Goal: Task Accomplishment & Management: Use online tool/utility

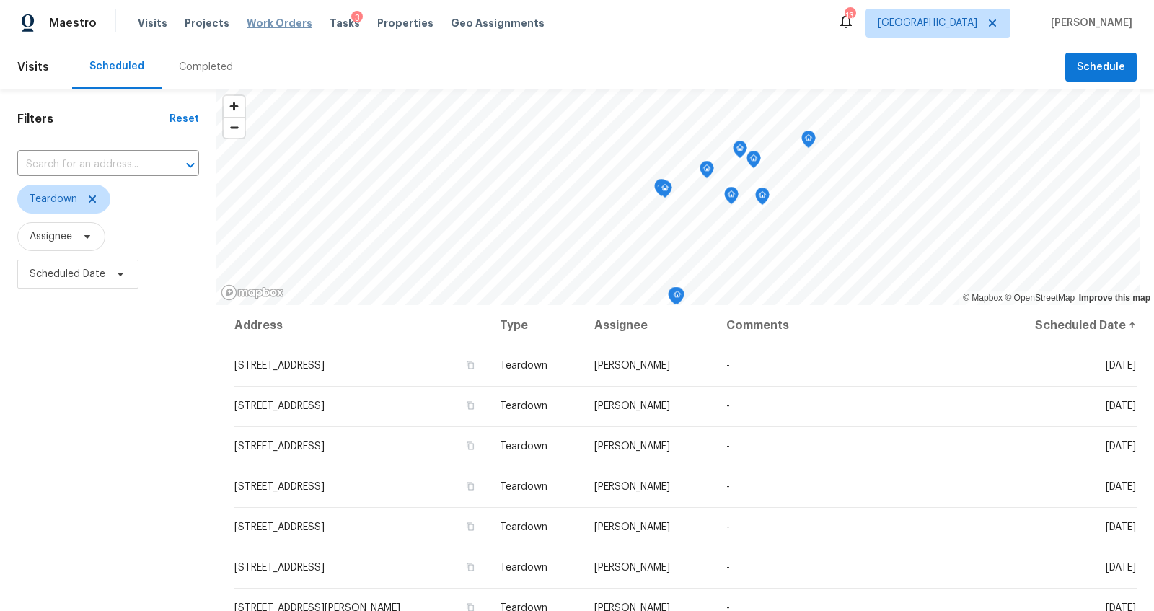
click at [260, 21] on span "Work Orders" at bounding box center [280, 23] width 66 height 14
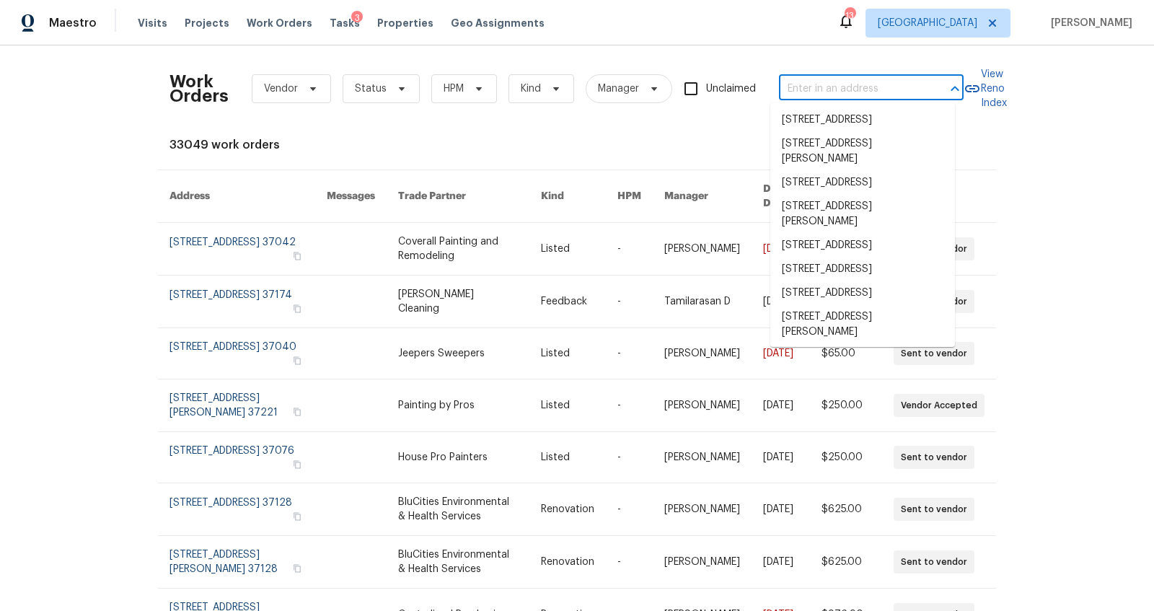
click at [818, 86] on input "text" at bounding box center [851, 89] width 144 height 22
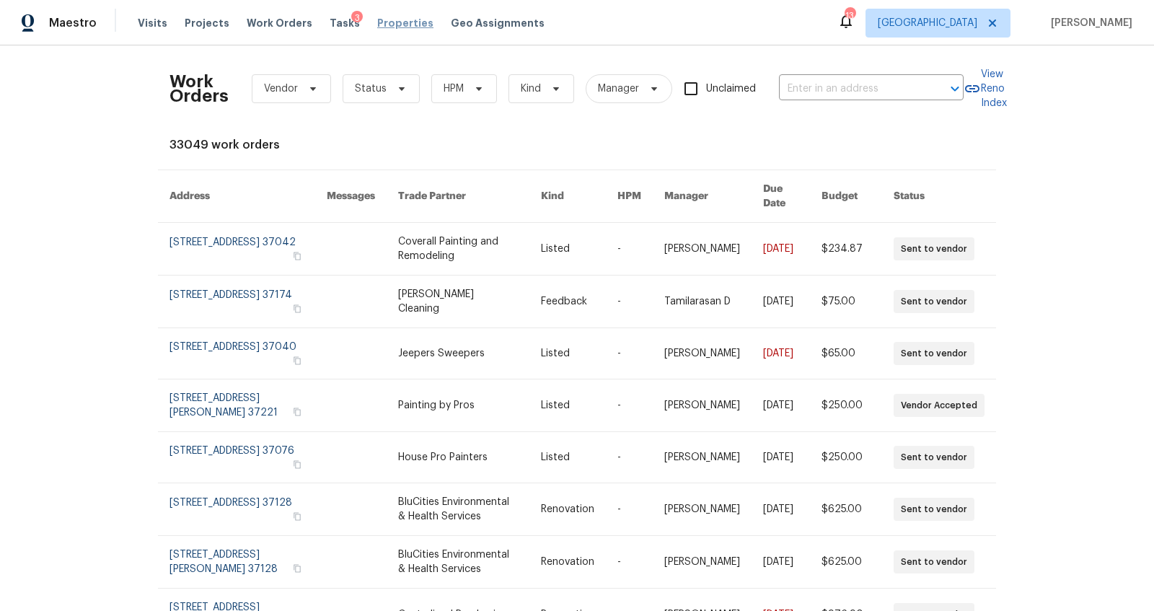
click at [378, 26] on span "Properties" at bounding box center [405, 23] width 56 height 14
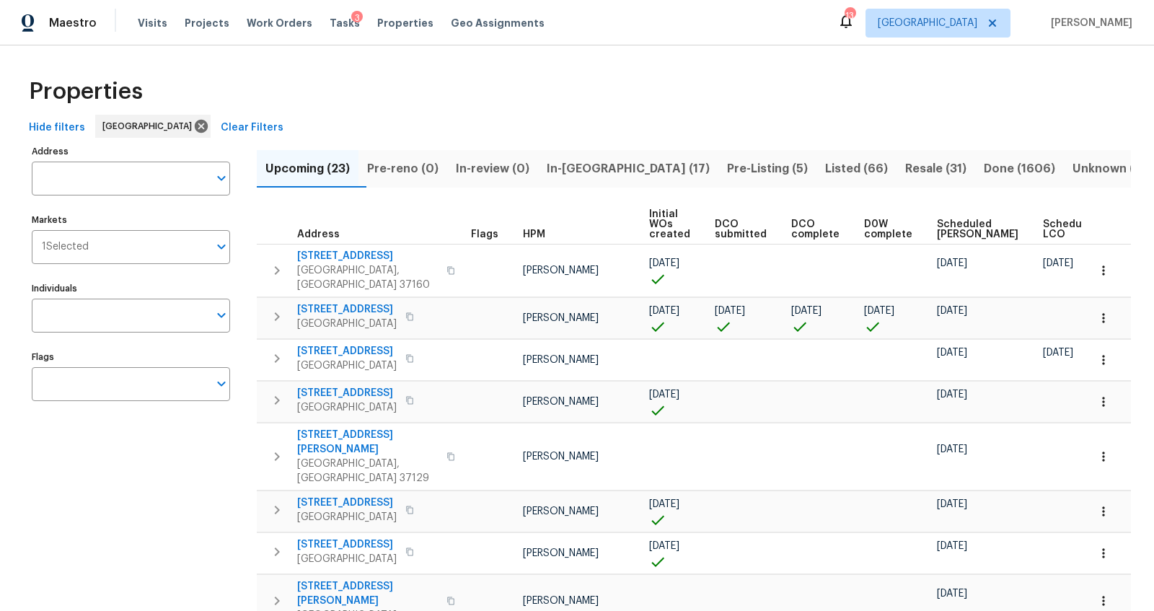
click at [605, 169] on span "In-reno (17)" at bounding box center [628, 169] width 163 height 20
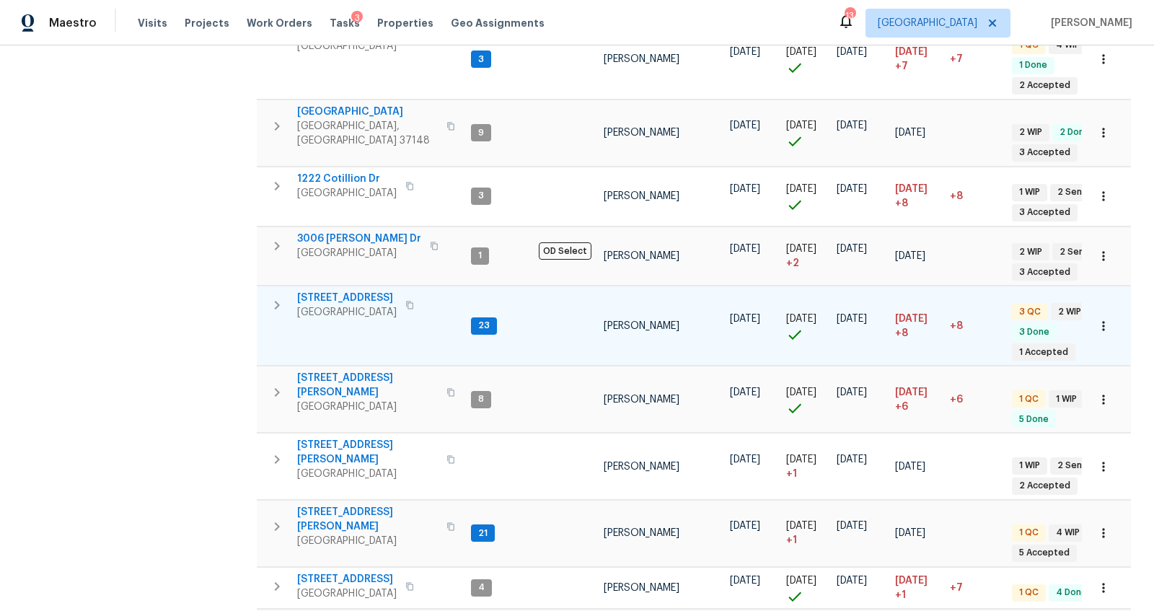
scroll to position [621, 0]
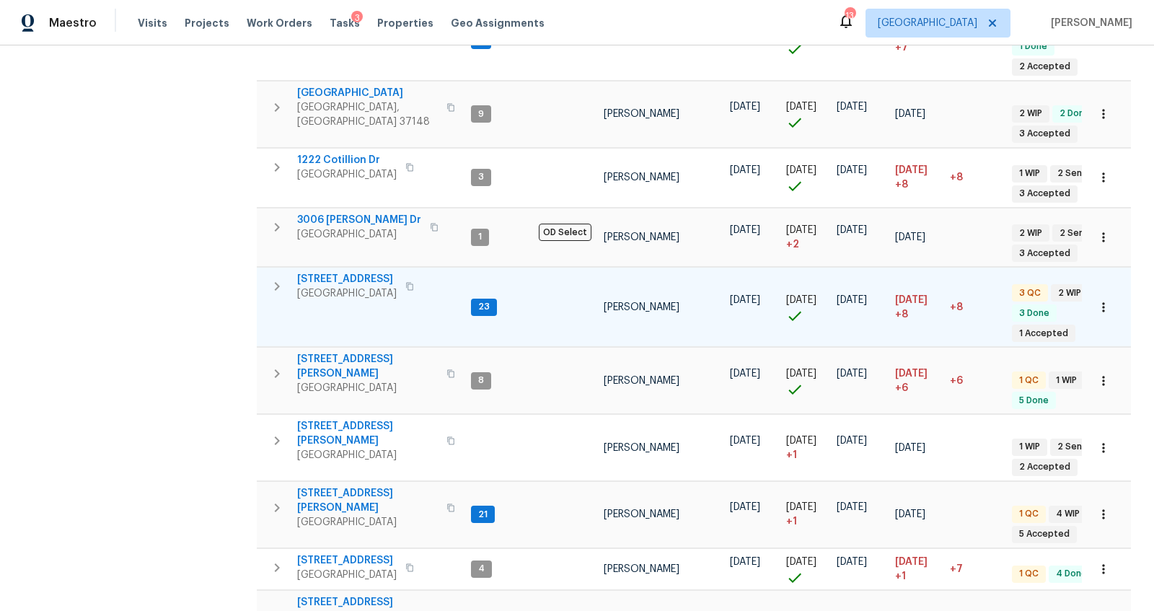
click at [351, 272] on span "[STREET_ADDRESS]" at bounding box center [347, 279] width 100 height 14
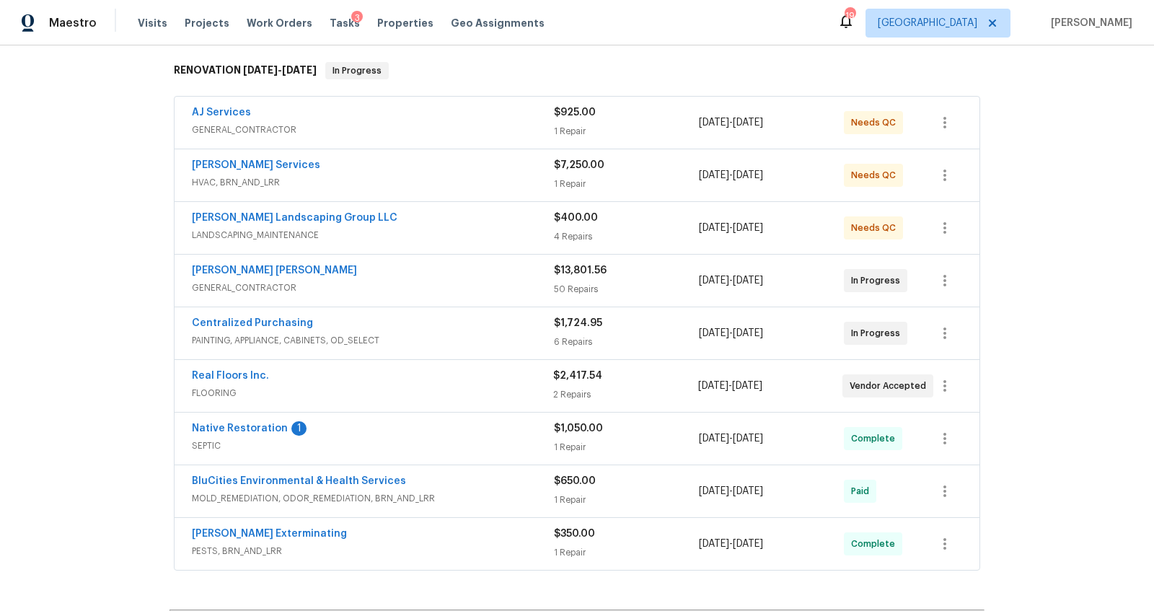
scroll to position [242, 0]
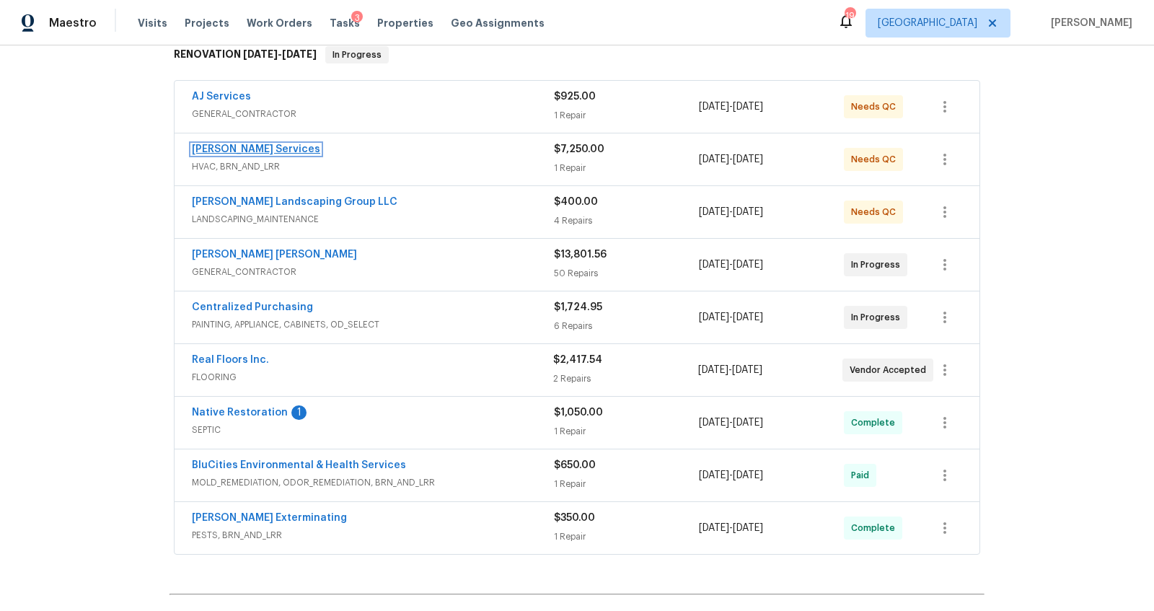
click at [271, 144] on link "Tony Barrett Services" at bounding box center [256, 149] width 128 height 10
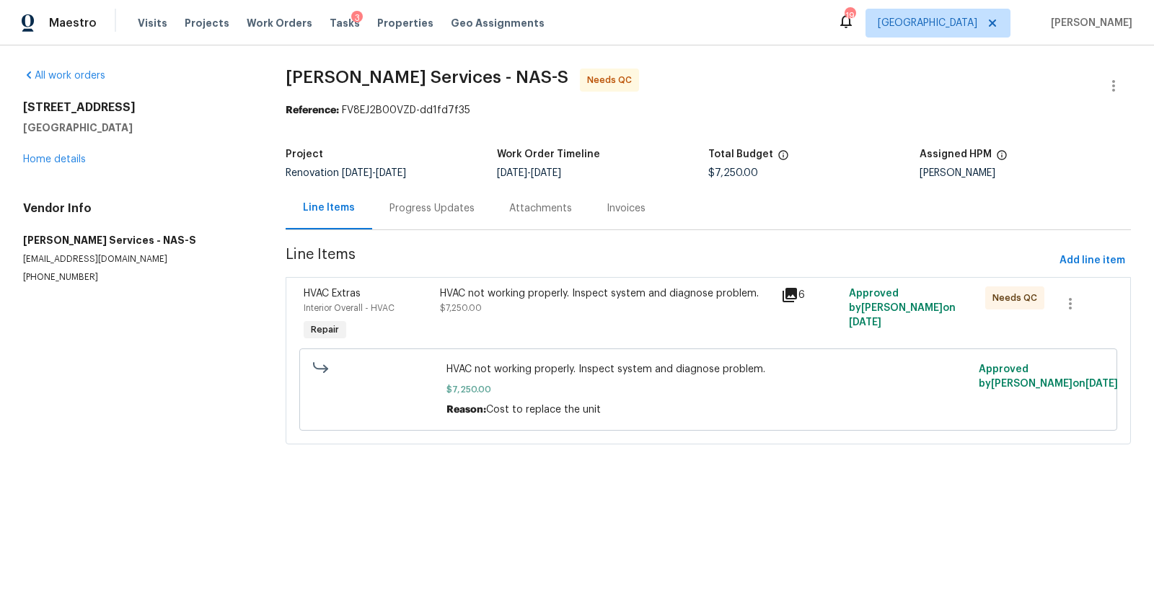
click at [399, 205] on div "Progress Updates" at bounding box center [432, 208] width 85 height 14
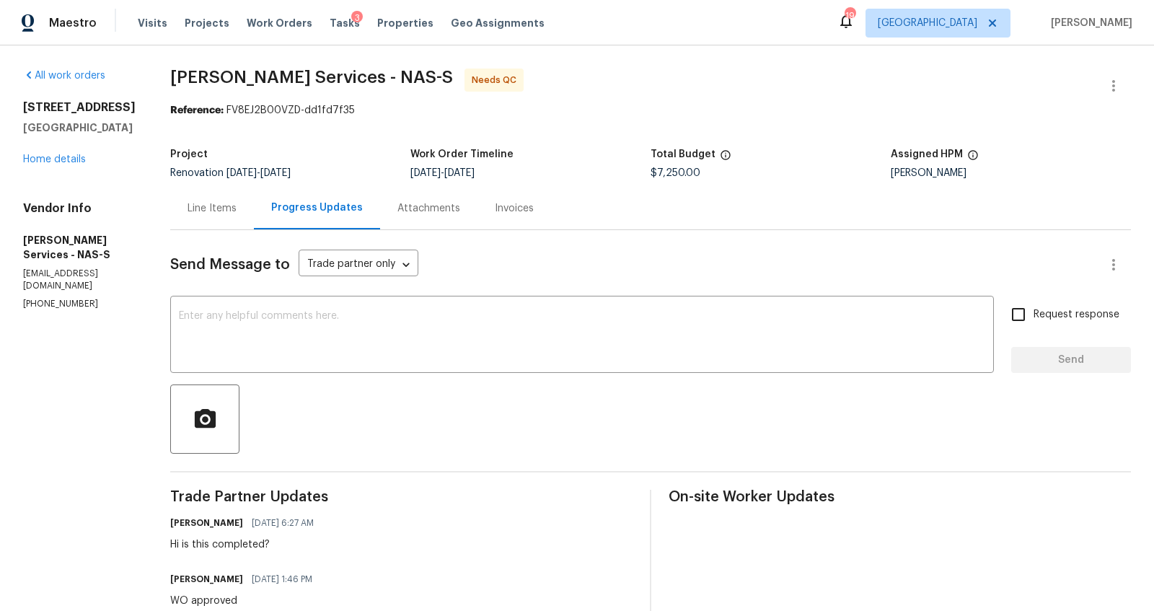
click at [214, 205] on div "Line Items" at bounding box center [212, 208] width 49 height 14
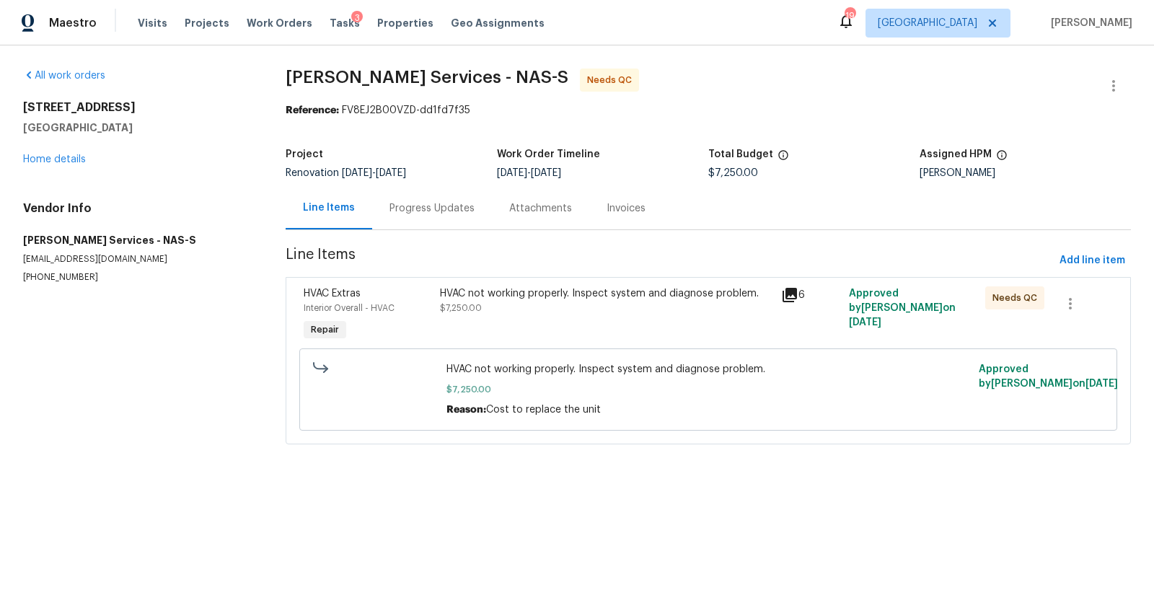
click at [555, 317] on div "HVAC not working properly. Inspect system and diagnose problem. $7,250.00" at bounding box center [606, 315] width 341 height 66
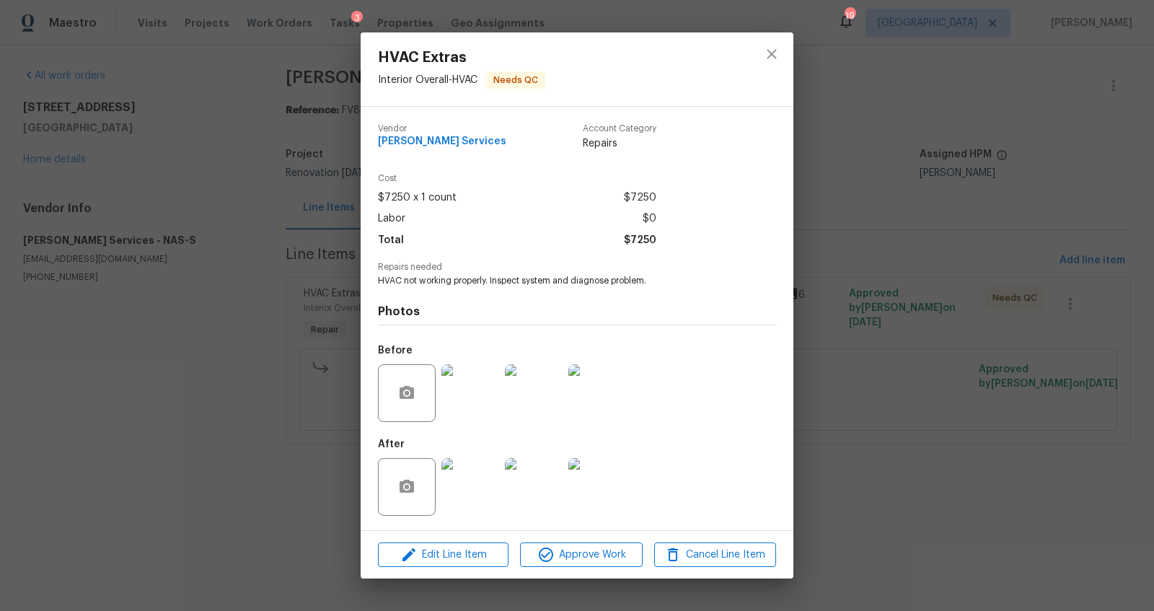
click at [867, 472] on div "HVAC Extras Interior Overall - HVAC Needs QC Vendor Tony Barrett Services Accou…" at bounding box center [577, 305] width 1154 height 611
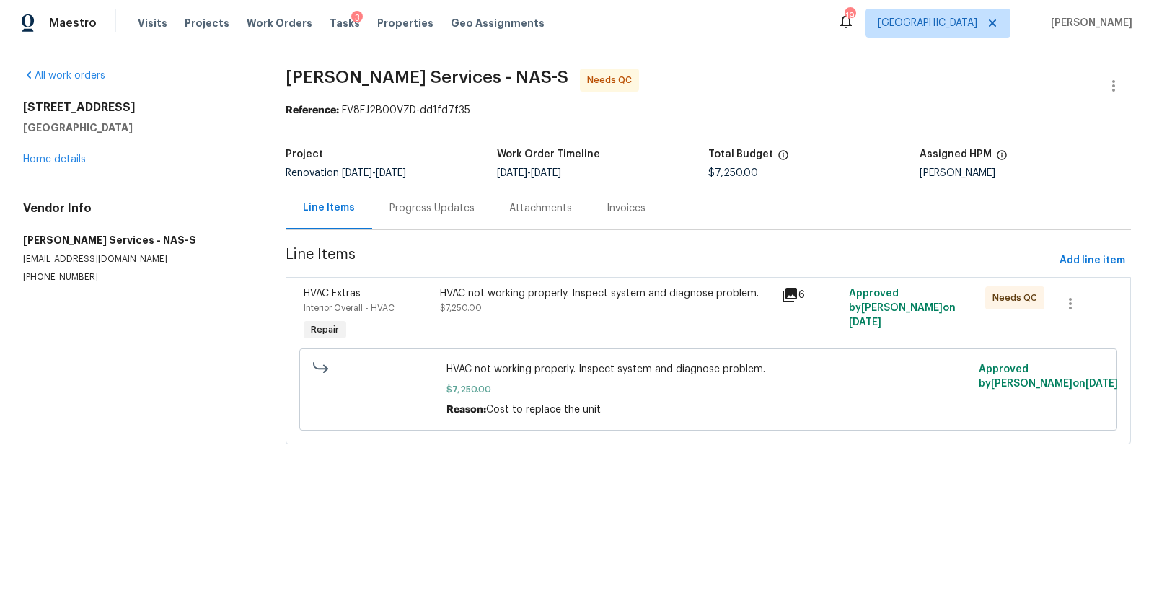
click at [434, 228] on div "Progress Updates" at bounding box center [432, 208] width 120 height 43
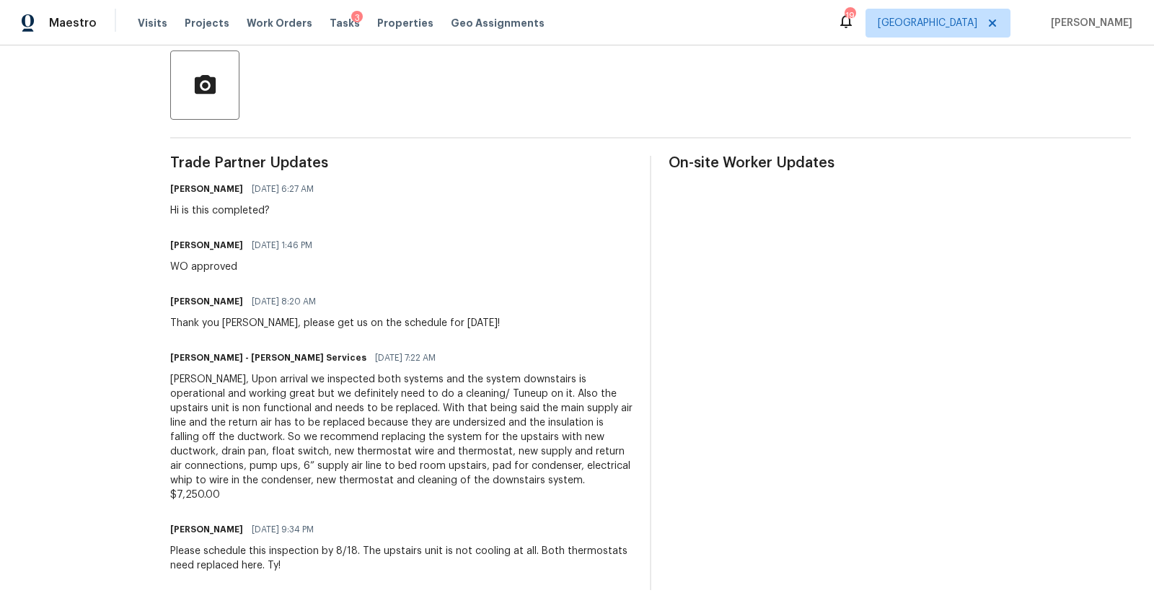
scroll to position [335, 0]
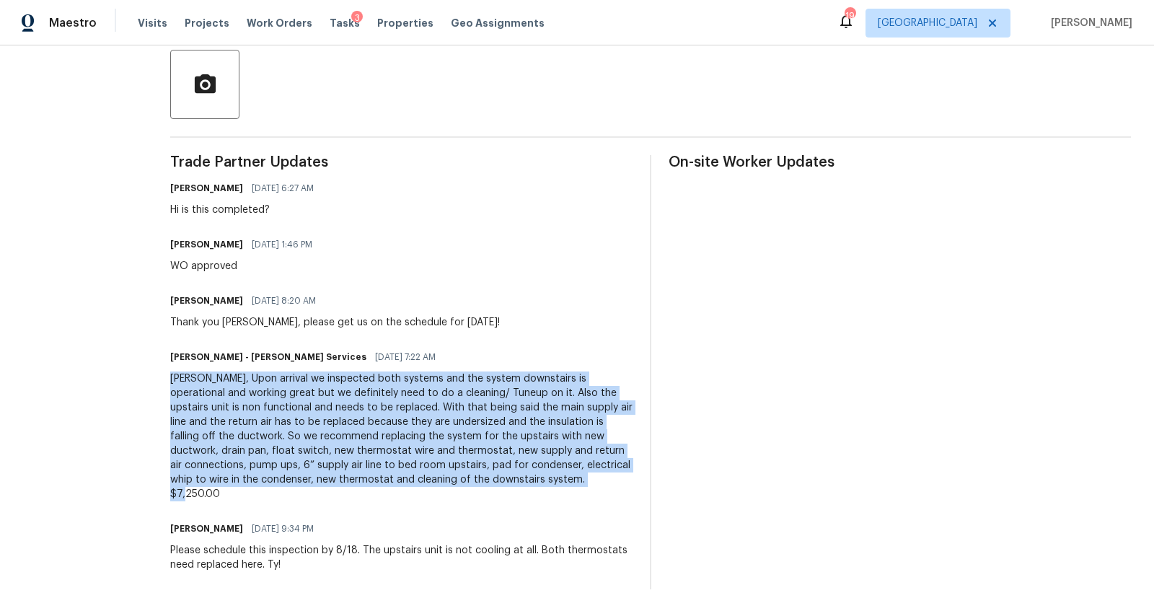
drag, startPoint x: 170, startPoint y: 377, endPoint x: 570, endPoint y: 478, distance: 412.4
click at [570, 478] on div "Cynthia, Upon arrival we inspected both systems and the system downstairs is op…" at bounding box center [401, 437] width 462 height 130
copy div "Cynthia, Upon arrival we inspected both systems and the system downstairs is op…"
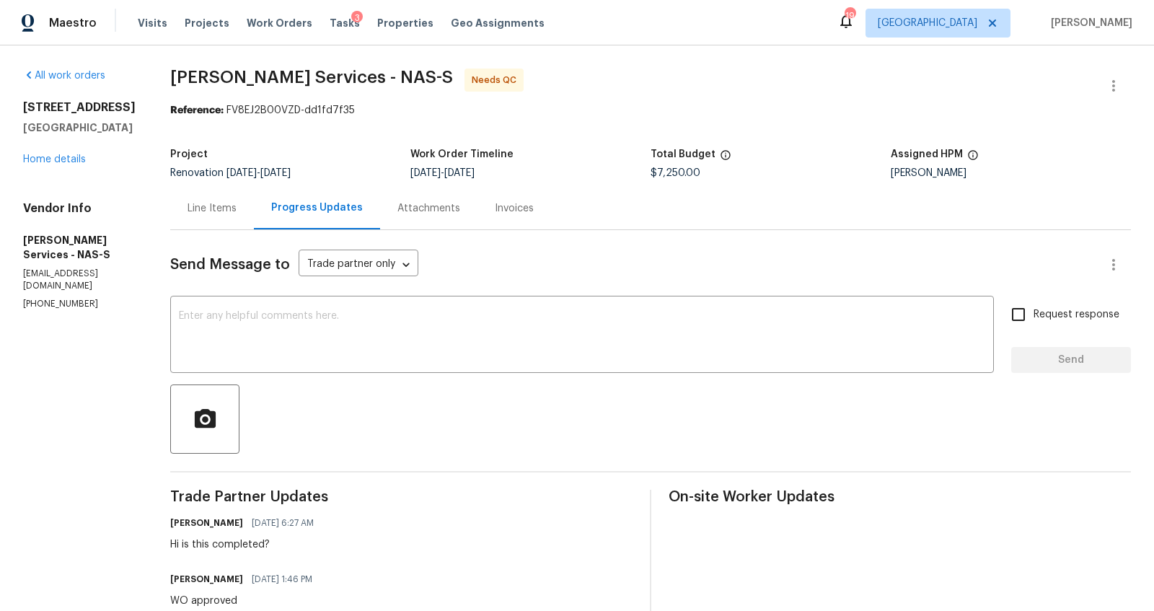
click at [233, 211] on div "Line Items" at bounding box center [212, 208] width 84 height 43
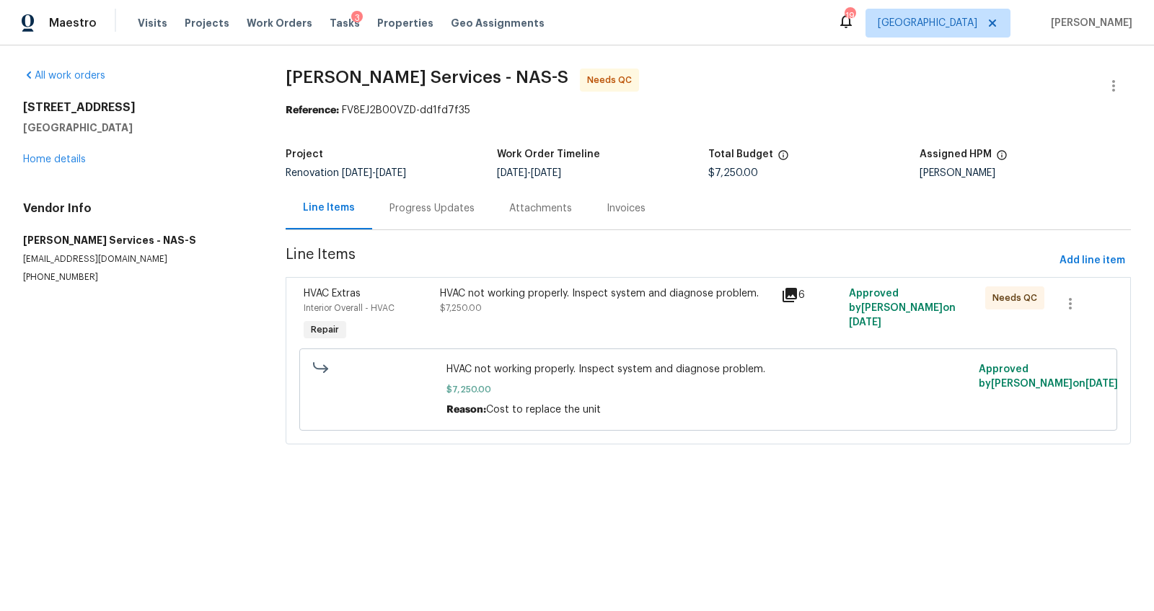
click at [524, 324] on div "HVAC not working properly. Inspect system and diagnose problem. $7,250.00" at bounding box center [606, 315] width 341 height 66
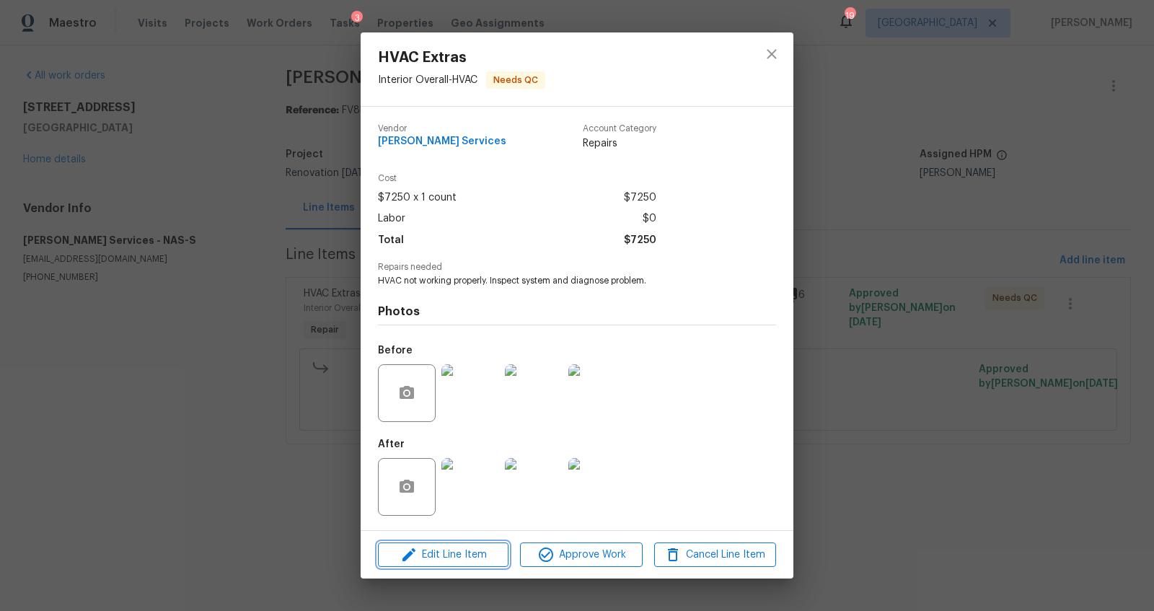
click at [471, 556] on span "Edit Line Item" at bounding box center [443, 555] width 122 height 18
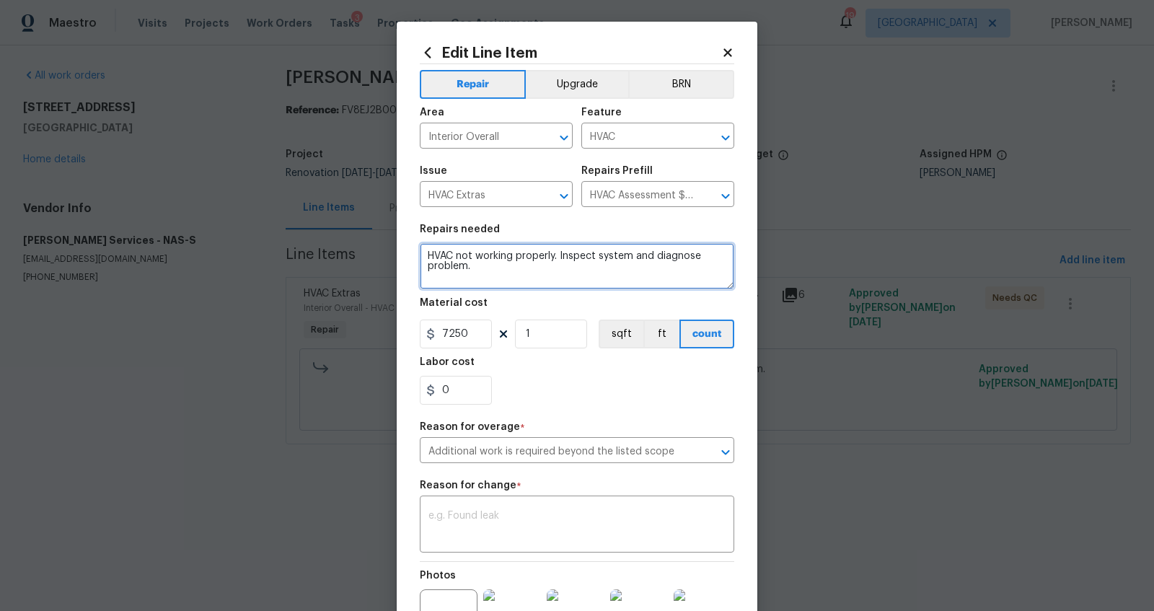
click at [584, 269] on textarea "HVAC not working properly. Inspect system and diagnose problem." at bounding box center [577, 266] width 315 height 46
paste textarea "Cynthia, Upon arrival we inspected both systems and the system downstairs is op…"
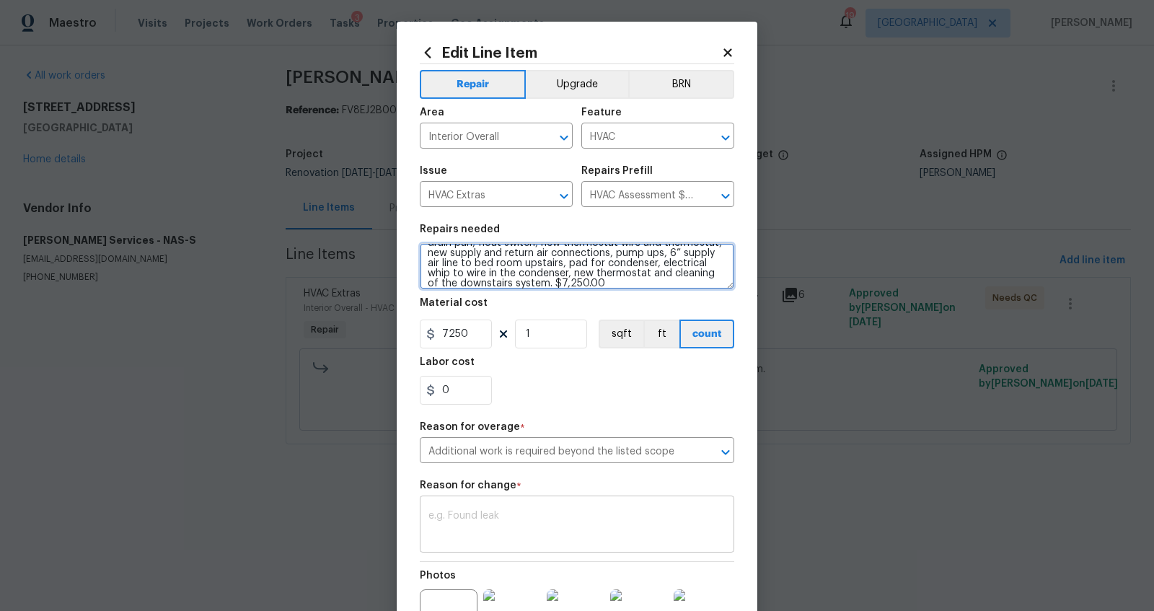
type textarea "HVAC not working properly. Inspect system and diagnose problem. Cynthia, Upon a…"
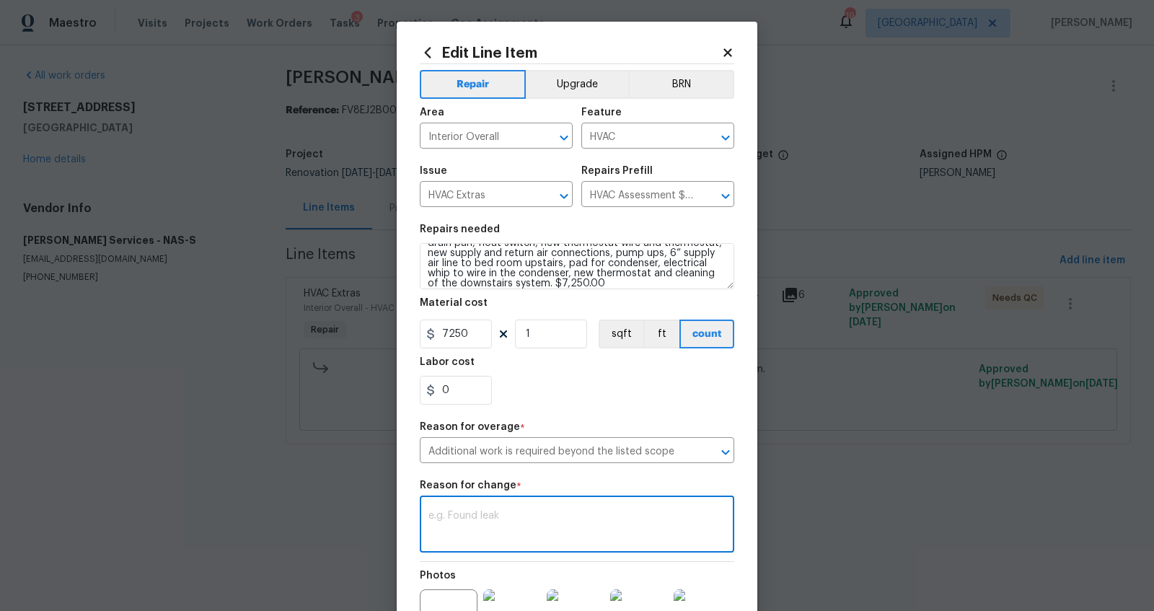
click at [490, 520] on textarea at bounding box center [576, 526] width 297 height 30
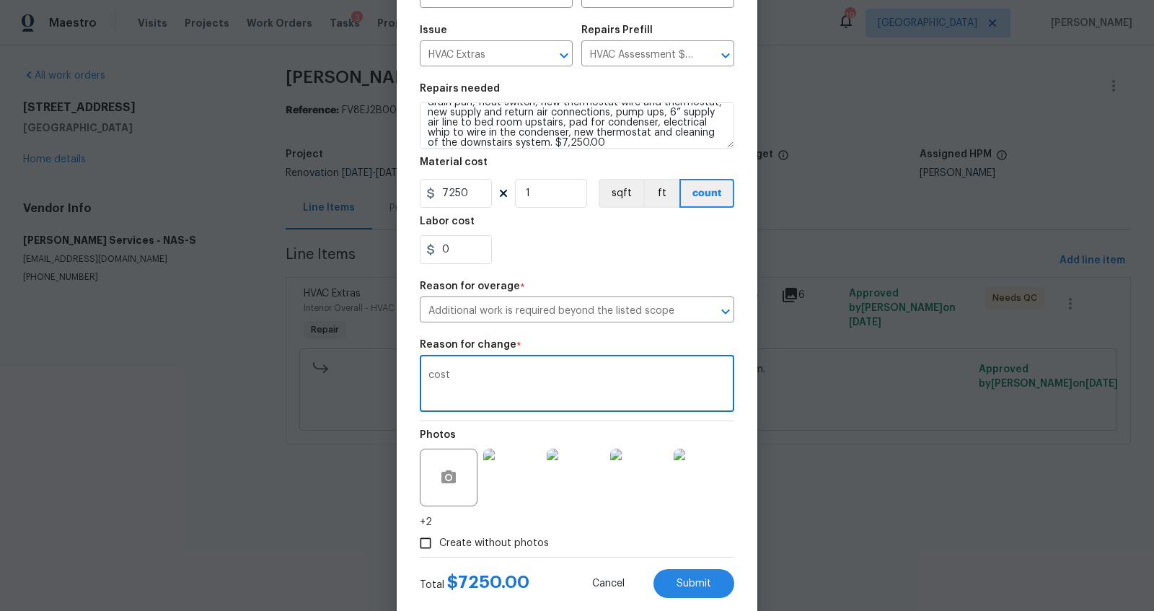
scroll to position [170, 0]
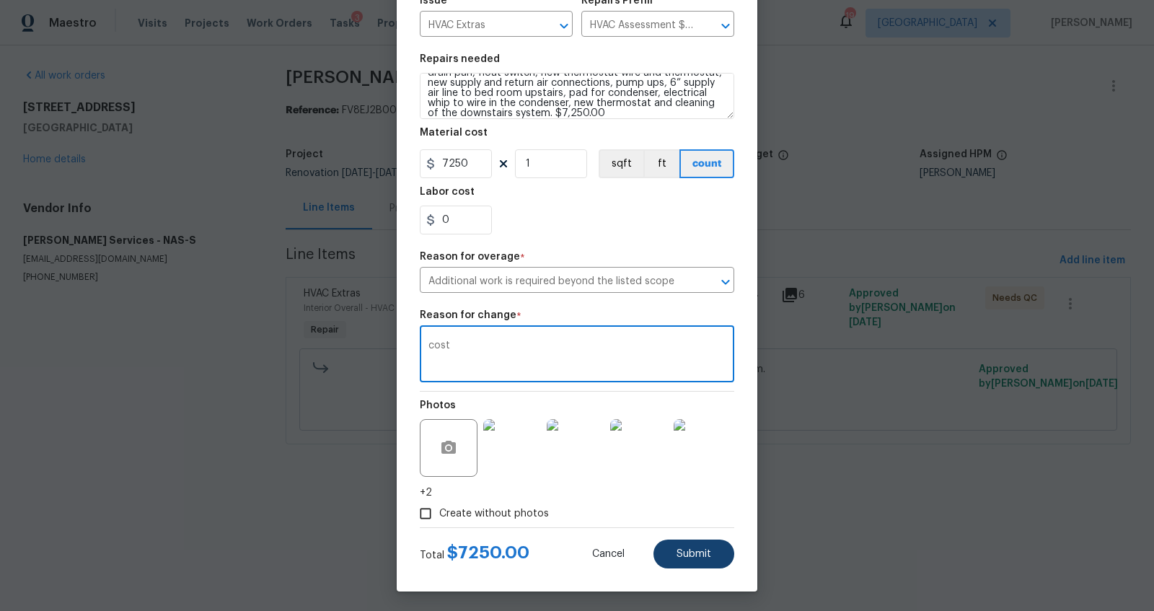
type textarea "cost"
click at [698, 555] on span "Submit" at bounding box center [694, 554] width 35 height 11
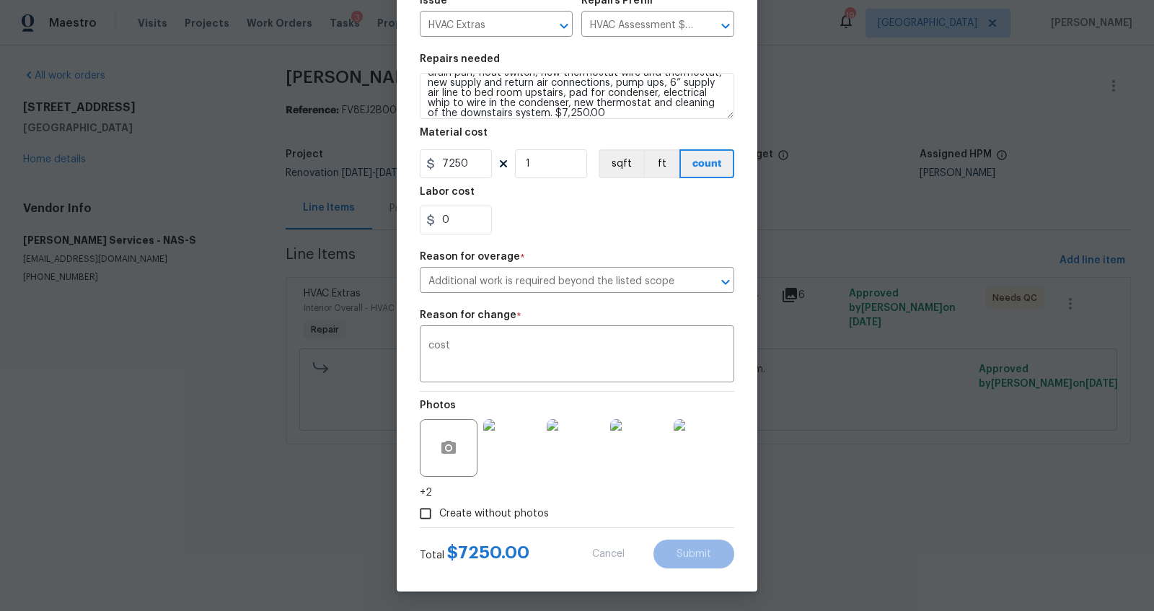
type textarea "HVAC not working properly. Inspect system and diagnose problem."
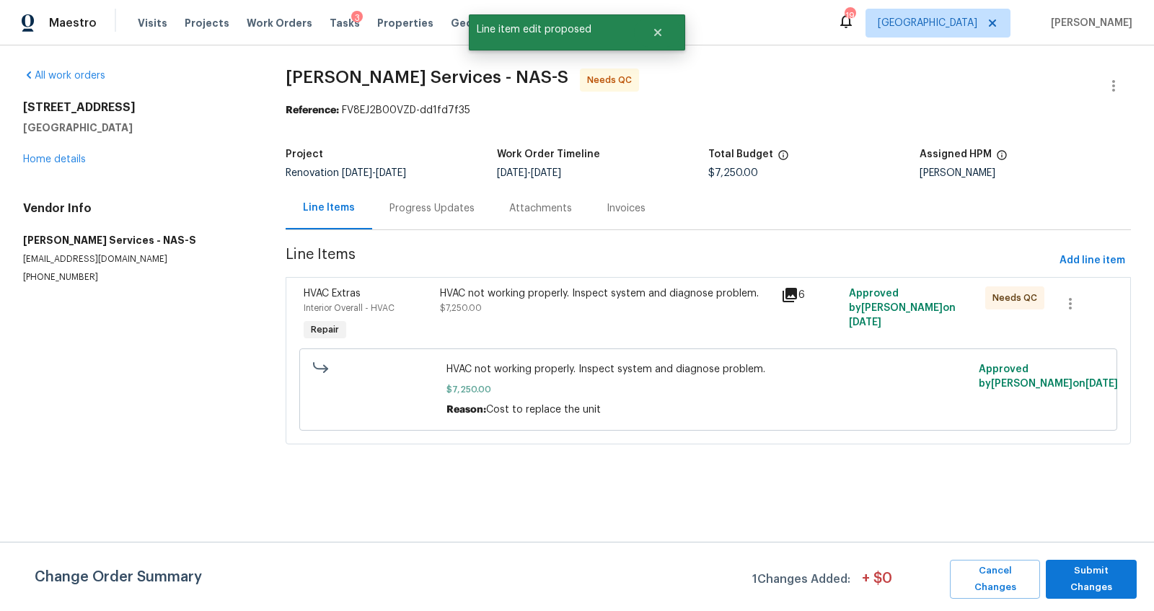
scroll to position [0, 0]
click at [1089, 571] on span "Submit Changes" at bounding box center [1091, 579] width 76 height 33
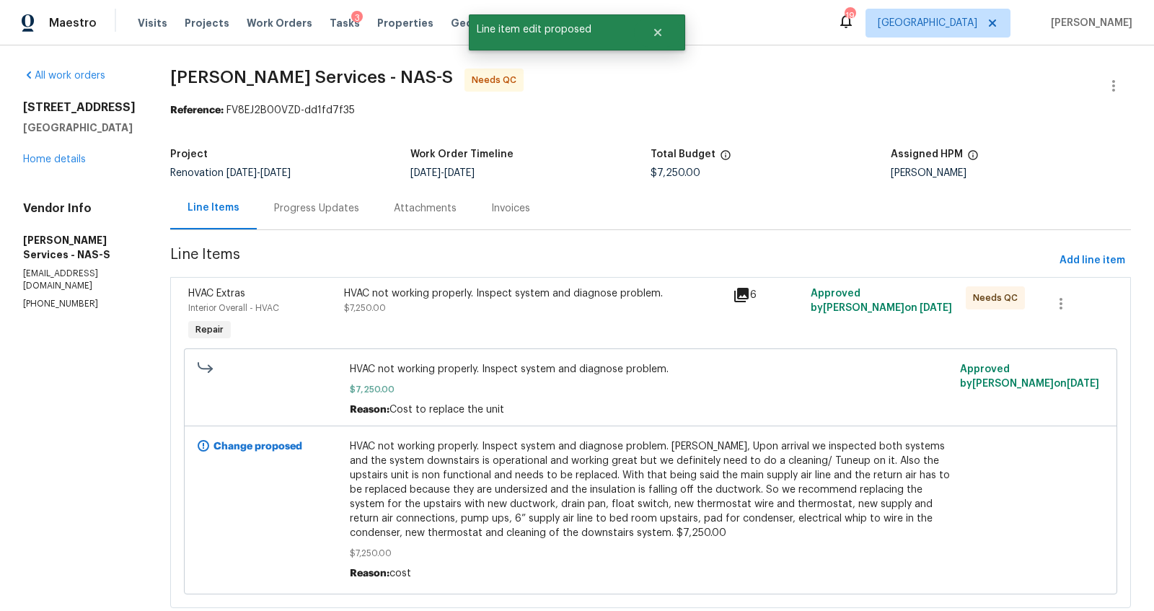
click at [1039, 452] on div at bounding box center [1032, 510] width 152 height 150
click at [501, 324] on div "HVAC not working properly. Inspect system and diagnose problem. $7,250.00" at bounding box center [534, 315] width 389 height 66
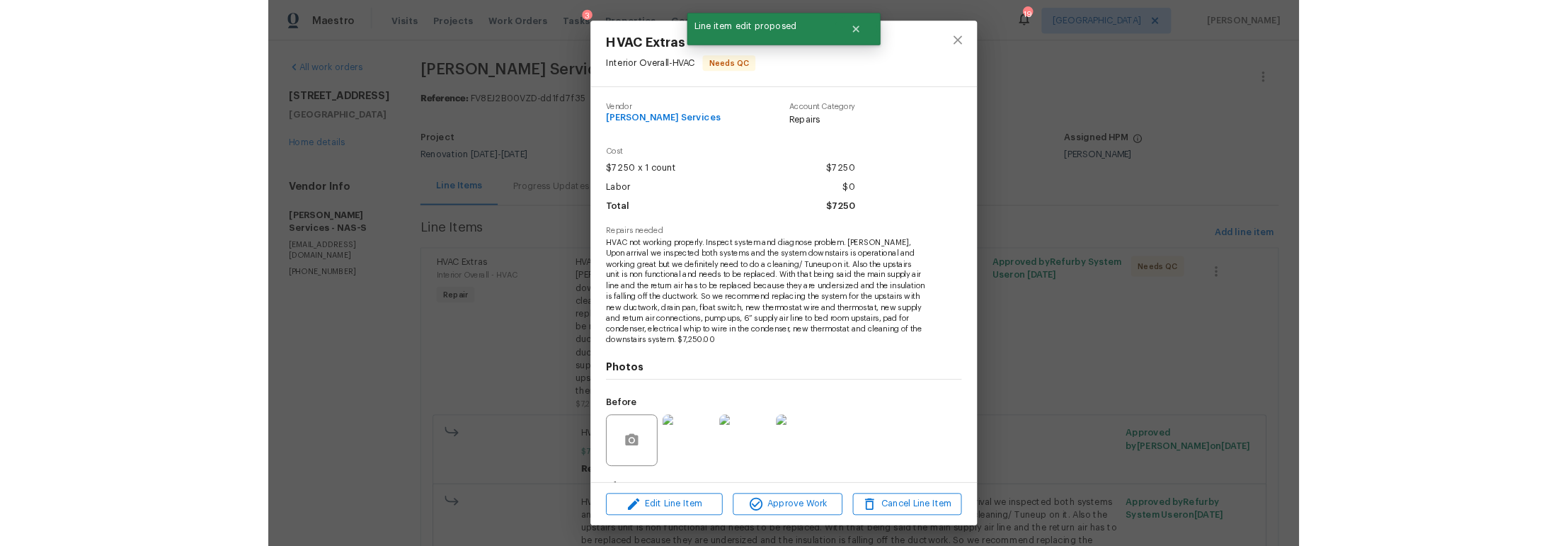
scroll to position [87, 0]
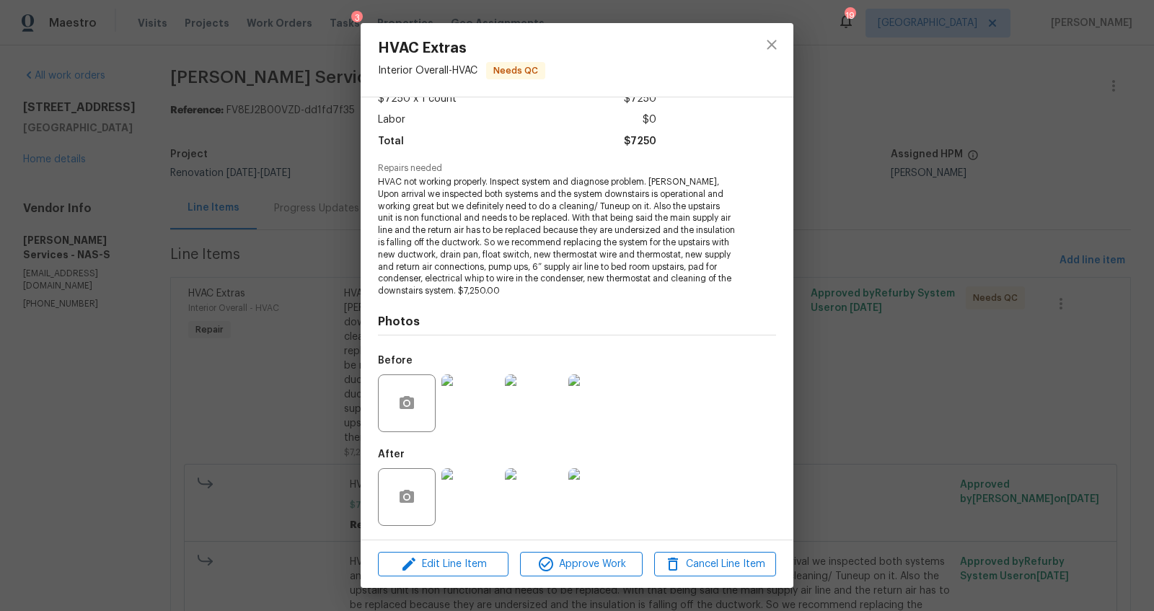
click at [468, 487] on img at bounding box center [470, 497] width 58 height 58
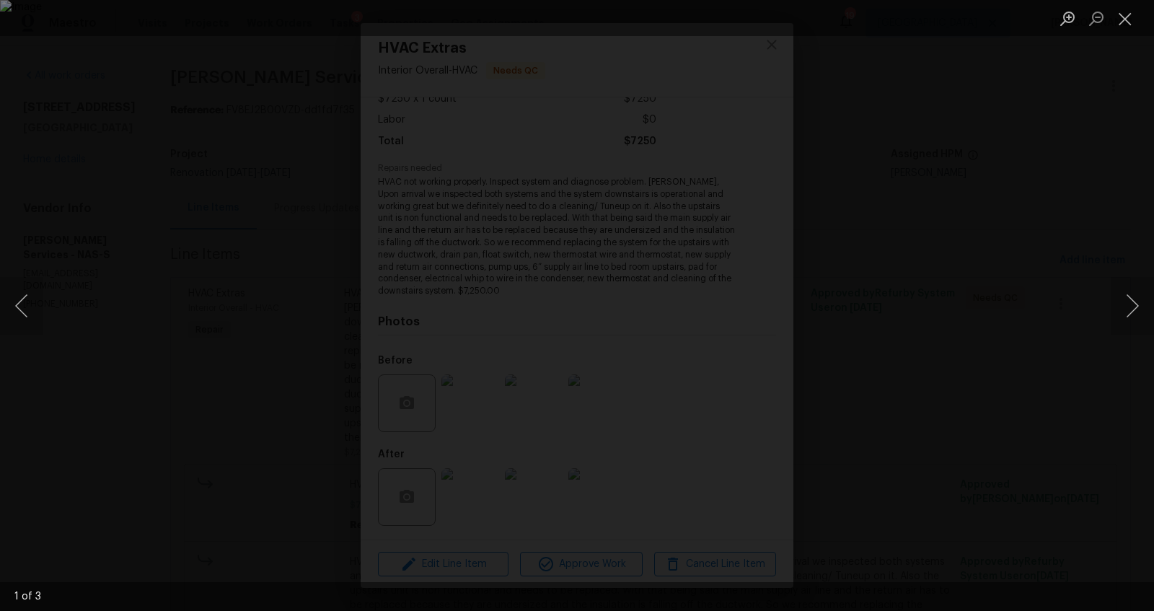
click at [1045, 337] on div "Lightbox" at bounding box center [577, 305] width 1154 height 611
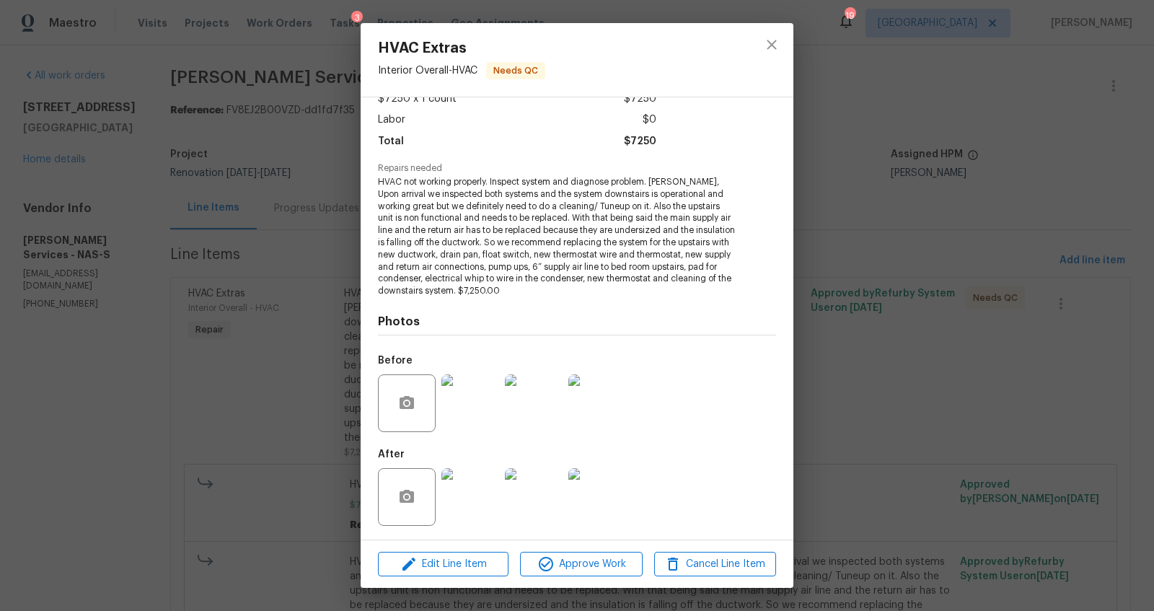
click at [474, 406] on img at bounding box center [470, 403] width 58 height 58
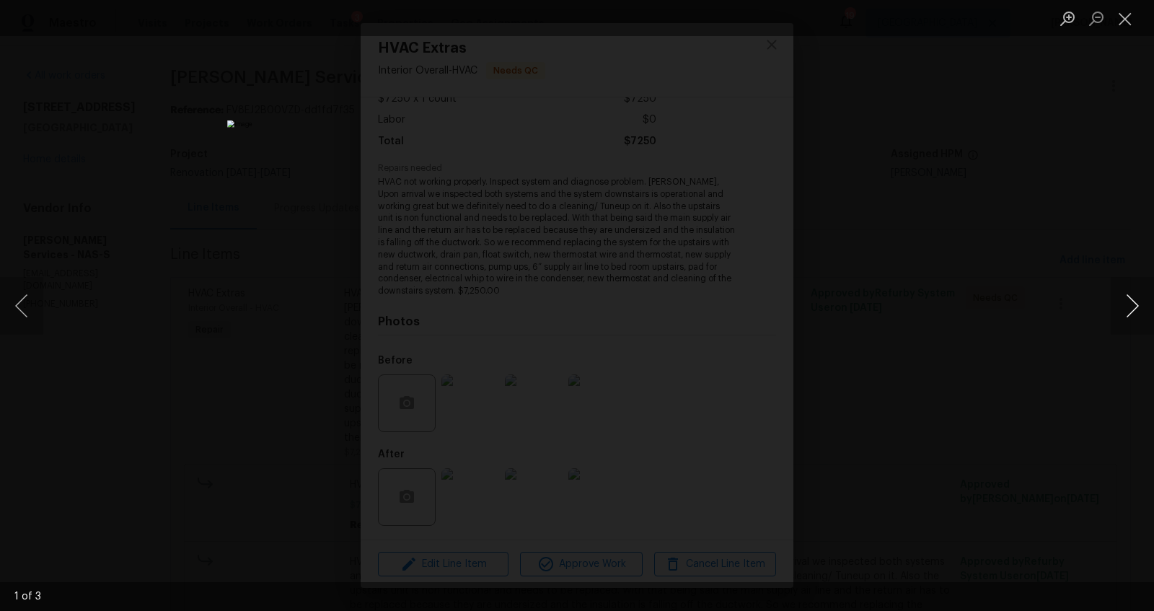
click at [1135, 293] on button "Next image" at bounding box center [1132, 306] width 43 height 58
click at [975, 300] on div "Lightbox" at bounding box center [577, 305] width 1154 height 611
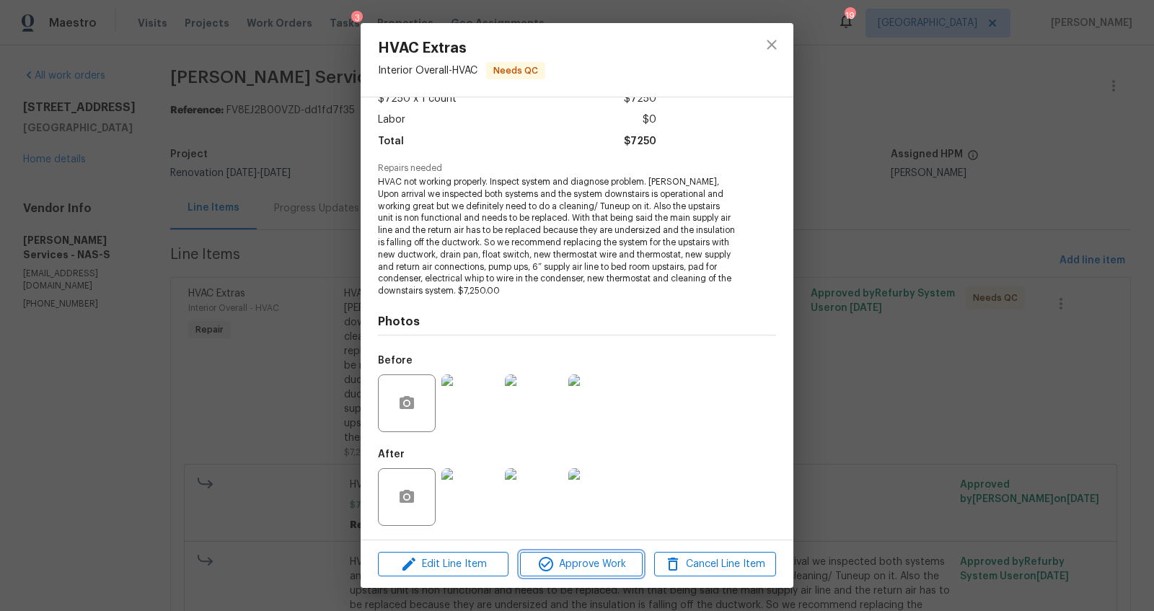
click at [584, 558] on span "Approve Work" at bounding box center [580, 564] width 113 height 18
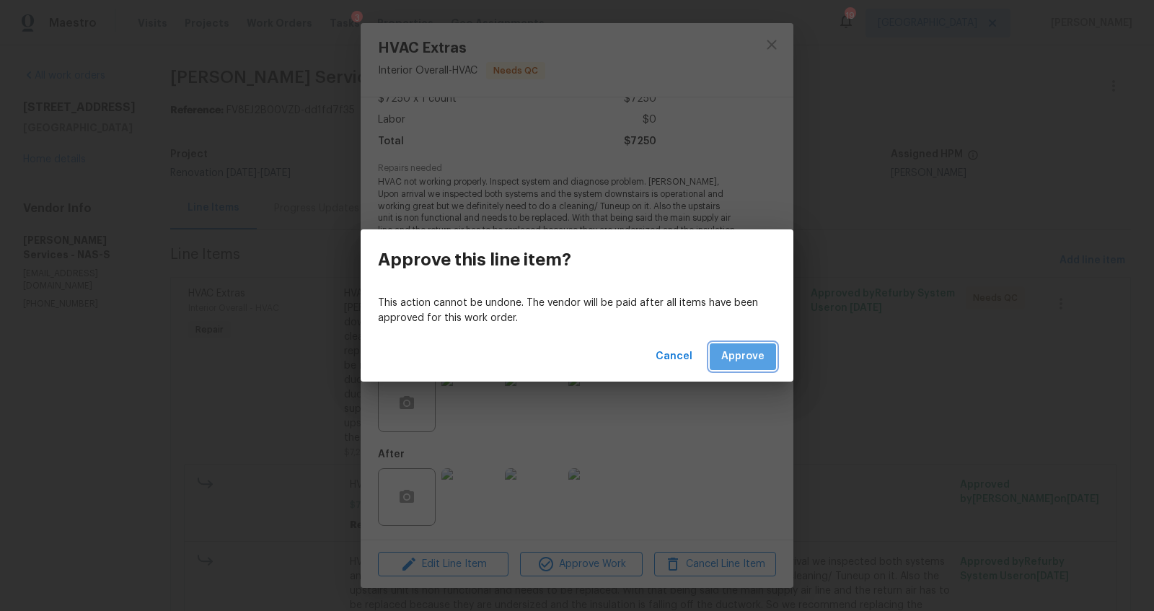
click at [760, 357] on span "Approve" at bounding box center [742, 357] width 43 height 18
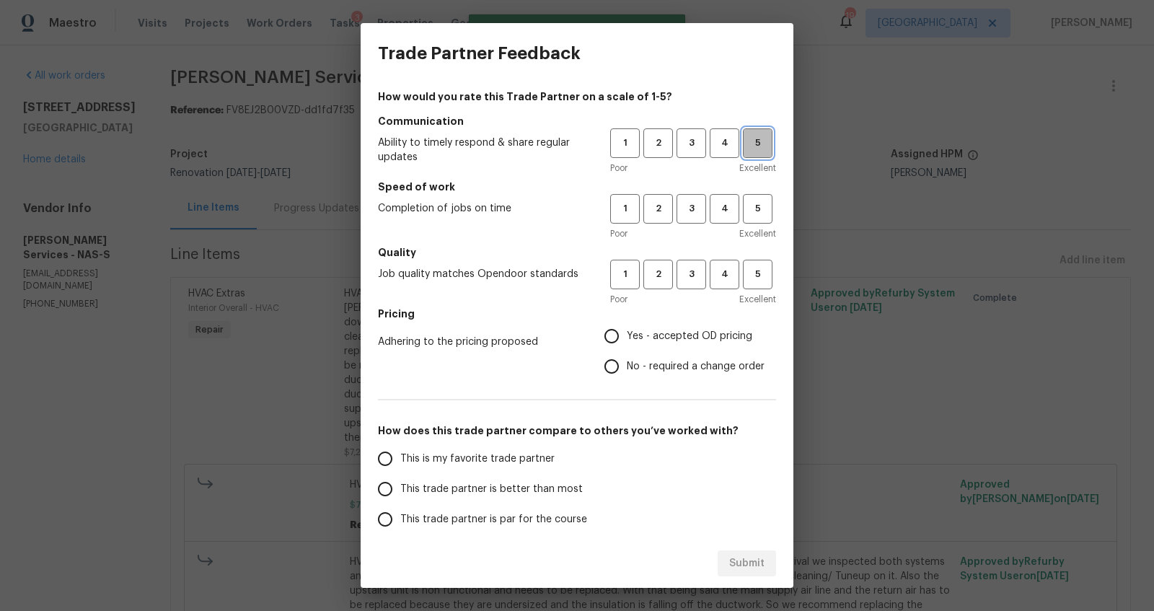
click at [743, 152] on button "5" at bounding box center [758, 143] width 30 height 30
click at [744, 206] on span "5" at bounding box center [757, 209] width 27 height 17
click at [744, 277] on span "5" at bounding box center [757, 274] width 27 height 17
click at [627, 331] on span "Yes - accepted OD pricing" at bounding box center [690, 336] width 126 height 15
click at [618, 331] on input "Yes - accepted OD pricing" at bounding box center [612, 336] width 30 height 30
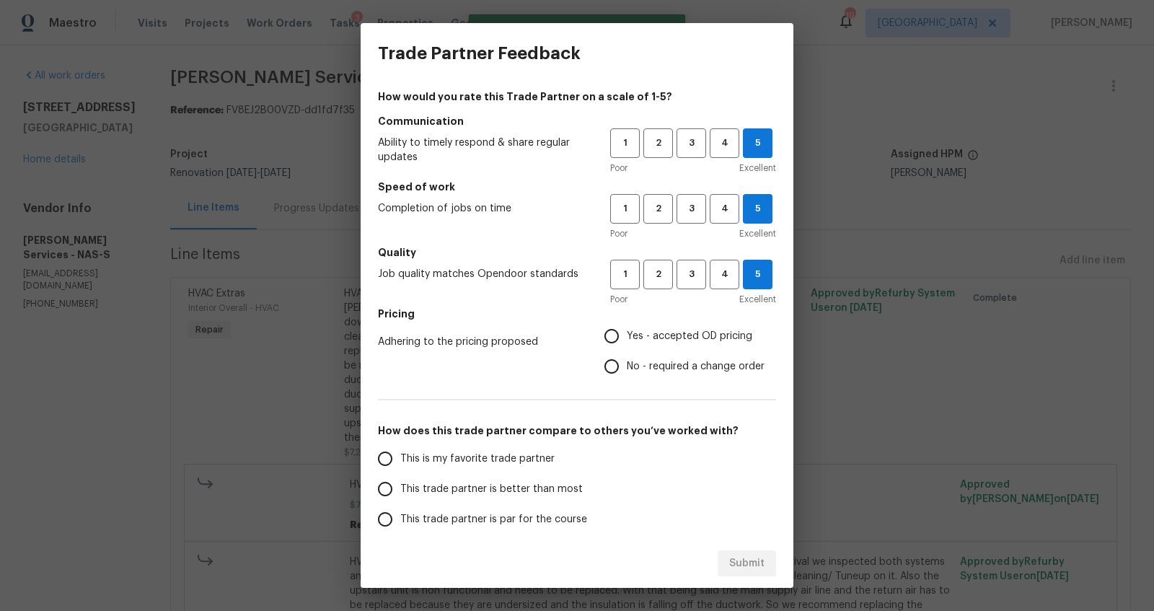
radio input "true"
click at [450, 488] on span "This trade partner is better than most" at bounding box center [491, 489] width 183 height 15
click at [400, 488] on input "This trade partner is better than most" at bounding box center [385, 489] width 30 height 30
click at [734, 563] on span "Submit" at bounding box center [746, 564] width 35 height 18
radio input "true"
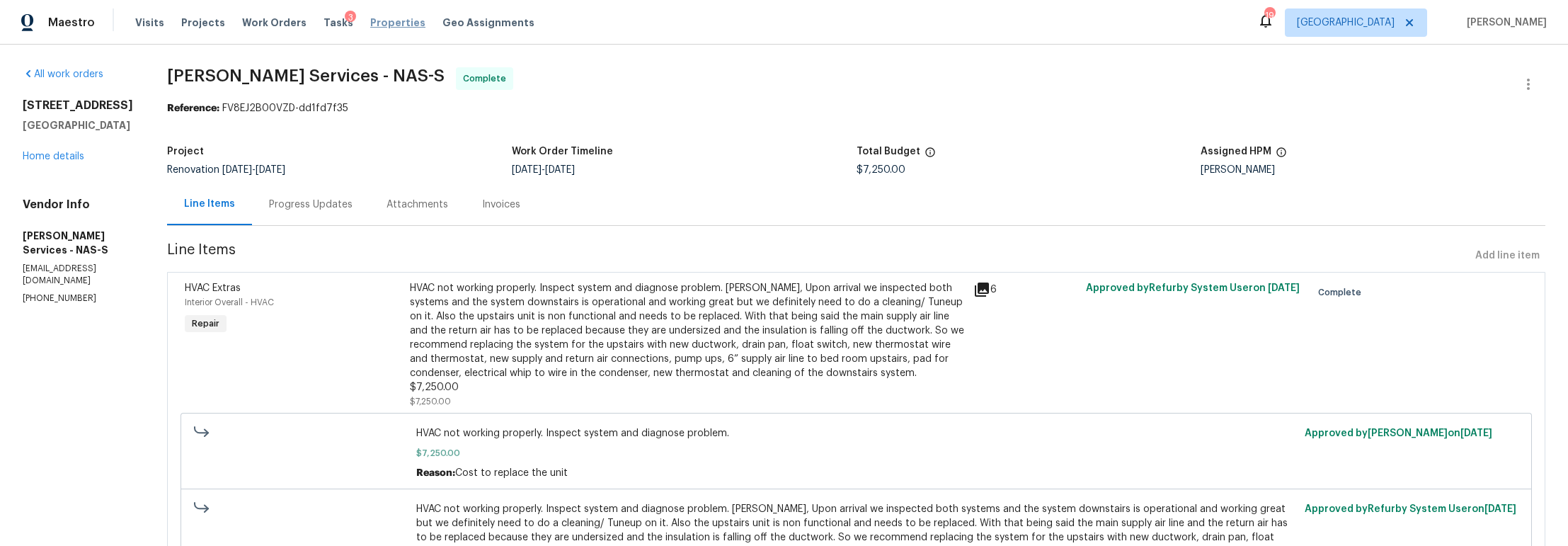
click at [381, 20] on span "Properties" at bounding box center [397, 23] width 55 height 14
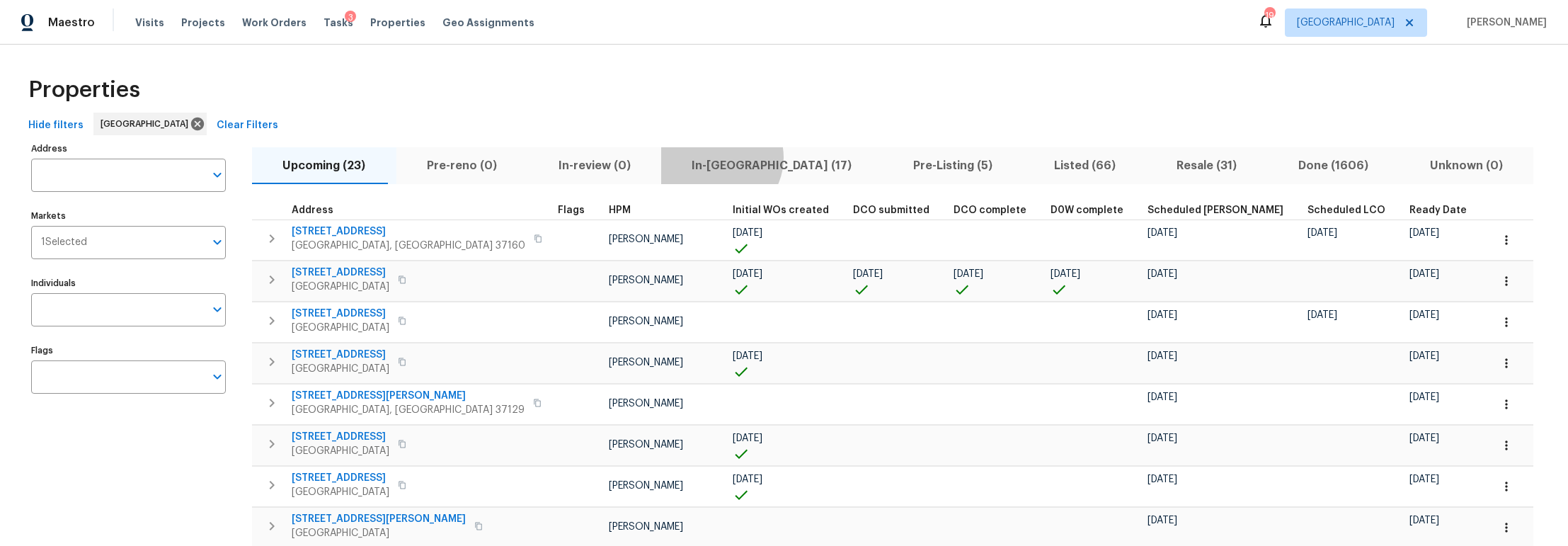
click at [687, 157] on span "In-reno (17)" at bounding box center [771, 166] width 204 height 20
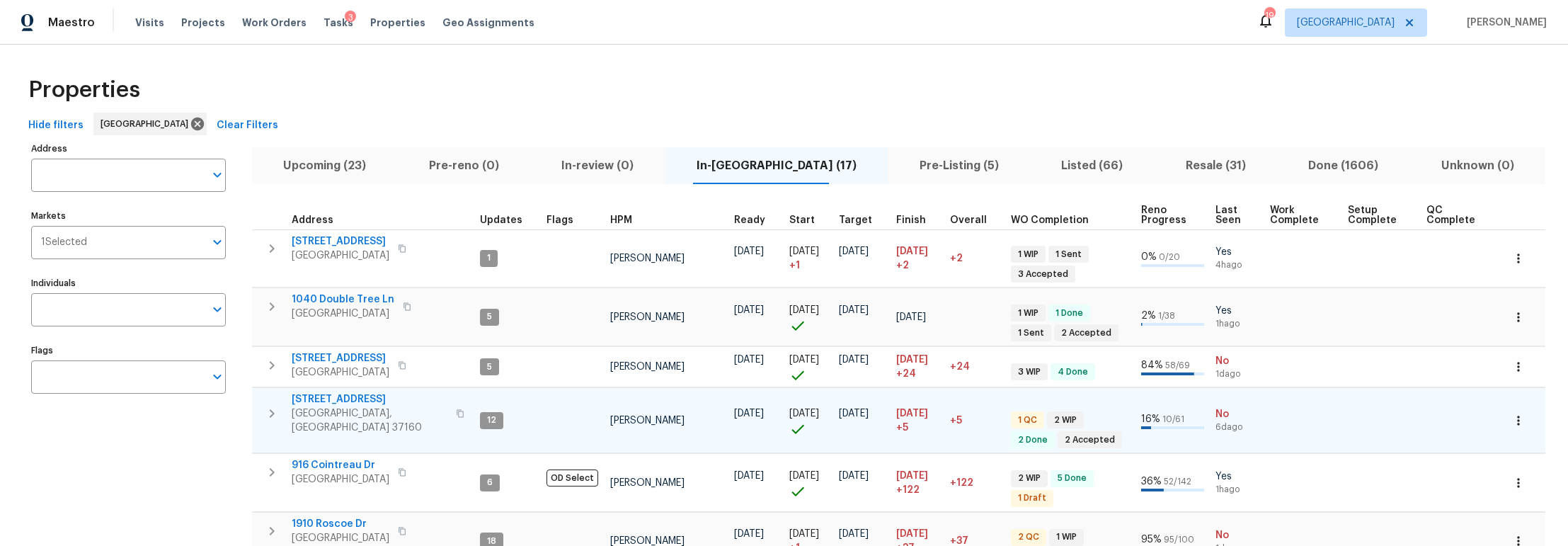
scroll to position [653, 0]
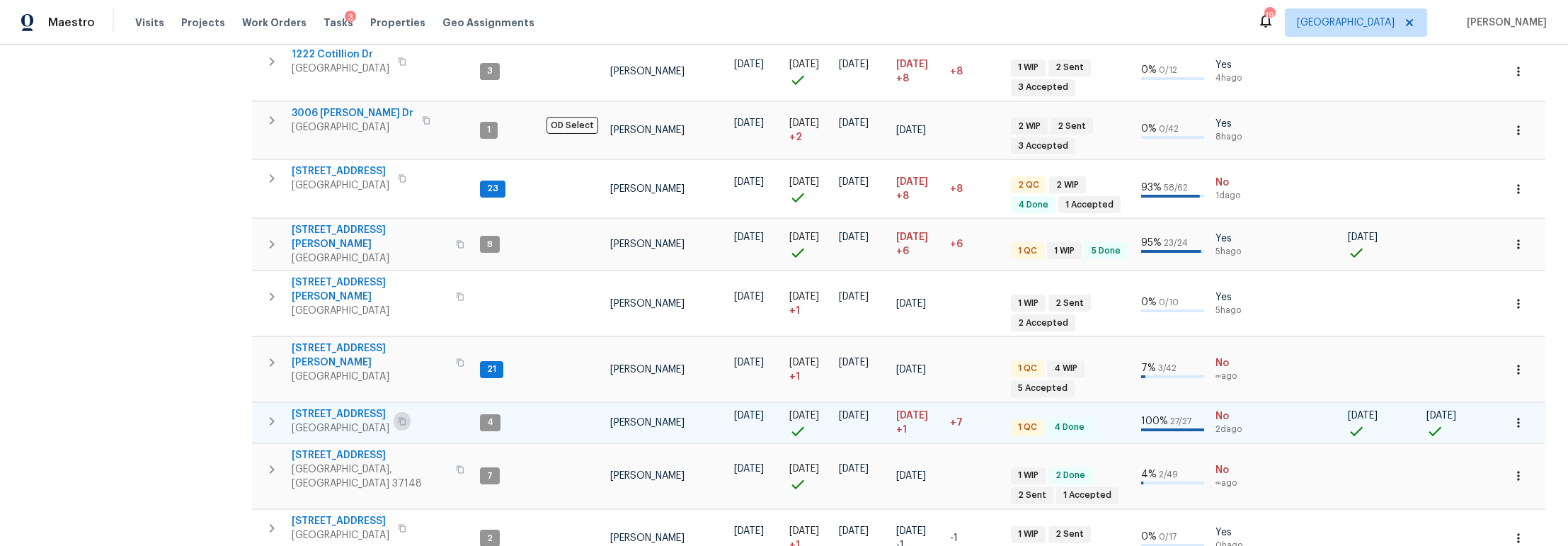
click at [406, 417] on icon "button" at bounding box center [401, 421] width 9 height 9
click at [259, 408] on button "button" at bounding box center [272, 421] width 28 height 28
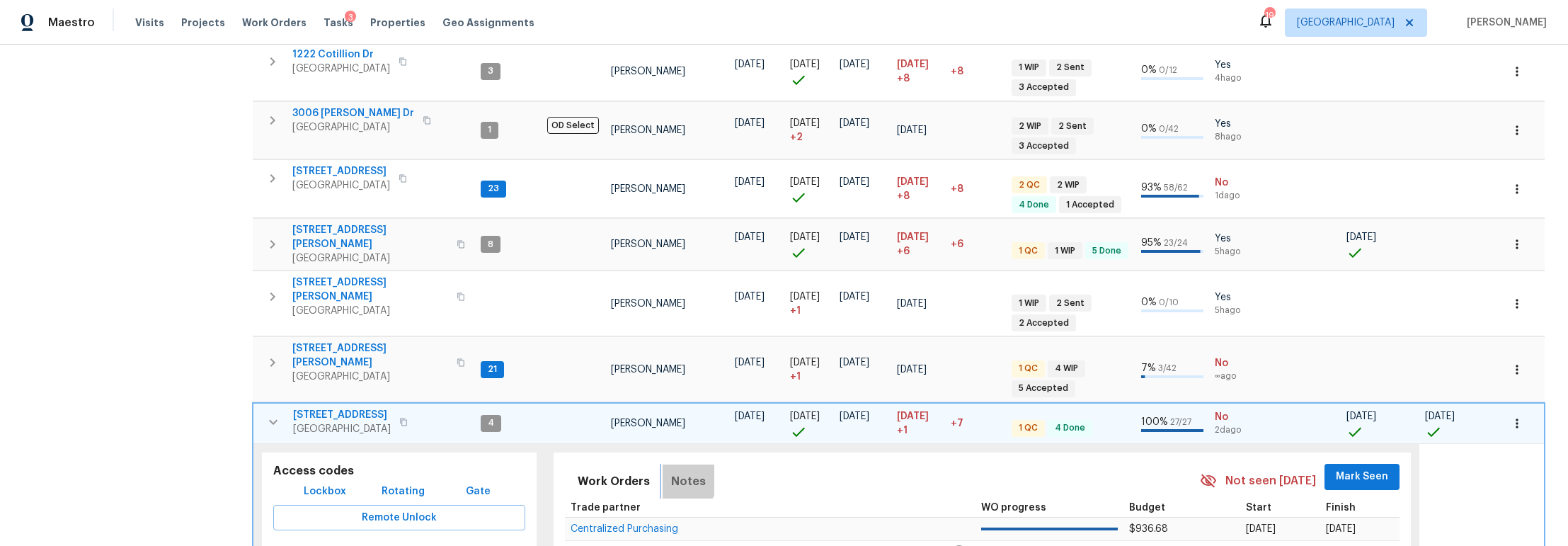
click at [678, 471] on span "Notes" at bounding box center [688, 481] width 34 height 20
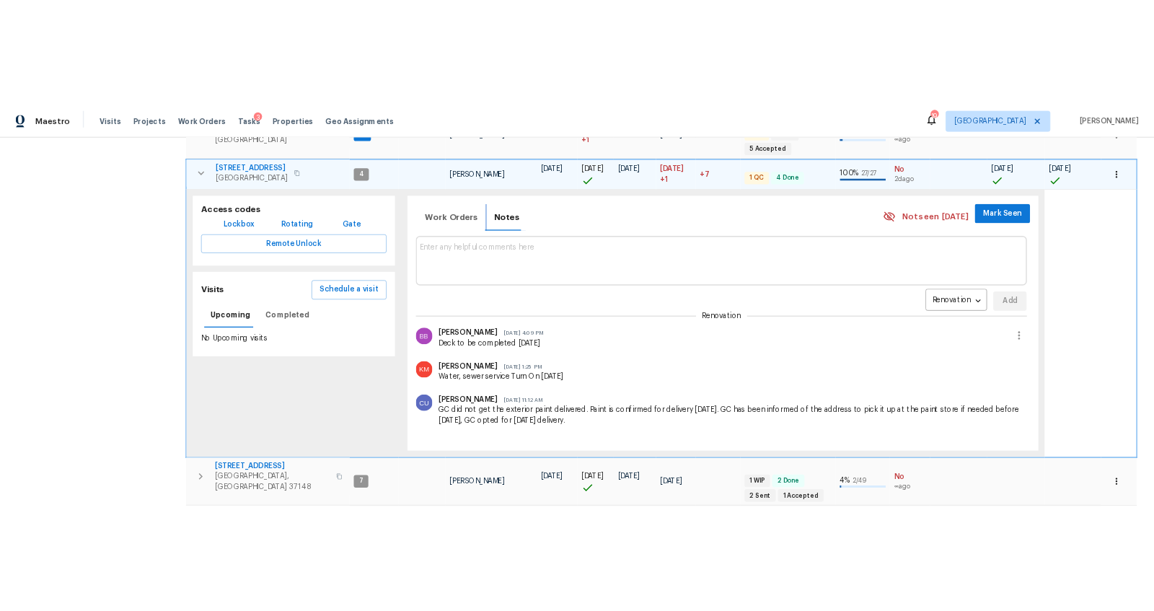
scroll to position [0, 0]
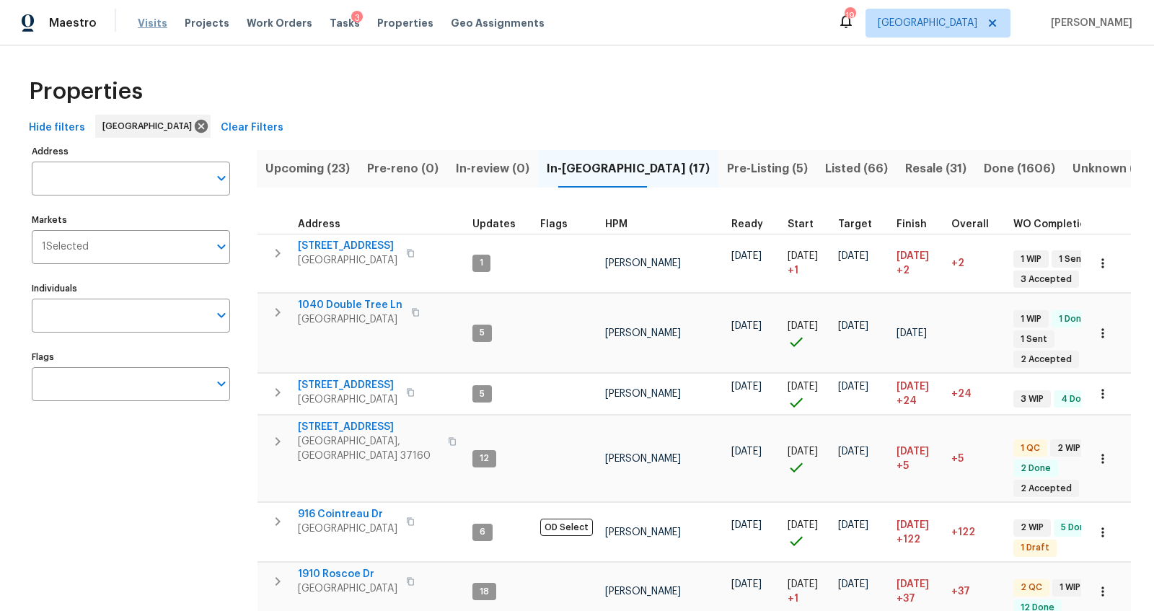
click at [151, 23] on span "Visits" at bounding box center [153, 23] width 30 height 14
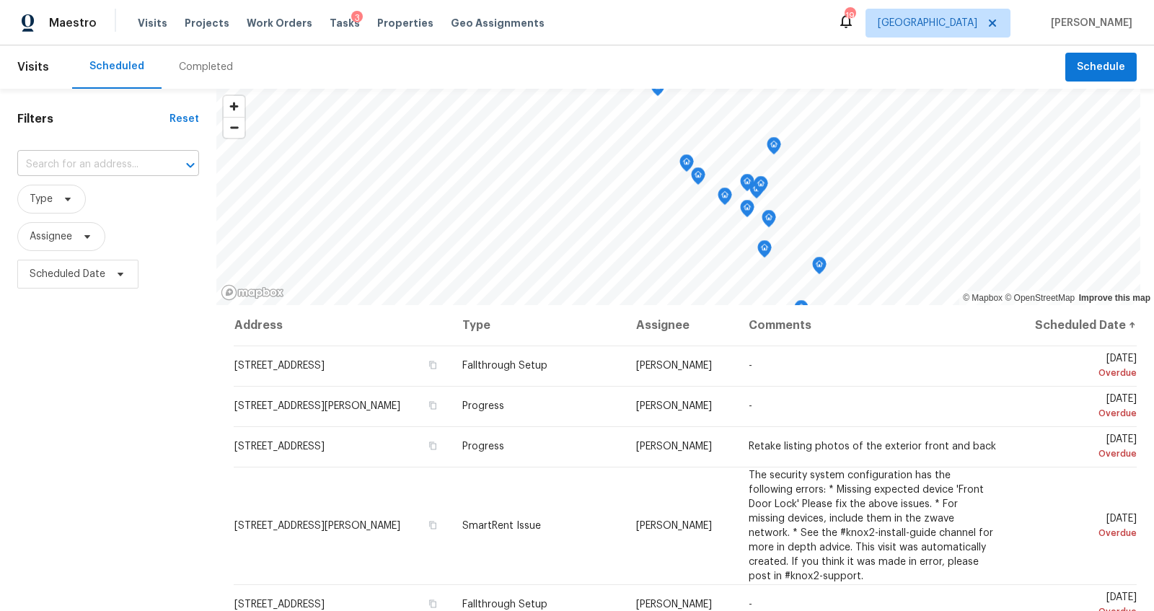
click at [52, 162] on input "text" at bounding box center [87, 165] width 141 height 22
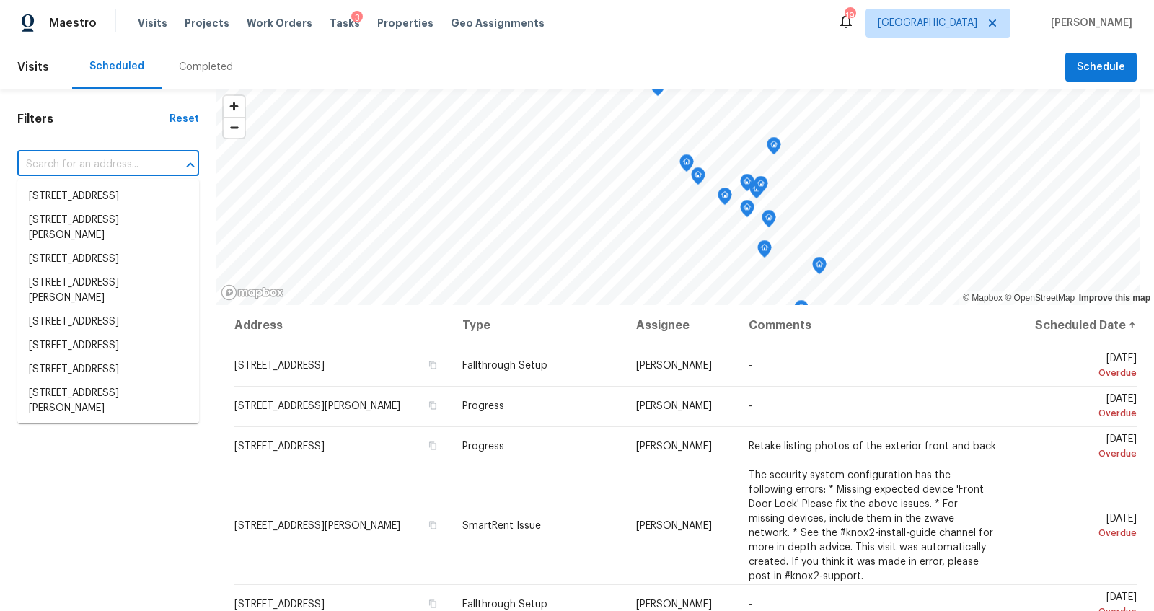
paste input "1514 Laurel Ct, Murfreesboro, TN 37130"
type input "1514 Laurel Ct, Murfreesboro, TN 37130"
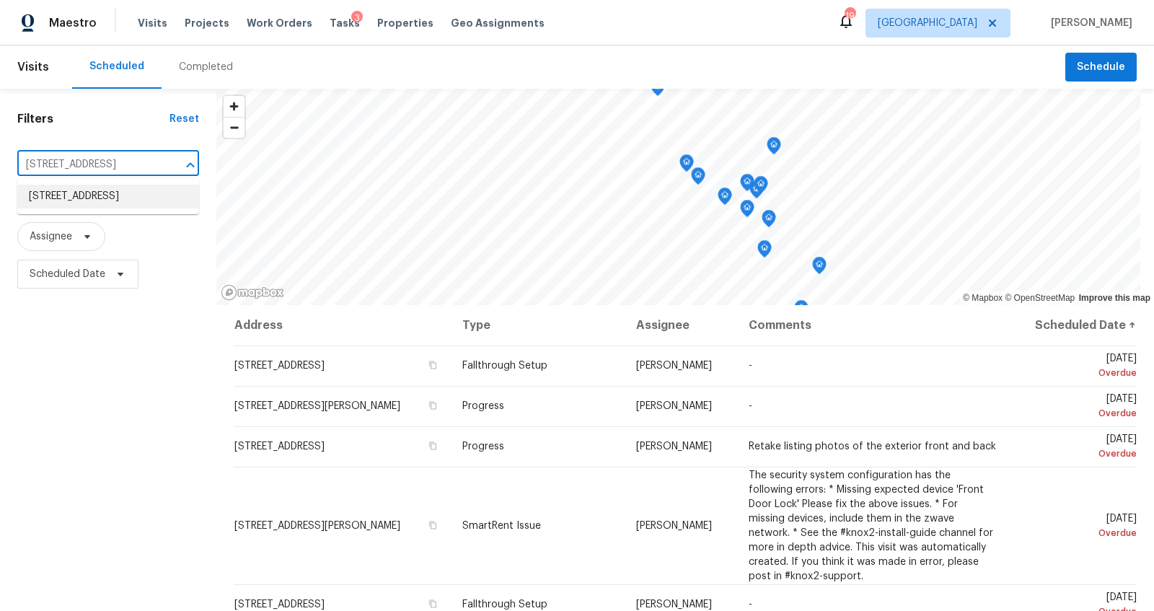
click at [52, 201] on li "1514 Laurel Ct, Murfreesboro, TN 37130" at bounding box center [108, 197] width 182 height 24
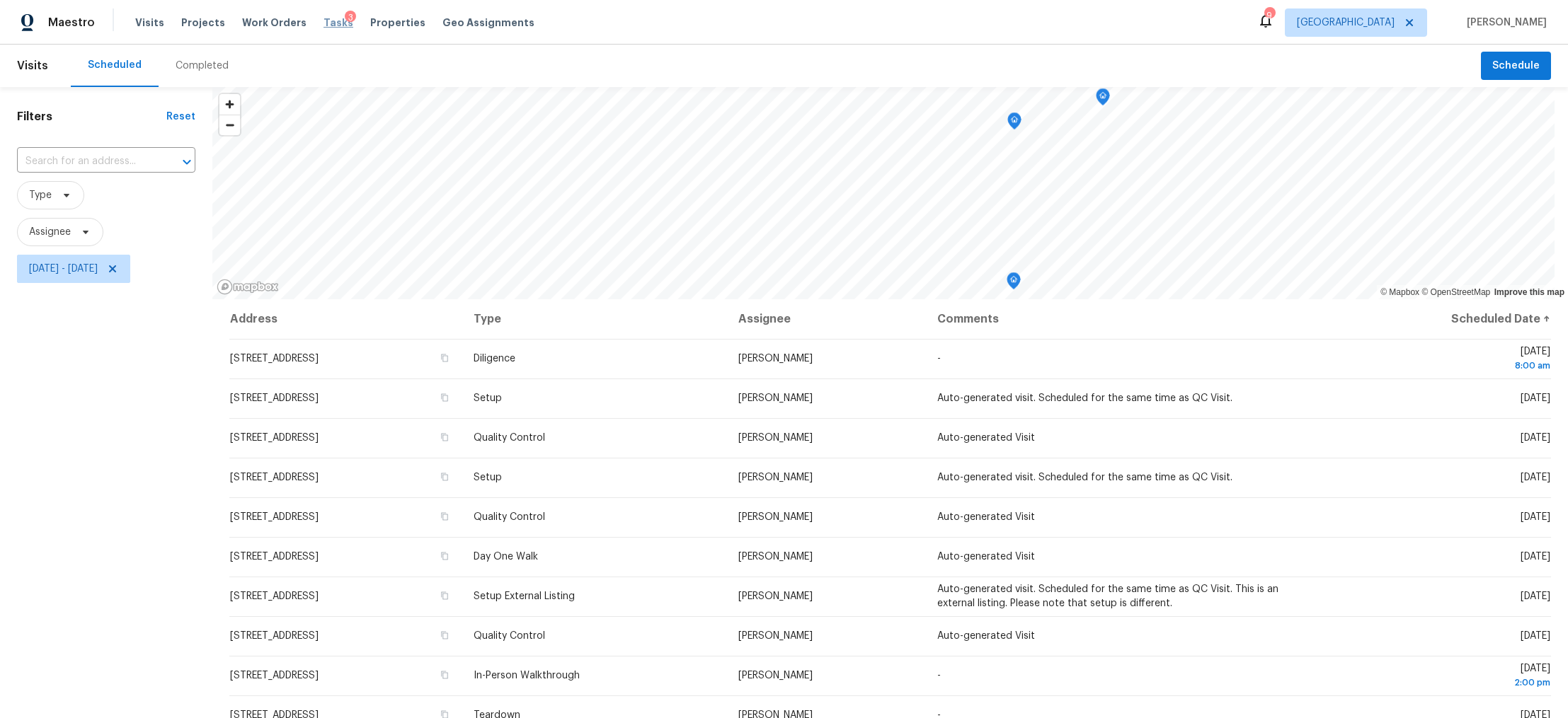
click at [324, 22] on span "Tasks" at bounding box center [339, 23] width 29 height 10
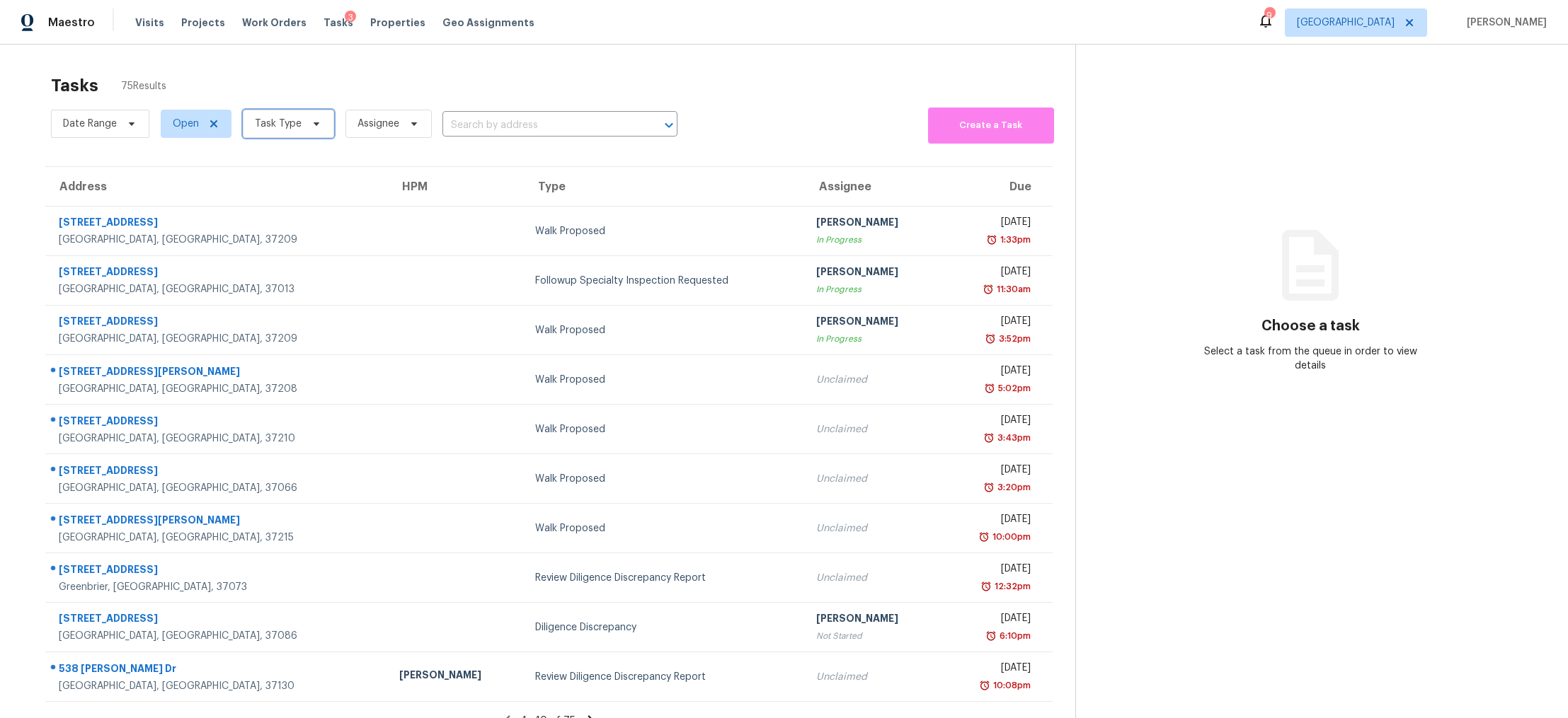
click at [319, 127] on icon at bounding box center [317, 124] width 12 height 12
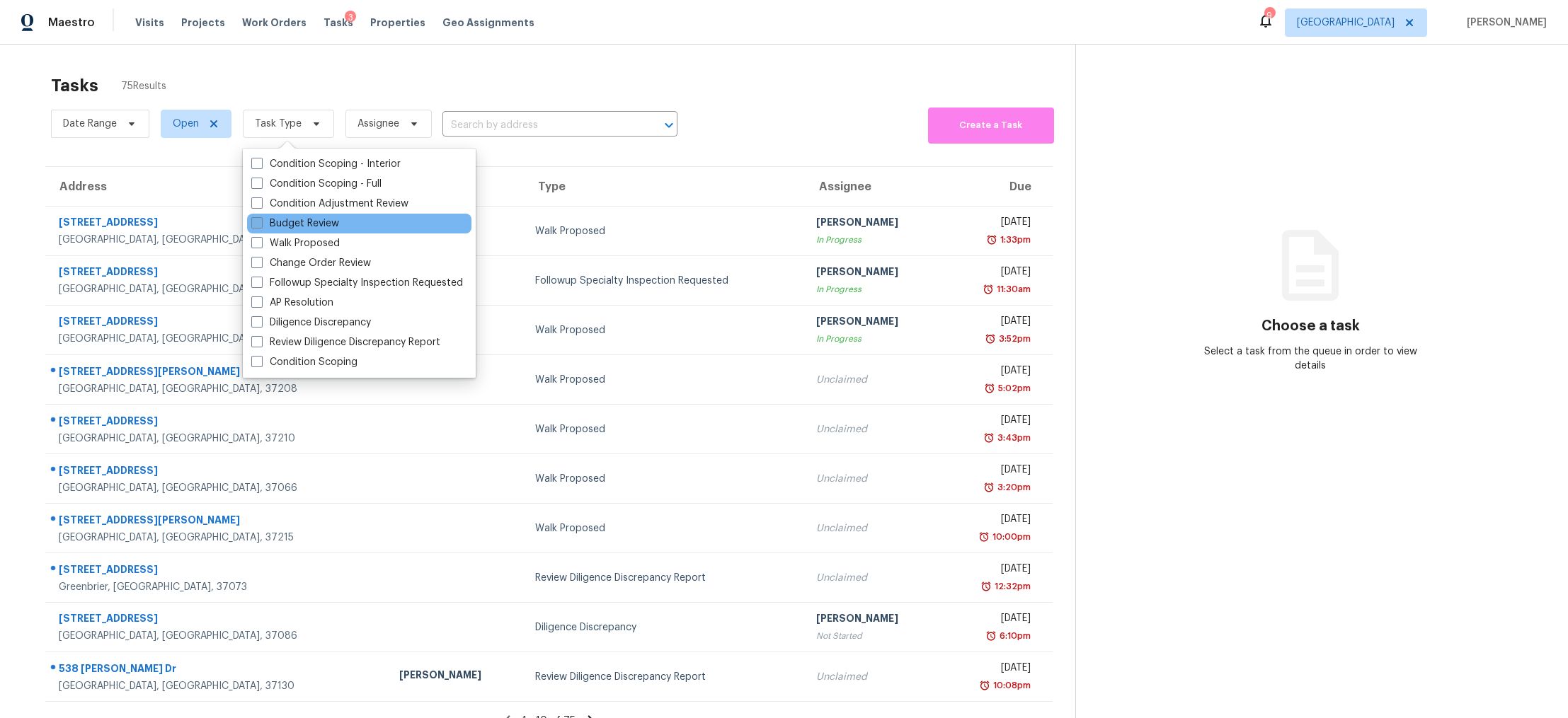
click at [313, 221] on label "Budget Review" at bounding box center [294, 224] width 87 height 14
click at [260, 221] on input "Budget Review" at bounding box center [255, 221] width 9 height 9
checkbox input "true"
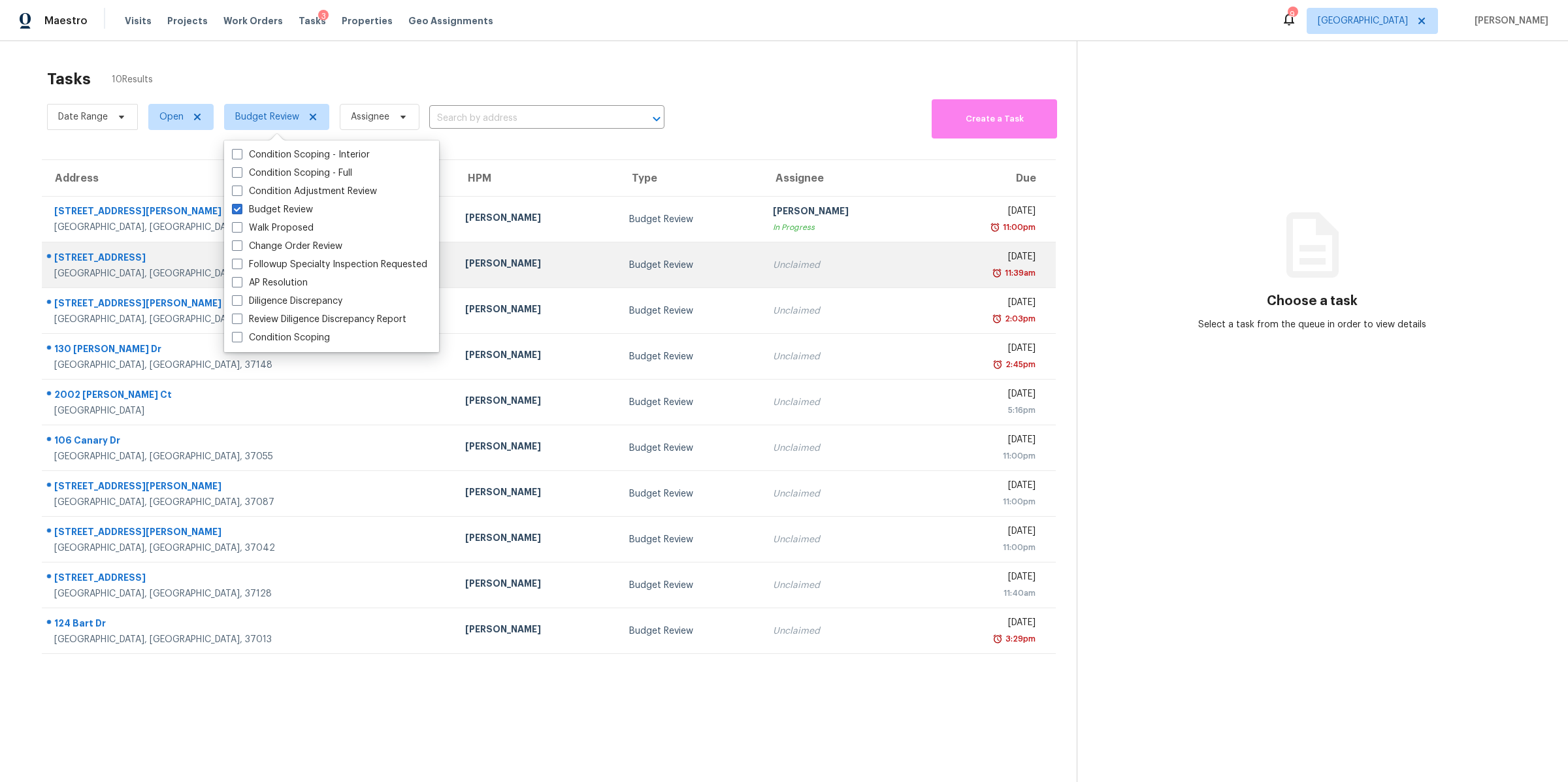
click at [90, 271] on div "Nashville, TN, 37221" at bounding box center [249, 274] width 390 height 13
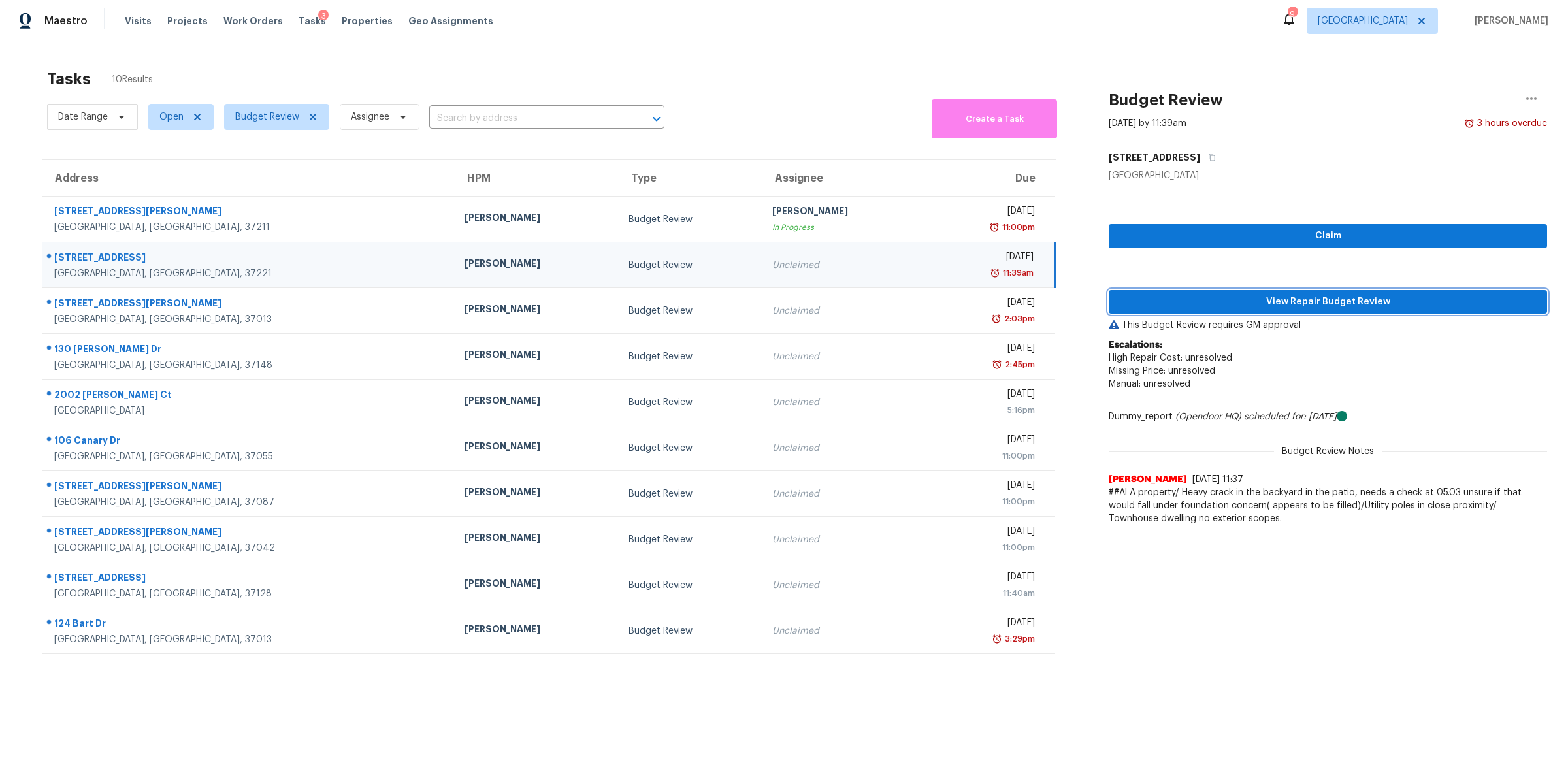
click at [1323, 304] on span "View Repair Budget Review" at bounding box center [1328, 303] width 418 height 16
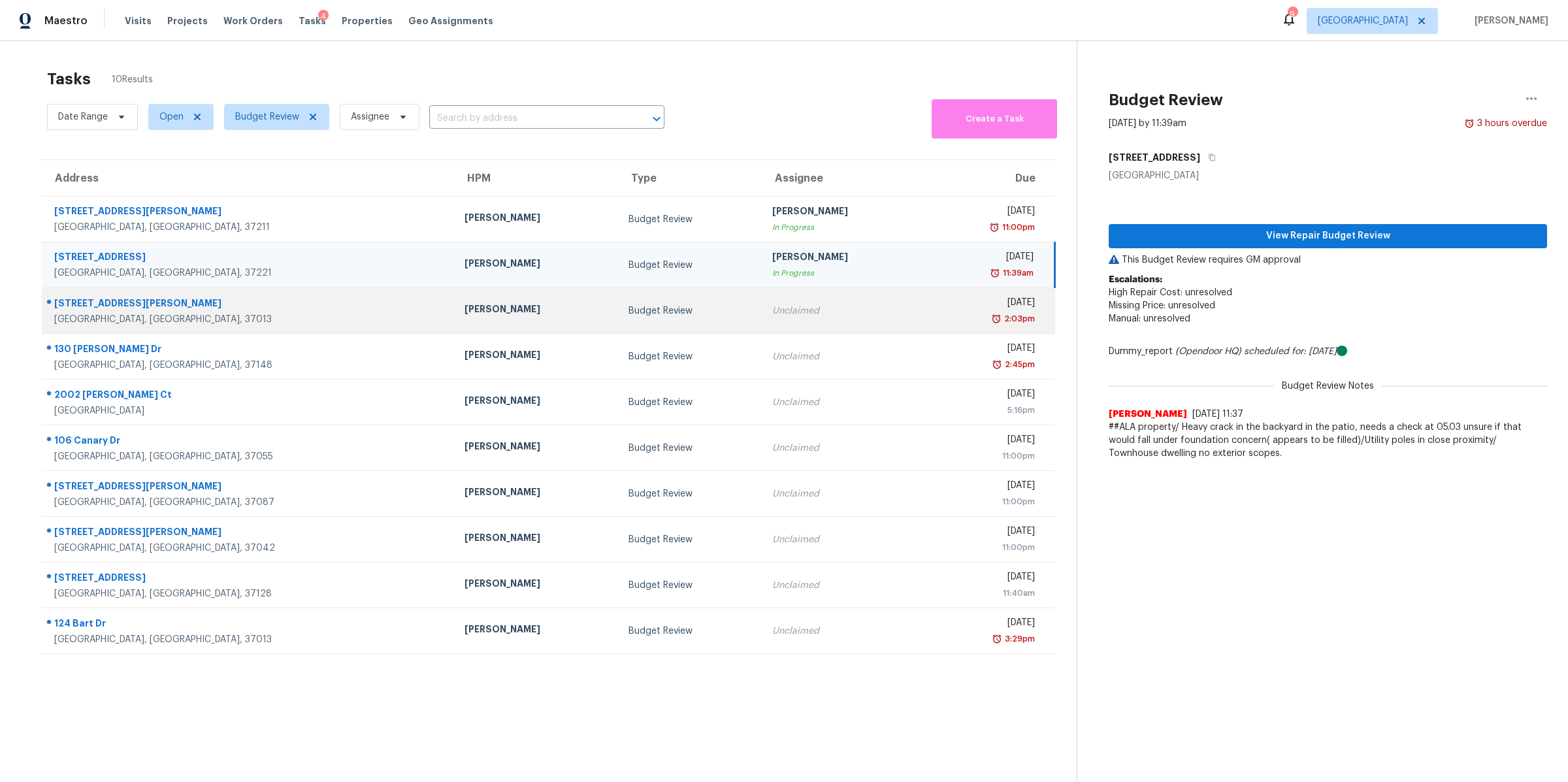
click at [117, 304] on div "2893 Lera Jones Dr" at bounding box center [249, 305] width 390 height 16
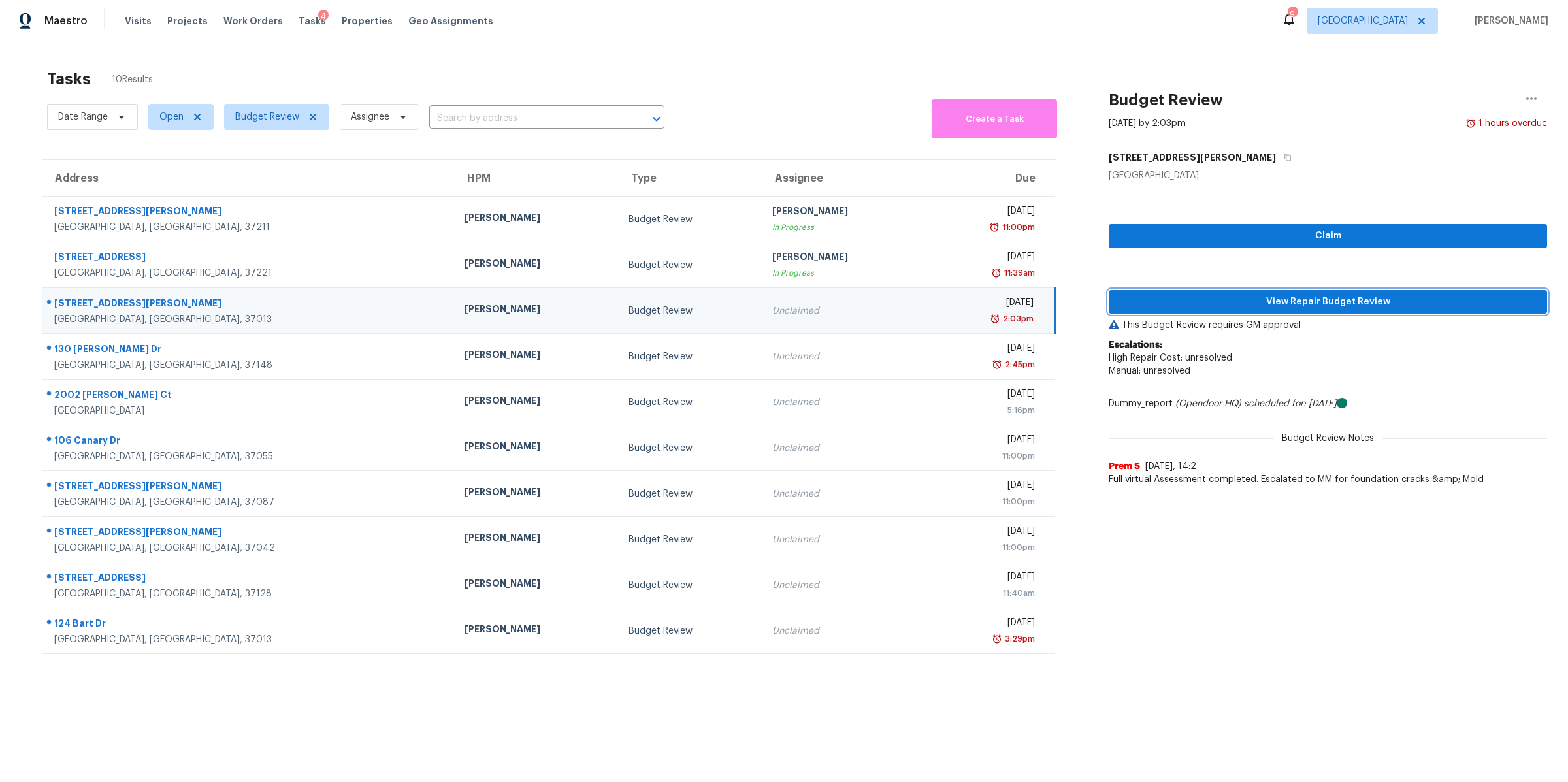
click at [1371, 293] on button "View Repair Budget Review" at bounding box center [1328, 302] width 438 height 24
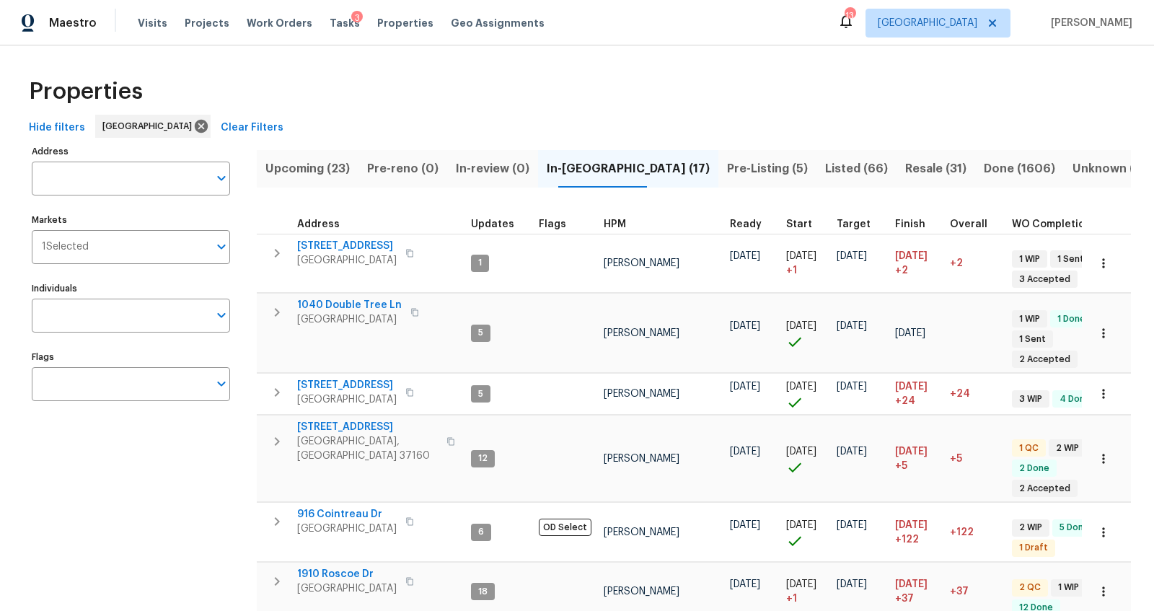
scroll to position [621, 0]
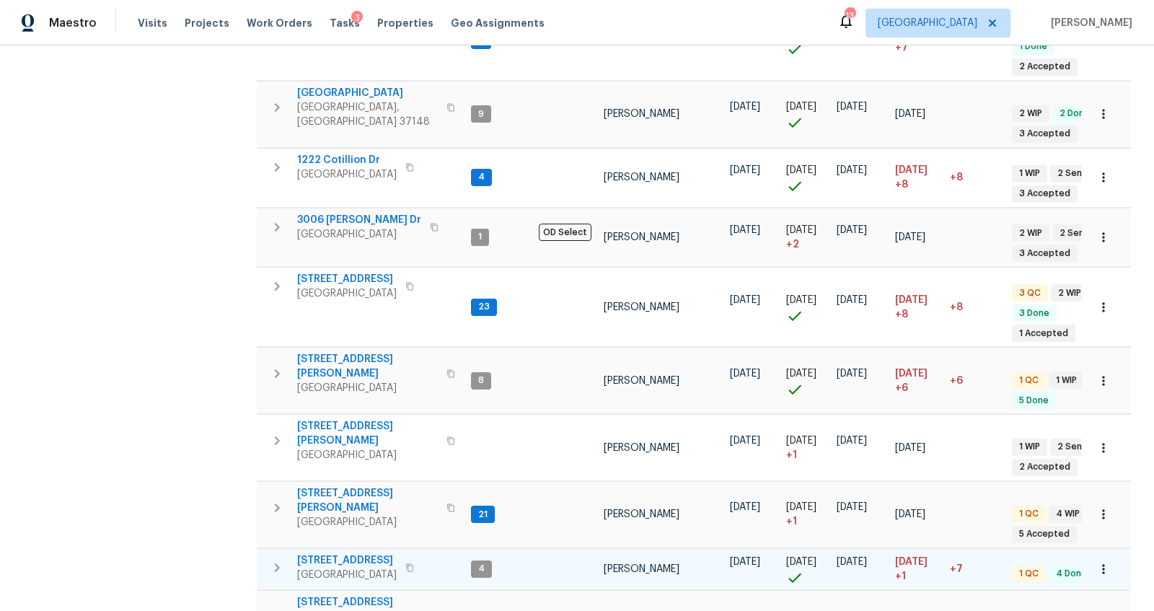
click at [344, 553] on span "[STREET_ADDRESS]" at bounding box center [347, 560] width 100 height 14
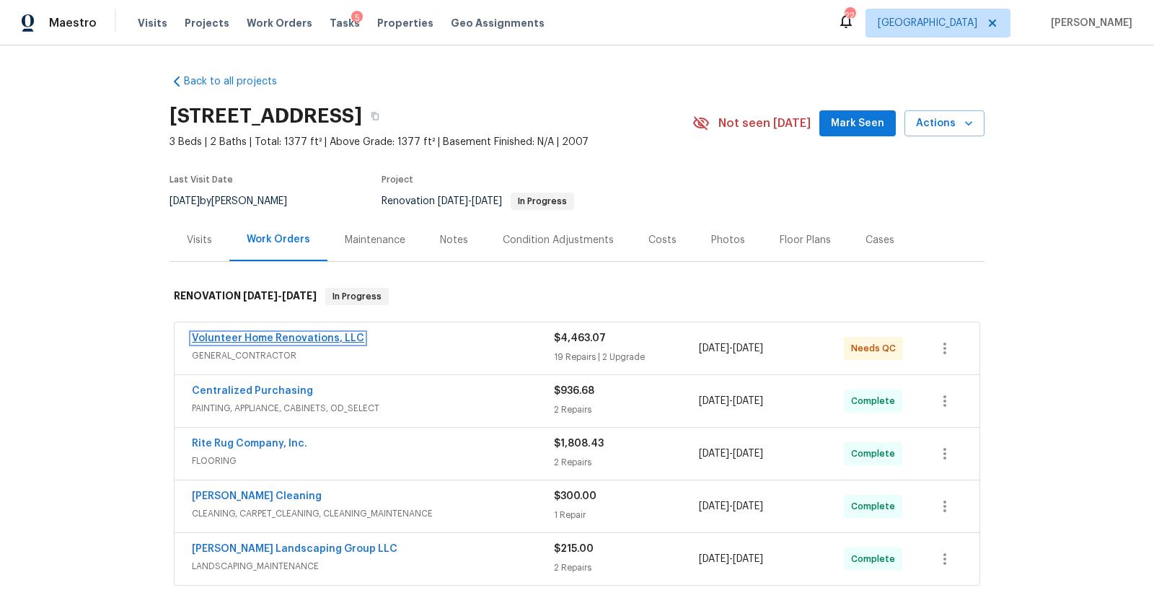
click at [278, 338] on link "Volunteer Home Renovations, LLC" at bounding box center [278, 338] width 172 height 10
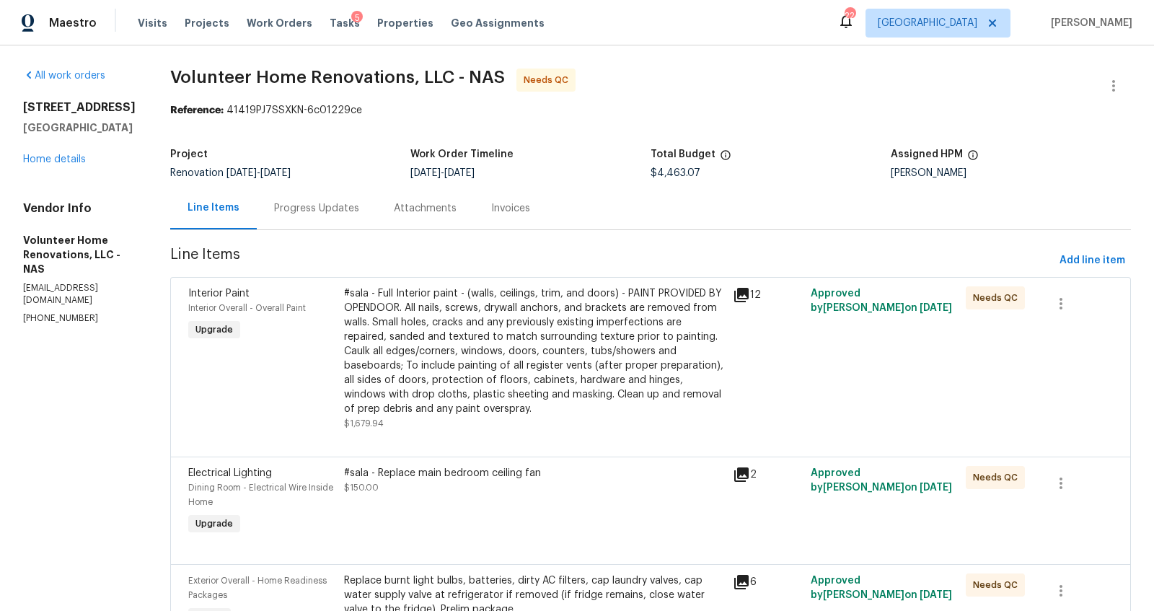
click at [520, 325] on div "#sala - Full Interior paint - (walls, ceilings, trim, and doors) - PAINT PROVID…" at bounding box center [534, 351] width 380 height 130
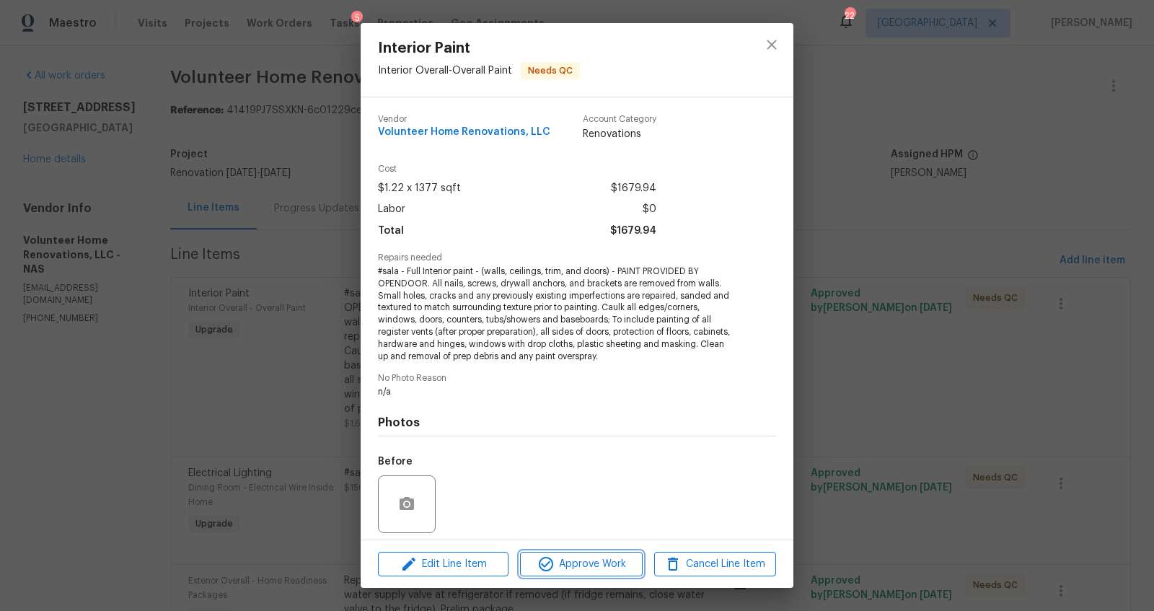
click at [602, 561] on span "Approve Work" at bounding box center [580, 564] width 113 height 18
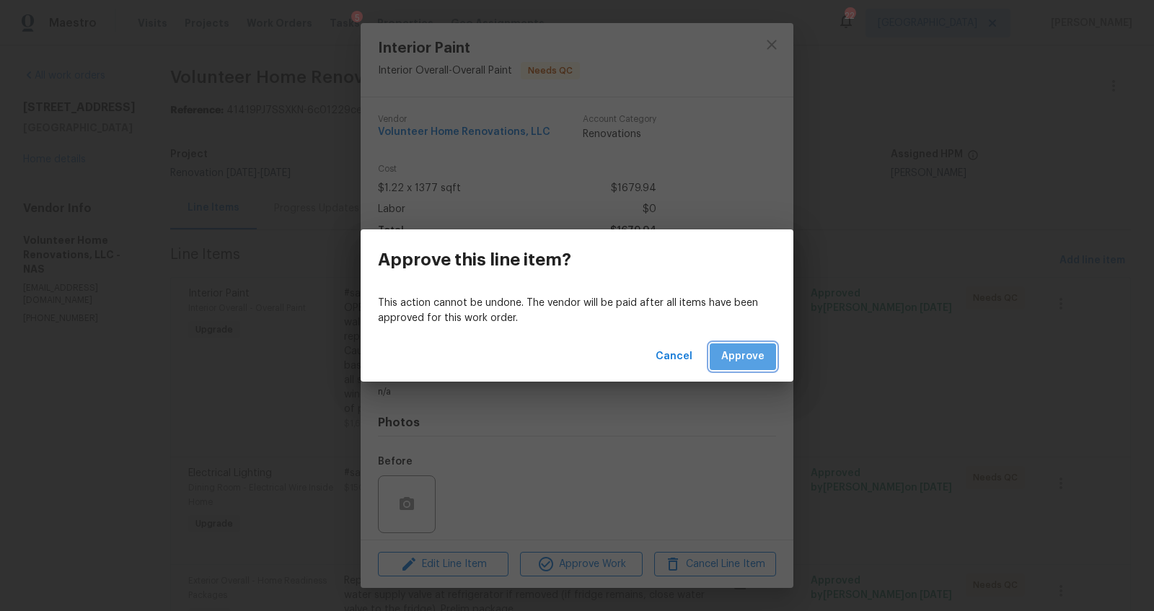
click at [745, 357] on span "Approve" at bounding box center [742, 357] width 43 height 18
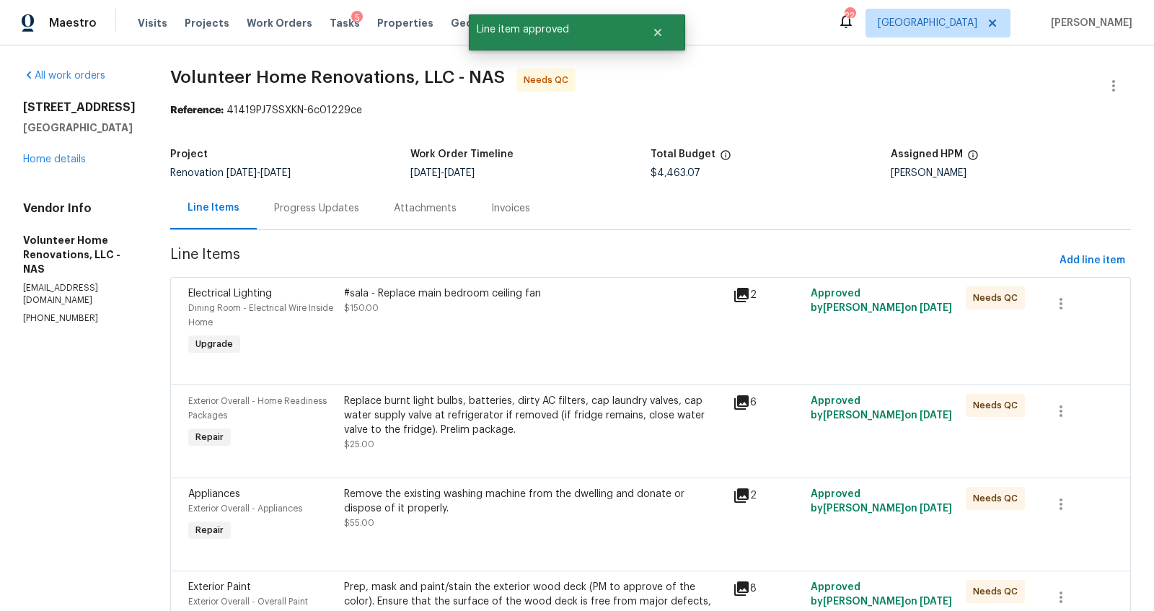
click at [498, 339] on div "#sala - Replace main bedroom ceiling fan $150.00" at bounding box center [534, 322] width 389 height 81
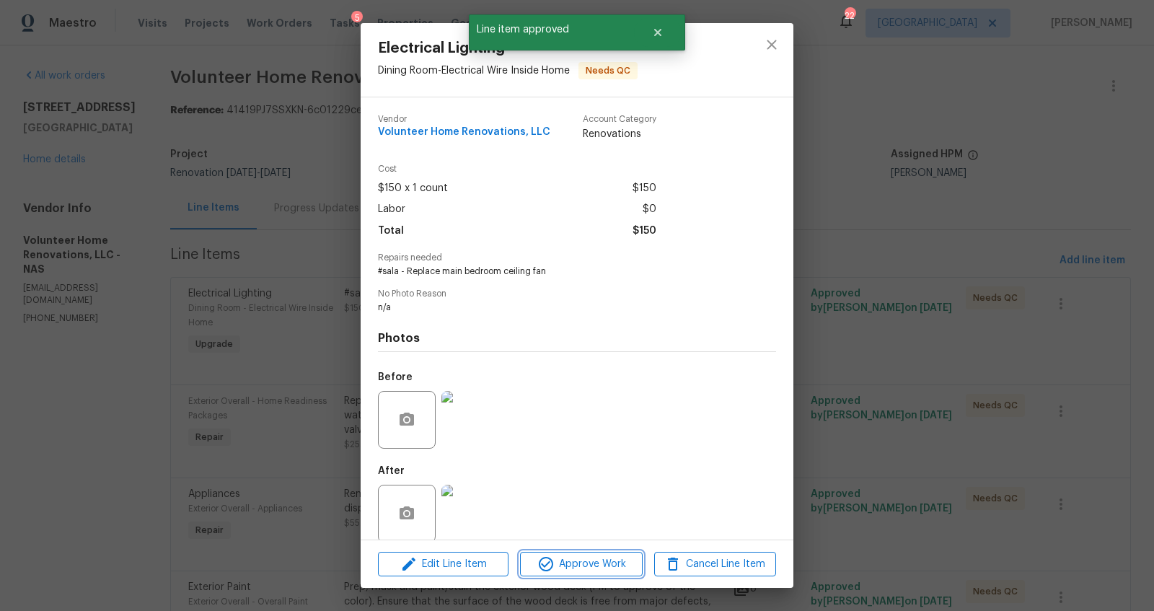
click at [600, 566] on span "Approve Work" at bounding box center [580, 564] width 113 height 18
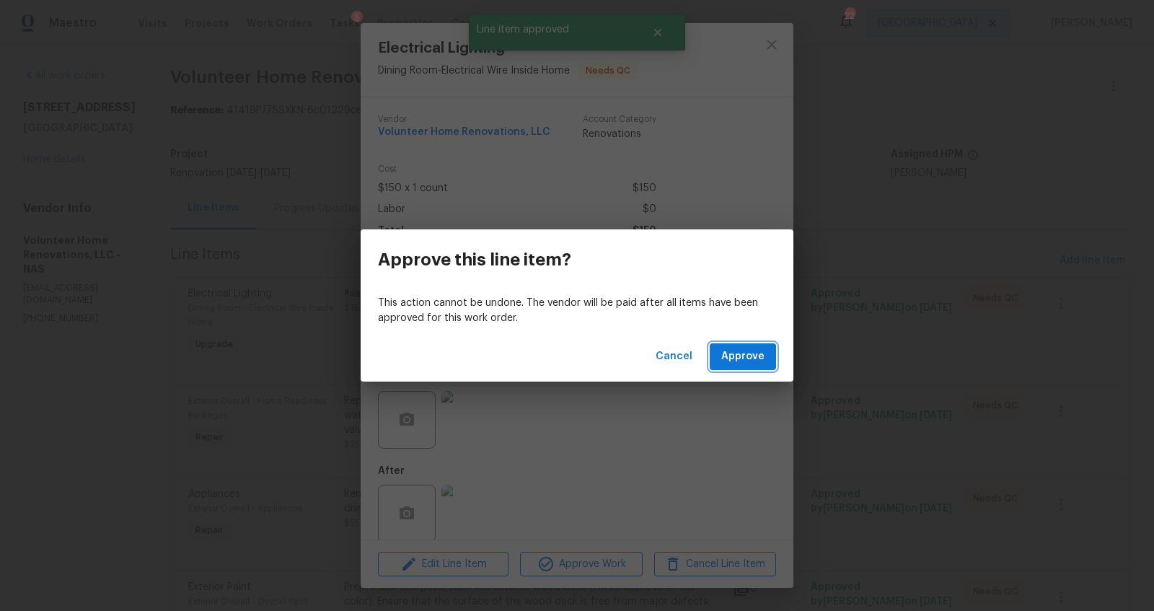
click at [746, 361] on span "Approve" at bounding box center [742, 357] width 43 height 18
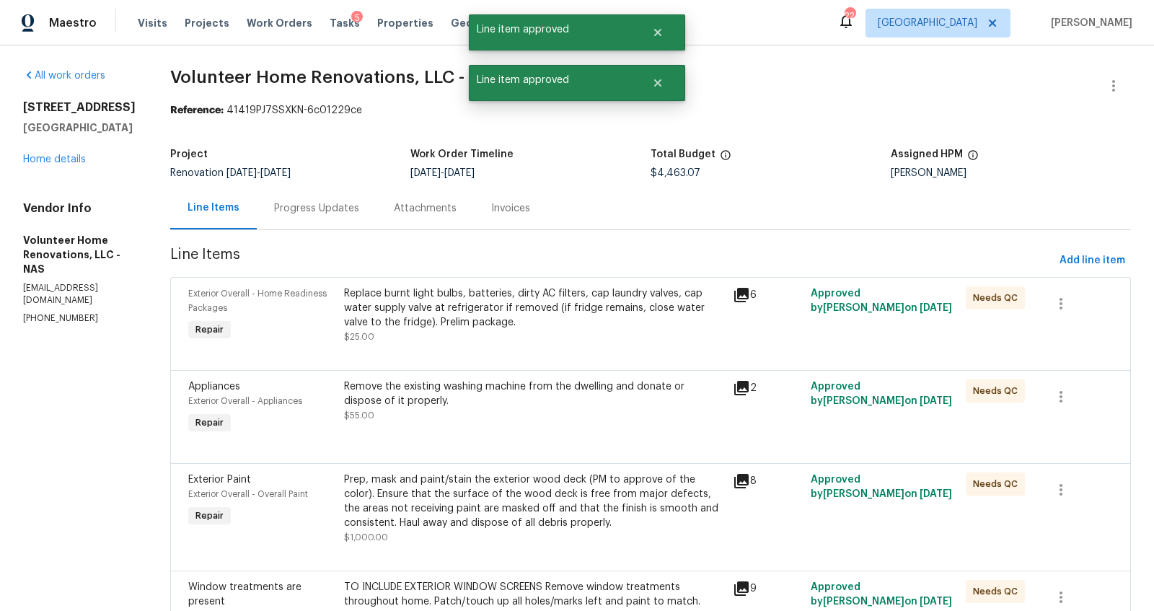
click at [474, 323] on div "Replace burnt light bulbs, batteries, dirty AC filters, cap laundry valves, cap…" at bounding box center [534, 307] width 380 height 43
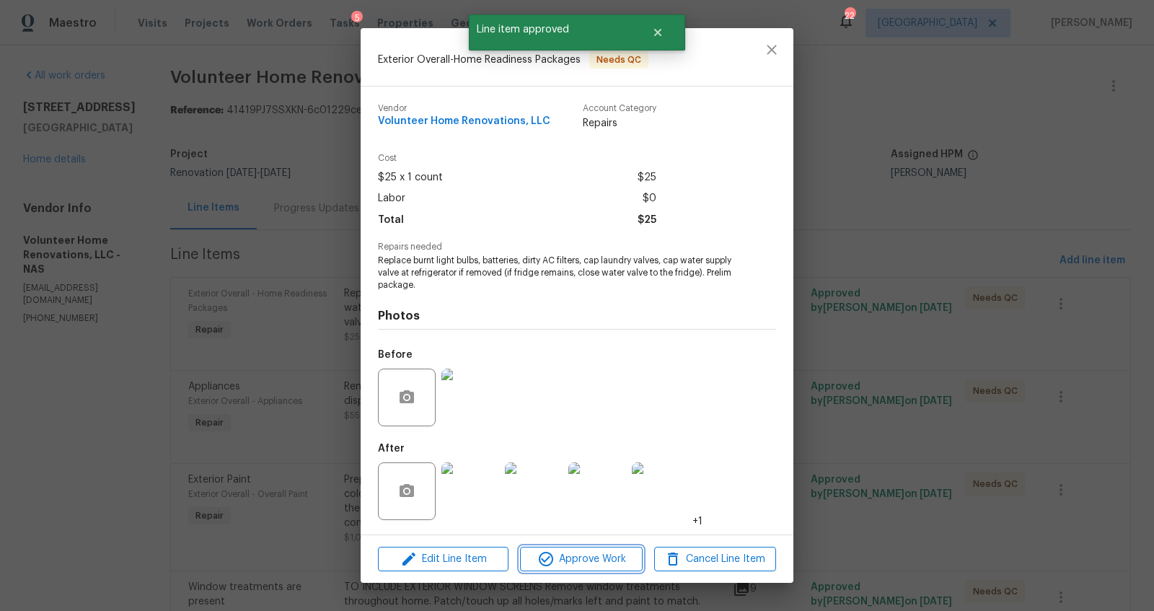
click at [597, 557] on span "Approve Work" at bounding box center [580, 559] width 113 height 18
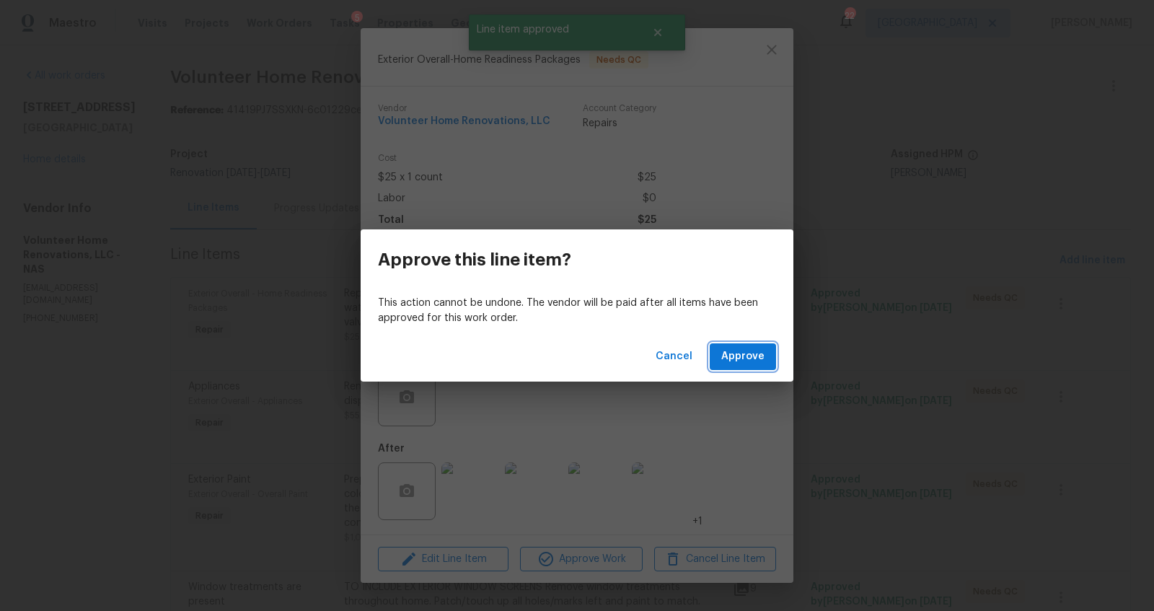
drag, startPoint x: 758, startPoint y: 348, endPoint x: 735, endPoint y: 356, distance: 24.2
click at [758, 349] on span "Approve" at bounding box center [742, 357] width 43 height 18
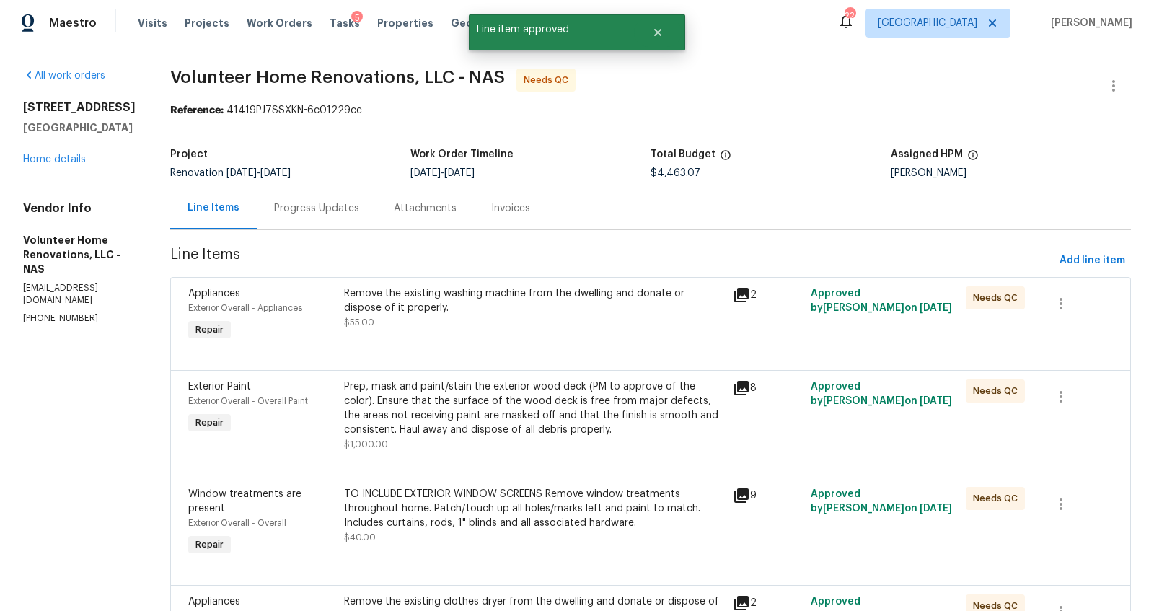
click at [463, 330] on div "Remove the existing washing machine from the dwelling and donate or dispose of …" at bounding box center [534, 315] width 389 height 66
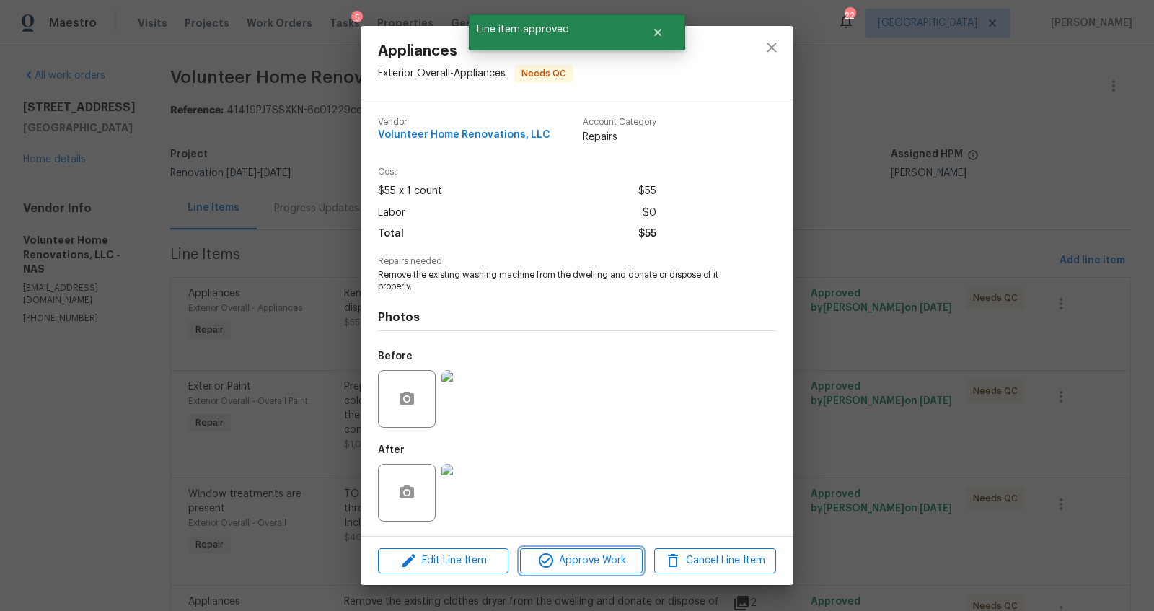
click at [582, 561] on span "Approve Work" at bounding box center [580, 561] width 113 height 18
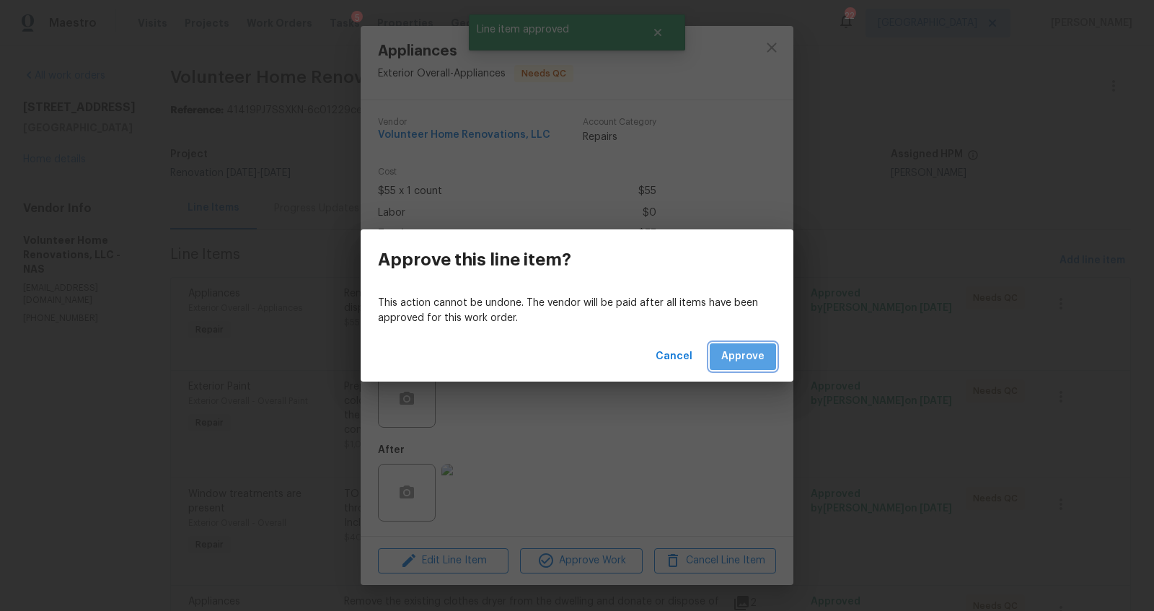
click at [757, 353] on span "Approve" at bounding box center [742, 357] width 43 height 18
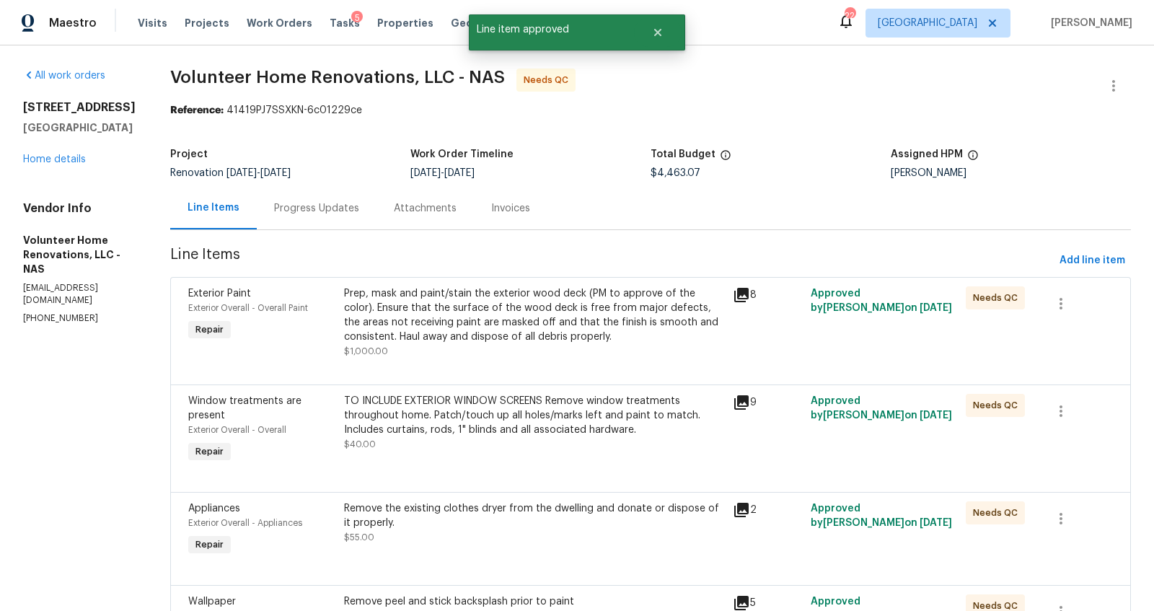
click at [453, 316] on div "Prep, mask and paint/stain the exterior wood deck (PM to approve of the color).…" at bounding box center [534, 315] width 380 height 58
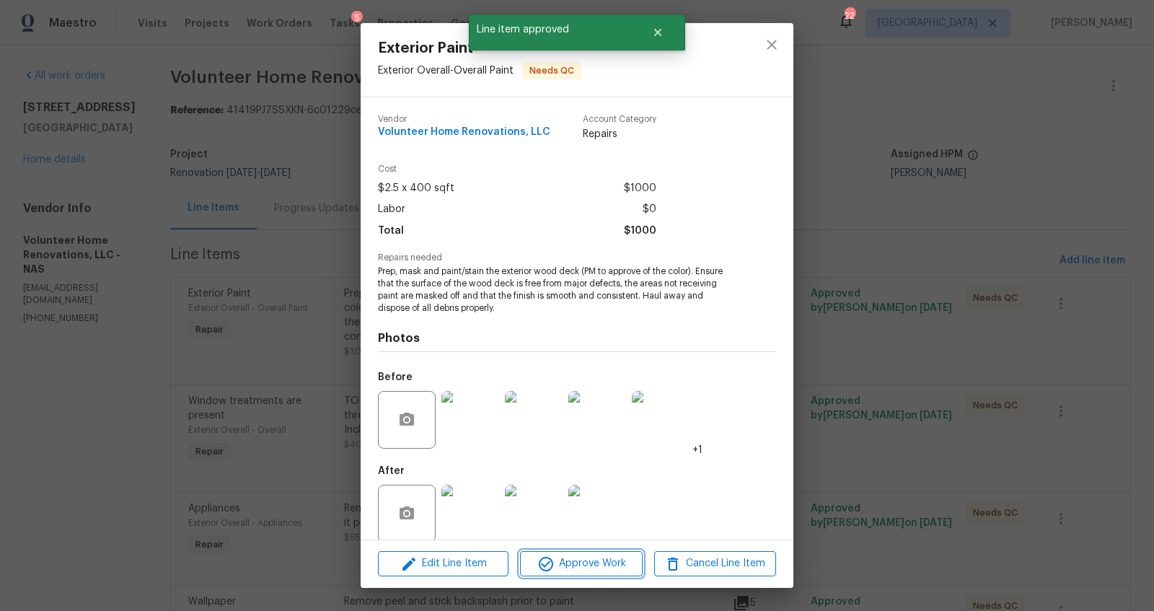
click at [552, 568] on icon "button" at bounding box center [545, 563] width 17 height 17
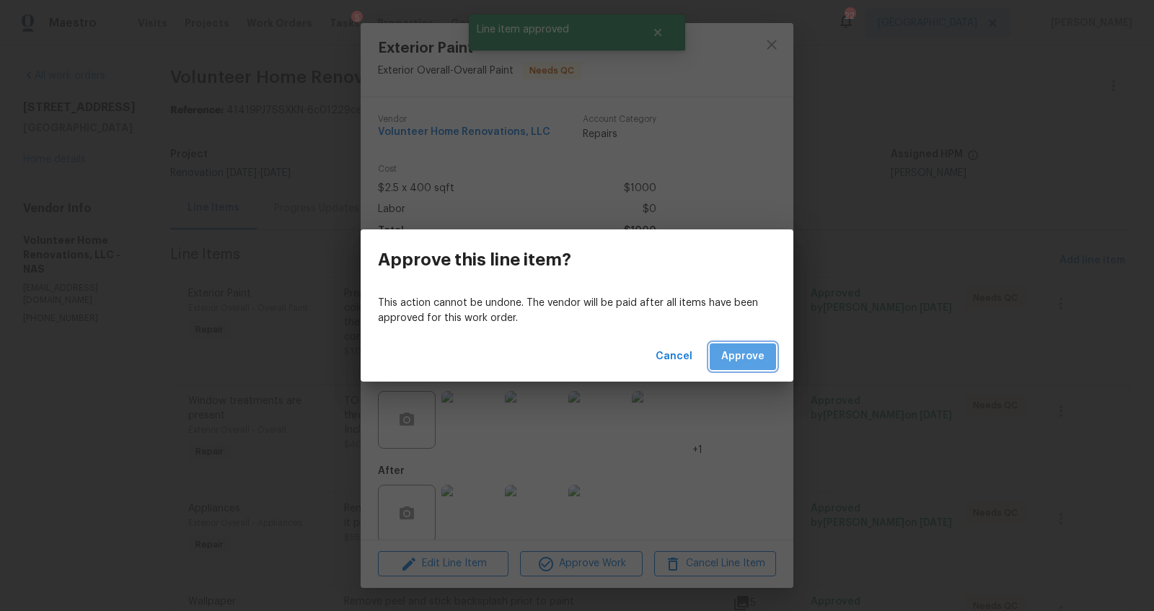
click at [752, 357] on span "Approve" at bounding box center [742, 357] width 43 height 18
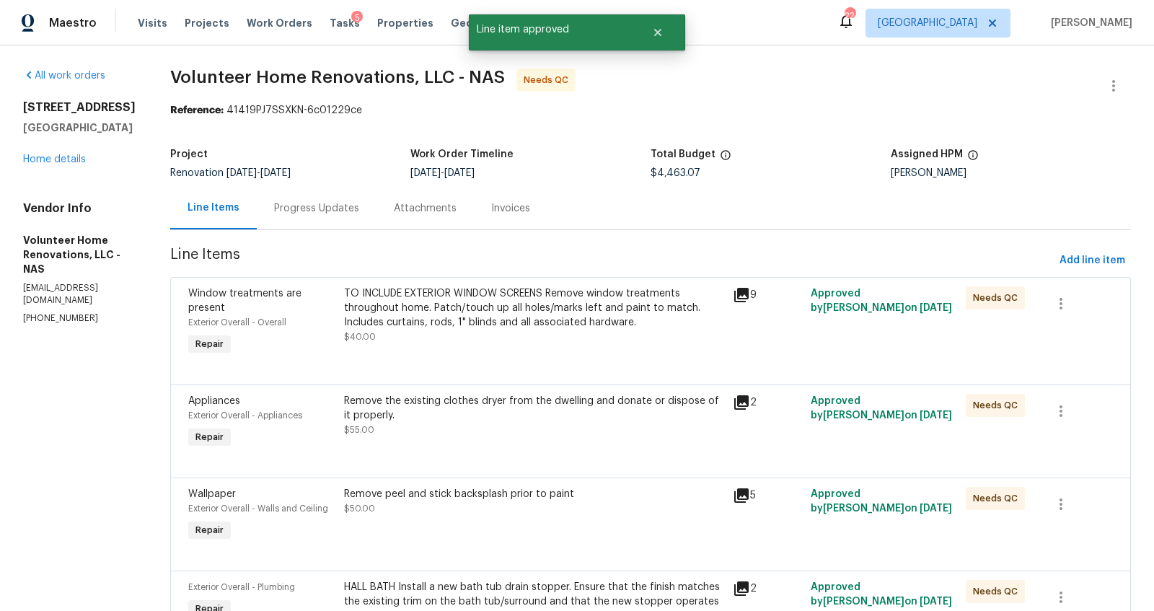
click at [549, 351] on div "TO INCLUDE EXTERIOR WINDOW SCREENS Remove window treatments throughout home. Pa…" at bounding box center [534, 322] width 389 height 81
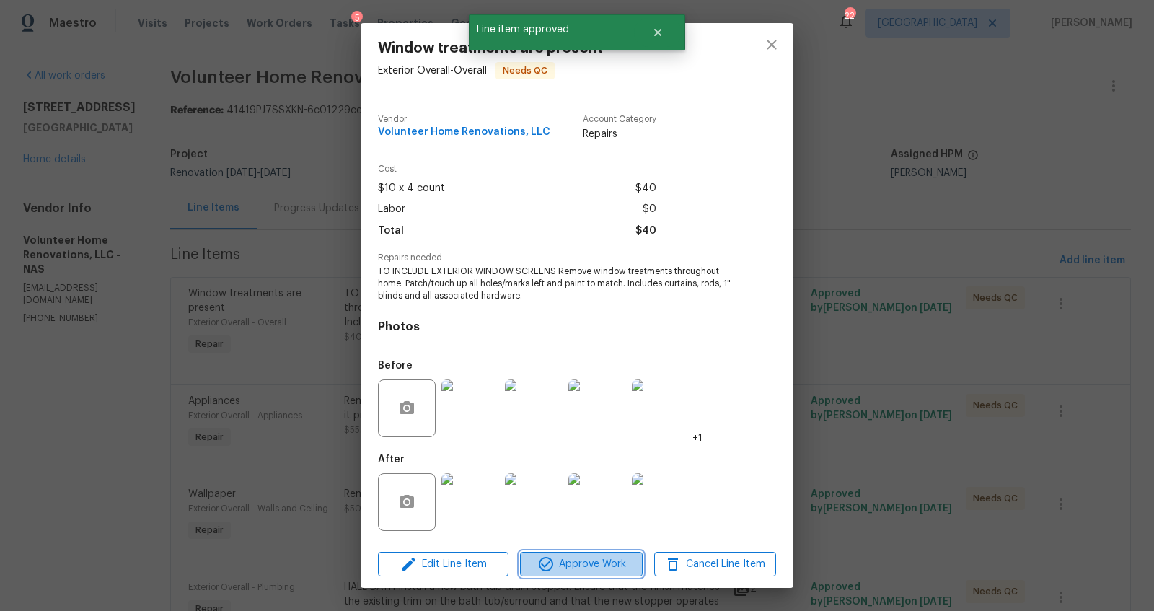
click at [594, 565] on span "Approve Work" at bounding box center [580, 564] width 113 height 18
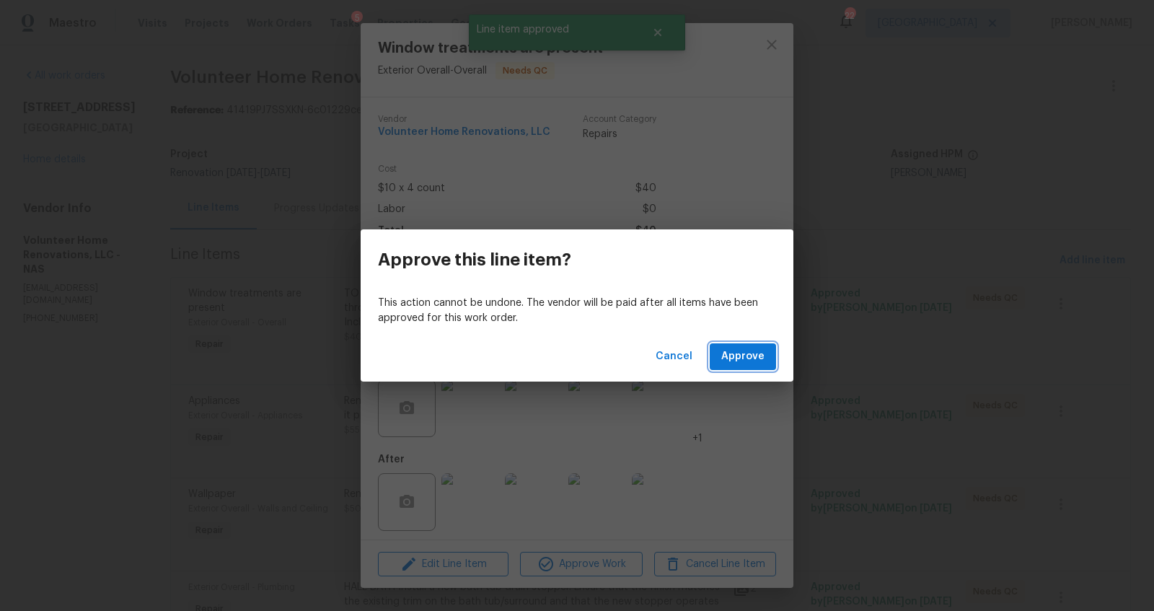
click at [755, 360] on span "Approve" at bounding box center [742, 357] width 43 height 18
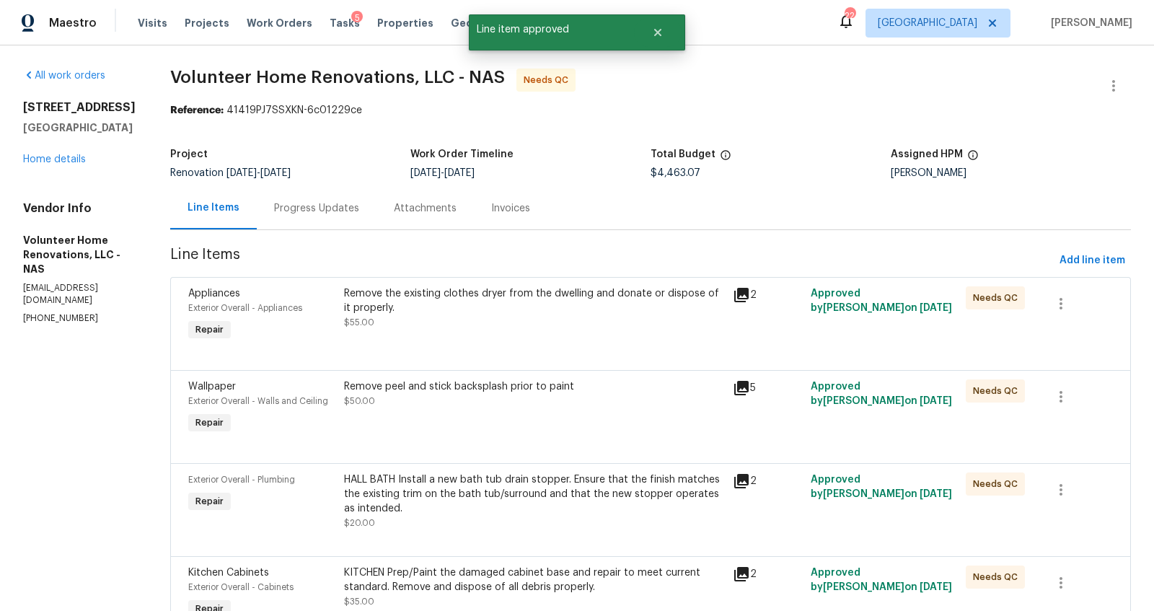
click at [517, 325] on div "Remove the existing clothes dryer from the dwelling and donate or dispose of it…" at bounding box center [534, 307] width 380 height 43
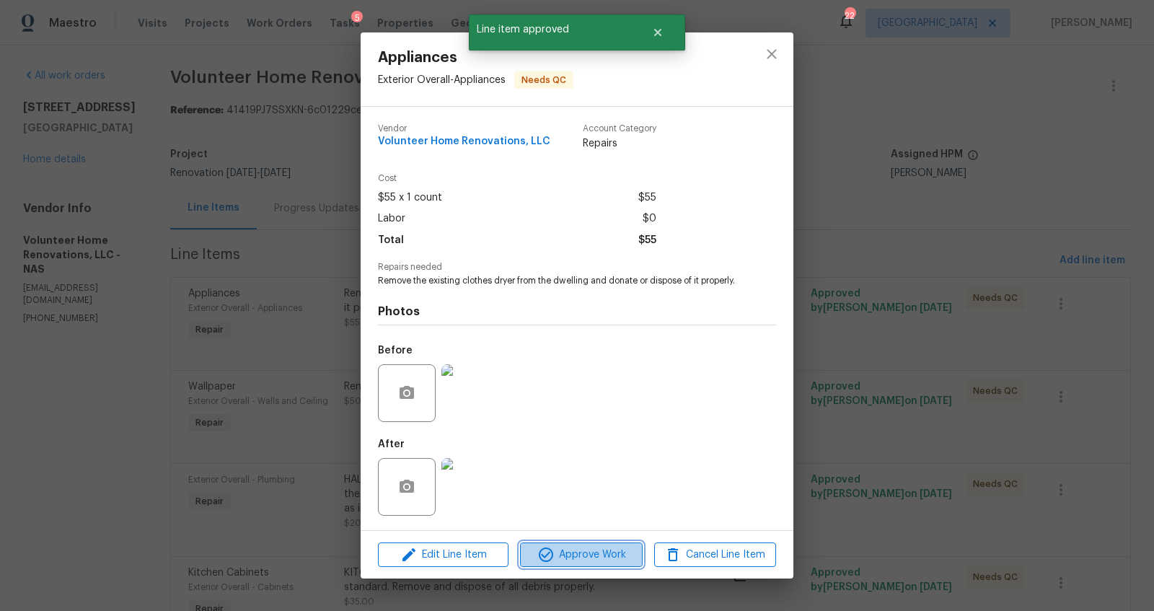
click at [579, 559] on span "Approve Work" at bounding box center [580, 555] width 113 height 18
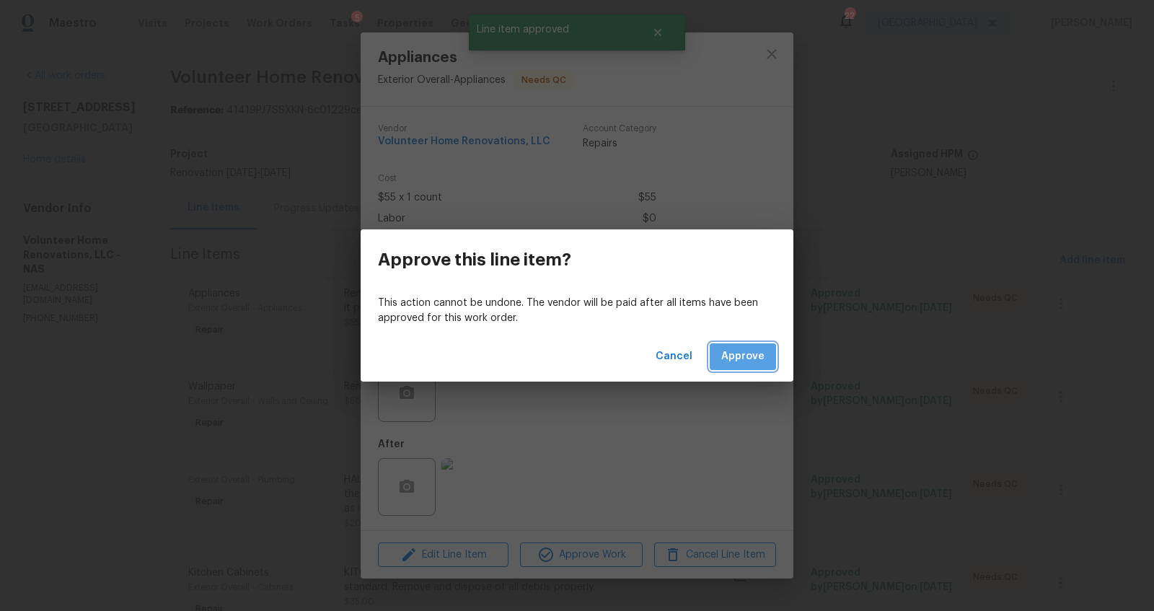
click at [747, 356] on span "Approve" at bounding box center [742, 357] width 43 height 18
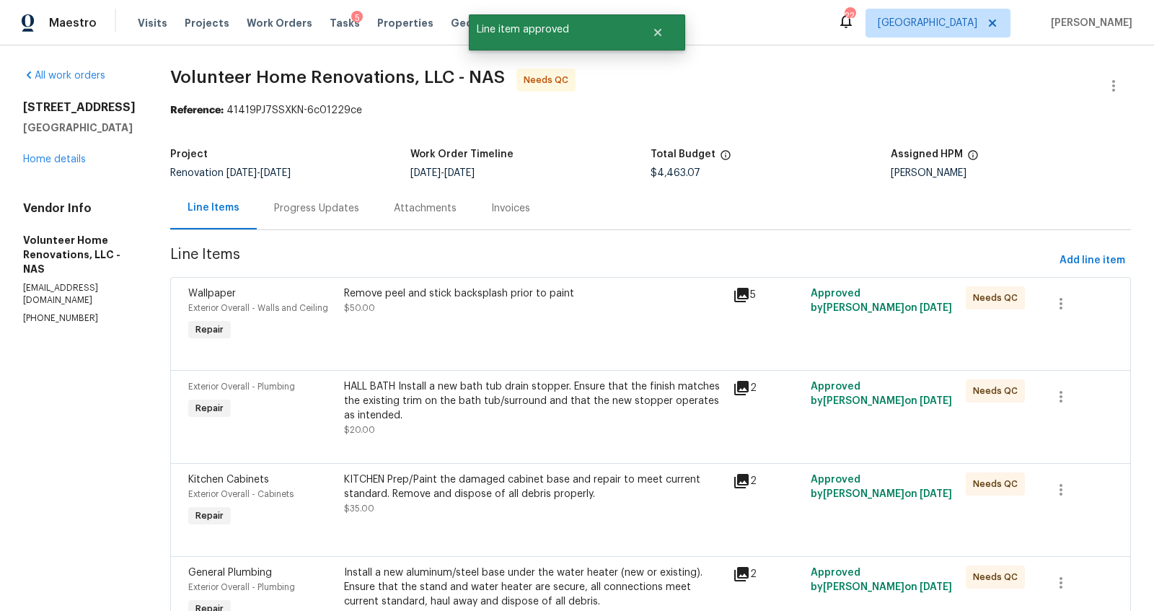
click at [465, 317] on div "Remove peel and stick backsplash prior to paint $50.00" at bounding box center [534, 315] width 389 height 66
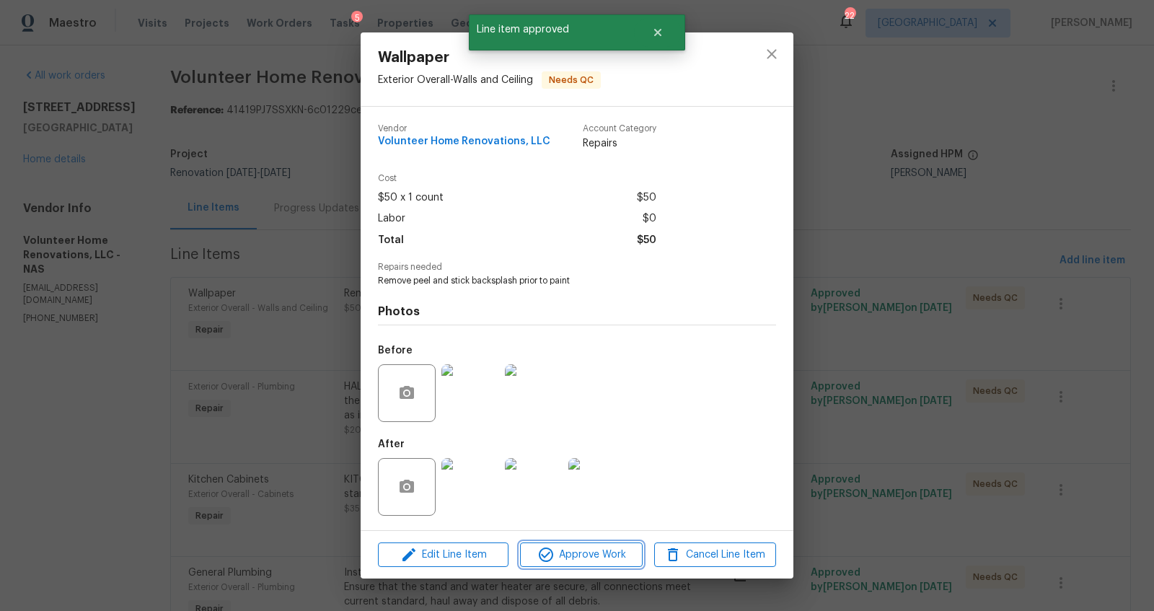
click at [614, 558] on span "Approve Work" at bounding box center [580, 555] width 113 height 18
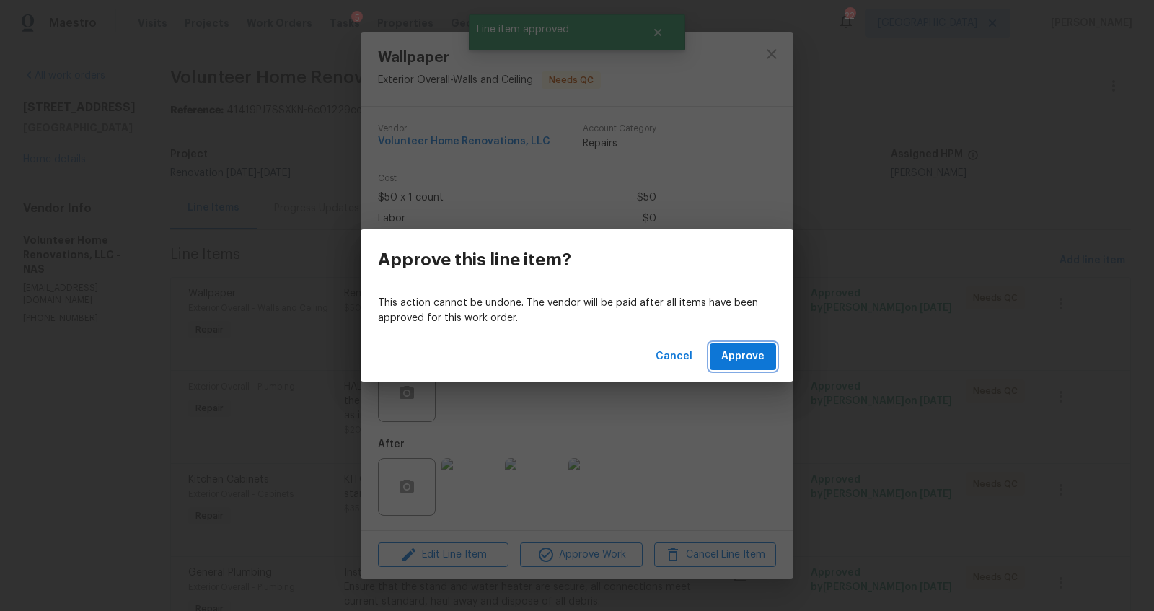
click at [738, 349] on span "Approve" at bounding box center [742, 357] width 43 height 18
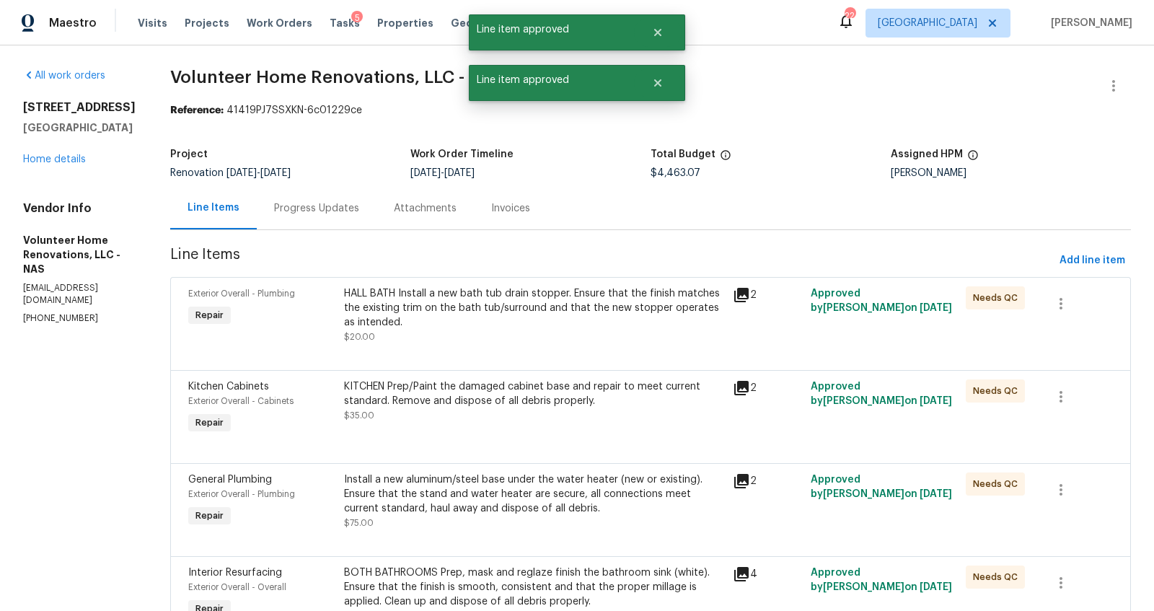
click at [511, 330] on div "HALL BATH Install a new bath tub drain stopper. Ensure that the finish matches …" at bounding box center [534, 315] width 380 height 58
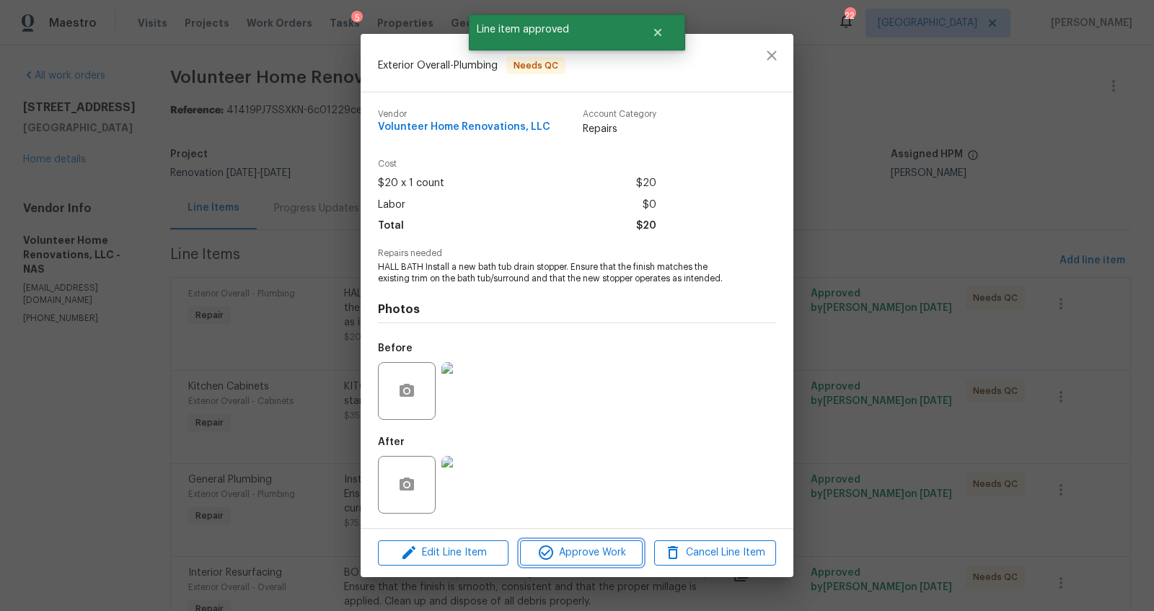
click at [615, 558] on span "Approve Work" at bounding box center [580, 553] width 113 height 18
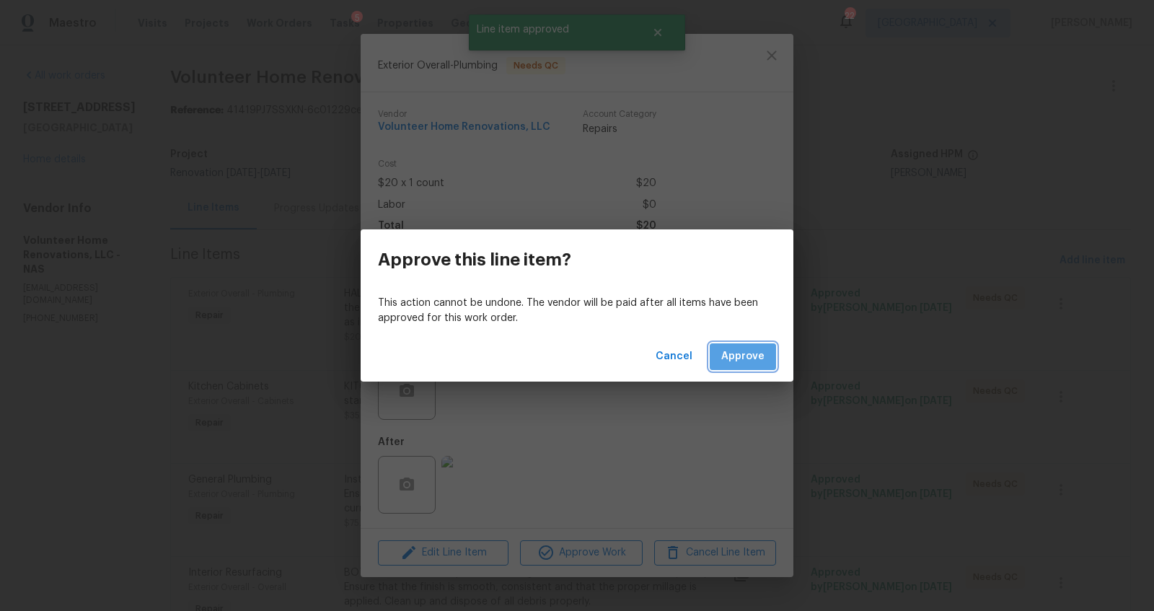
click at [761, 353] on span "Approve" at bounding box center [742, 357] width 43 height 18
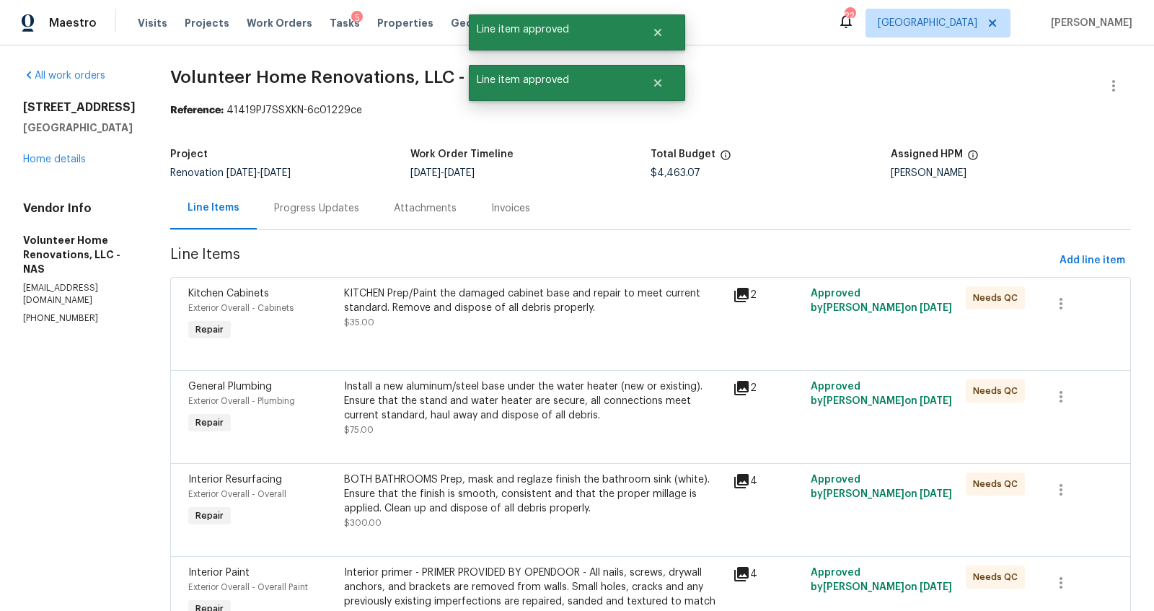
click at [527, 338] on div "KITCHEN Prep/Paint the damaged cabinet base and repair to meet current standard…" at bounding box center [534, 315] width 389 height 66
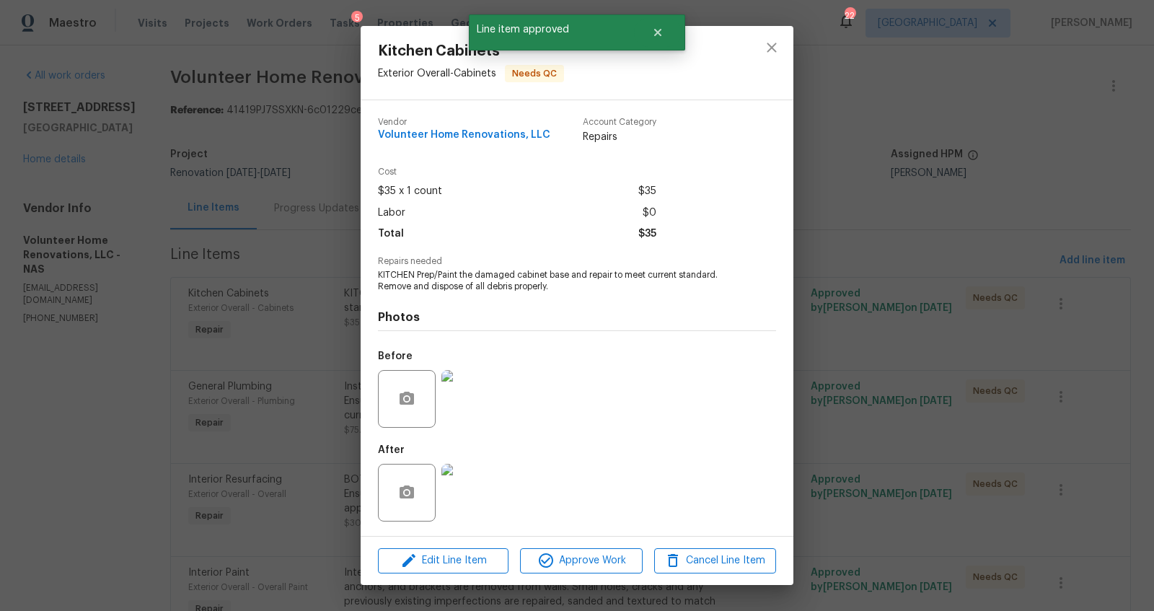
click at [240, 363] on div "Kitchen Cabinets Exterior Overall - Cabinets Needs QC Vendor Volunteer Home Ren…" at bounding box center [577, 305] width 1154 height 611
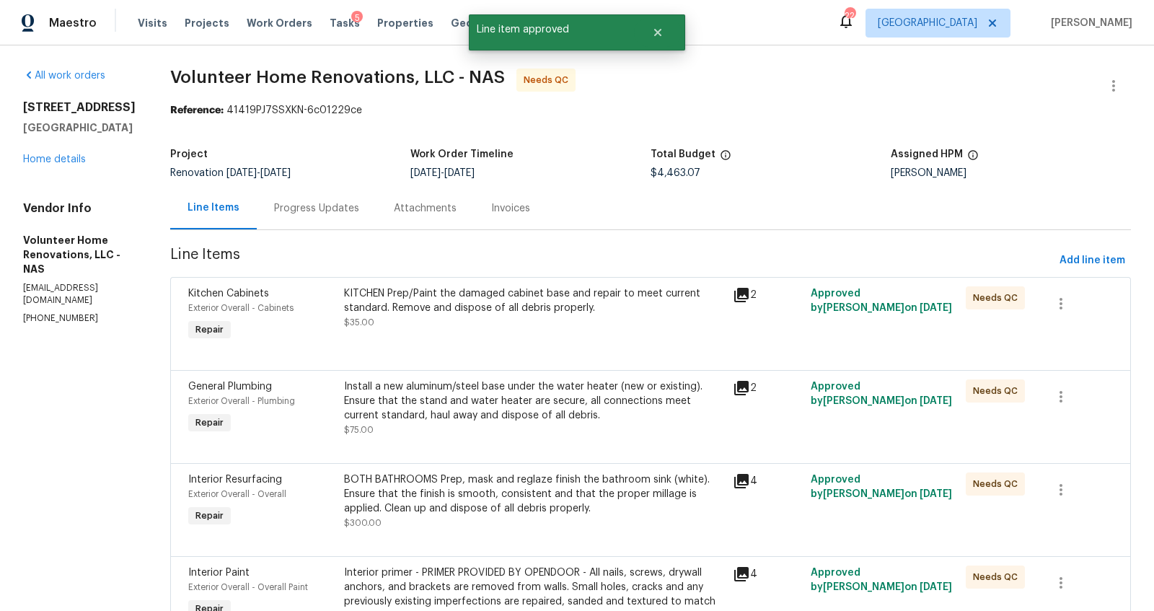
click at [336, 204] on div "Progress Updates" at bounding box center [316, 208] width 85 height 14
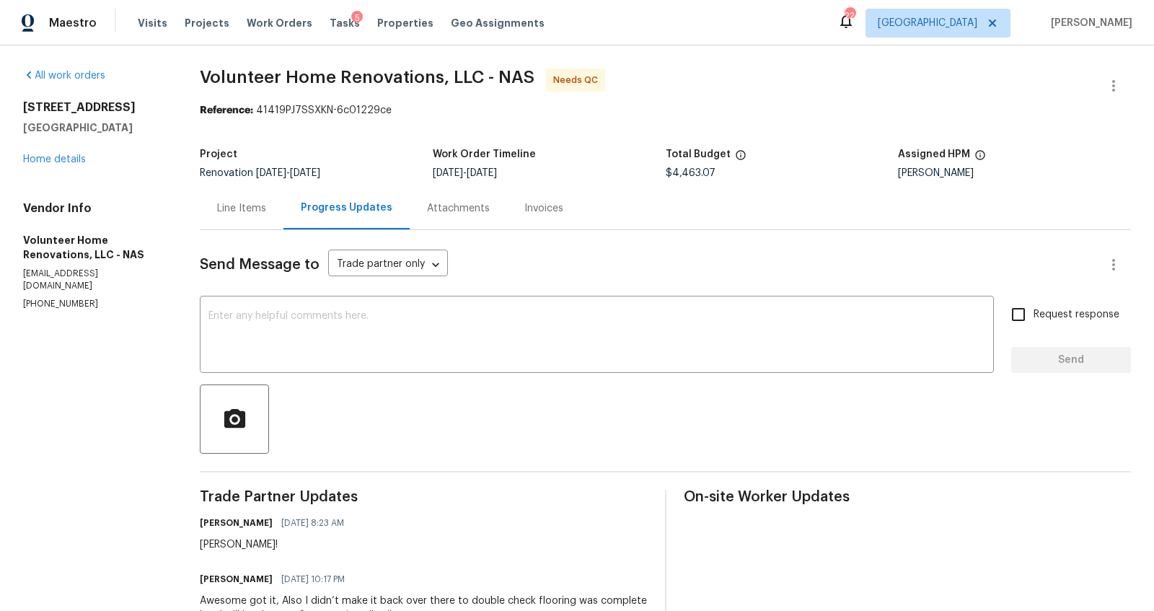
click at [263, 207] on div "Line Items" at bounding box center [241, 208] width 49 height 14
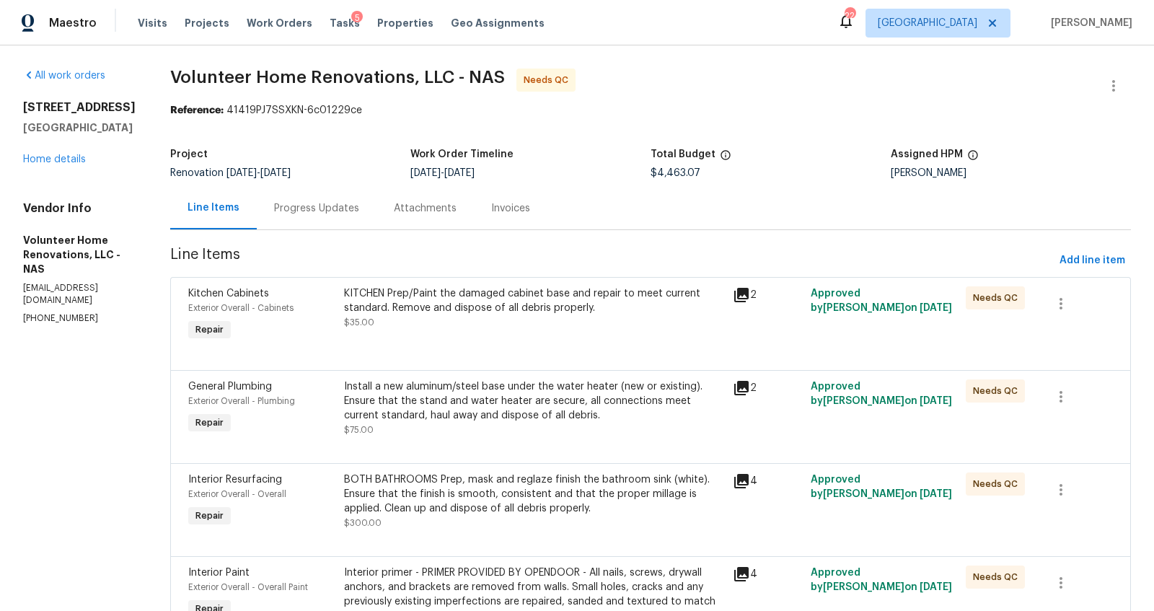
click at [592, 307] on div "KITCHEN Prep/Paint the damaged cabinet base and repair to meet current standard…" at bounding box center [534, 300] width 380 height 29
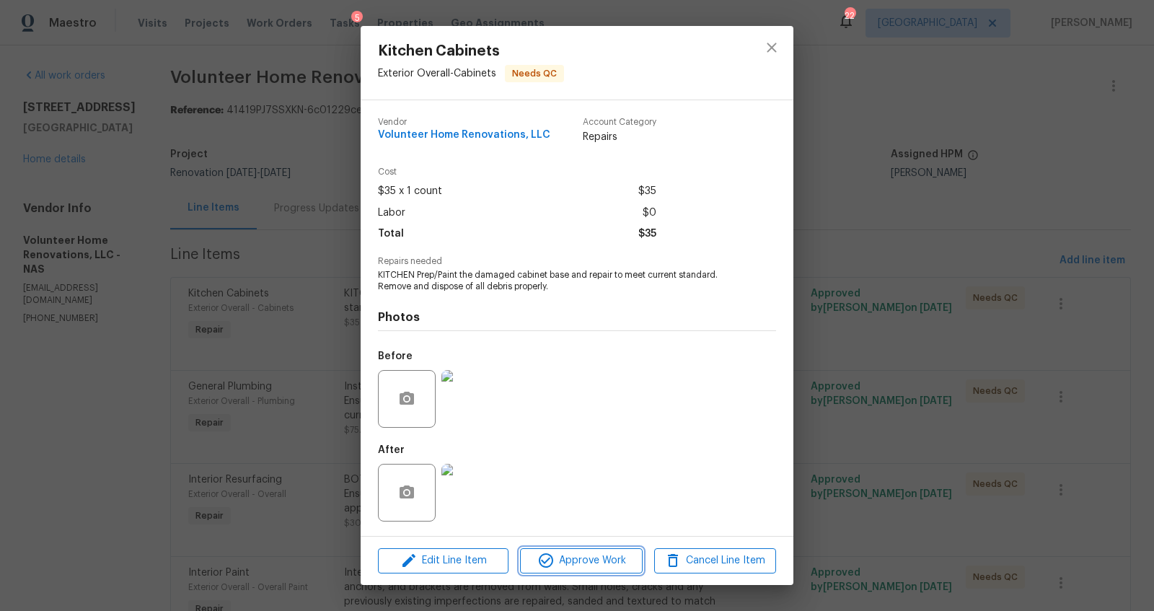
click at [603, 550] on button "Approve Work" at bounding box center [581, 560] width 122 height 25
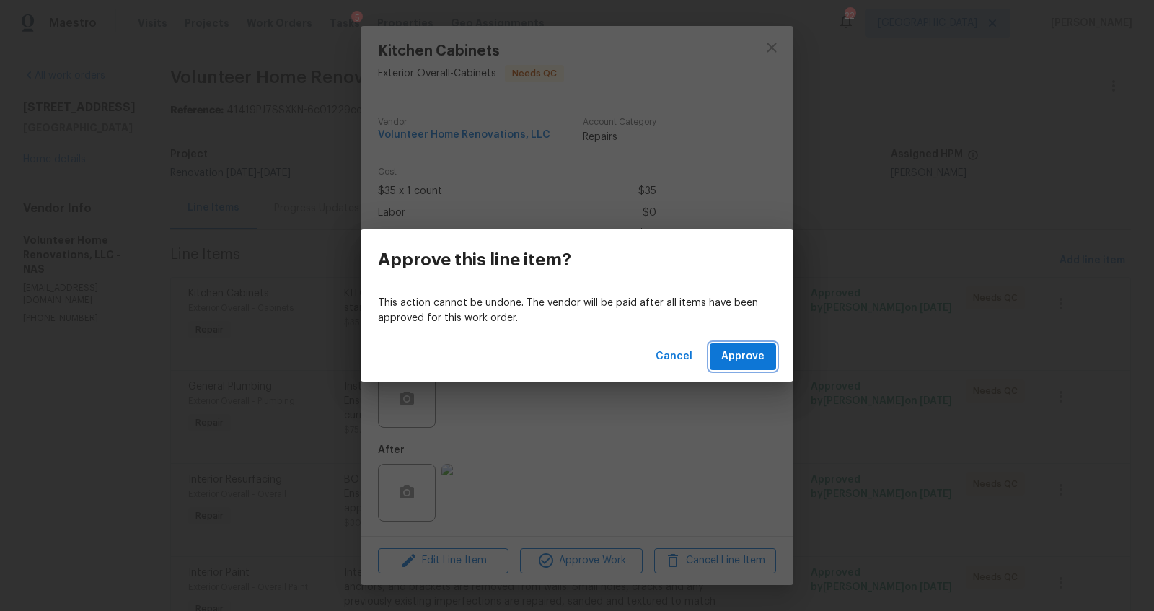
click at [744, 358] on span "Approve" at bounding box center [742, 357] width 43 height 18
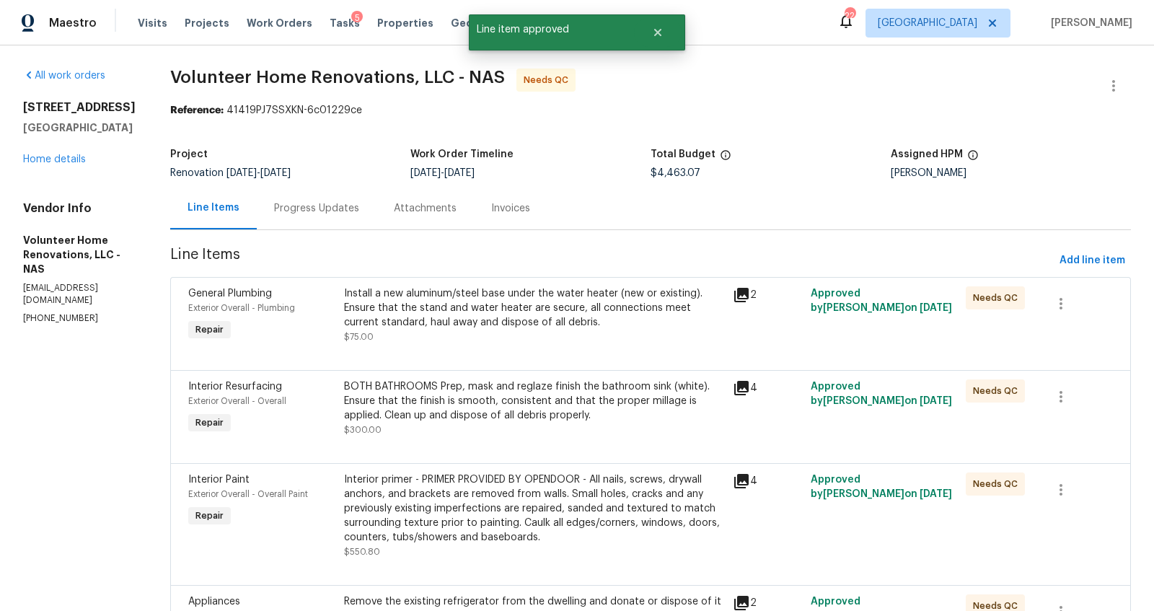
click at [430, 307] on div "Install a new aluminum/steel base under the water heater (new or existing). Ens…" at bounding box center [534, 307] width 380 height 43
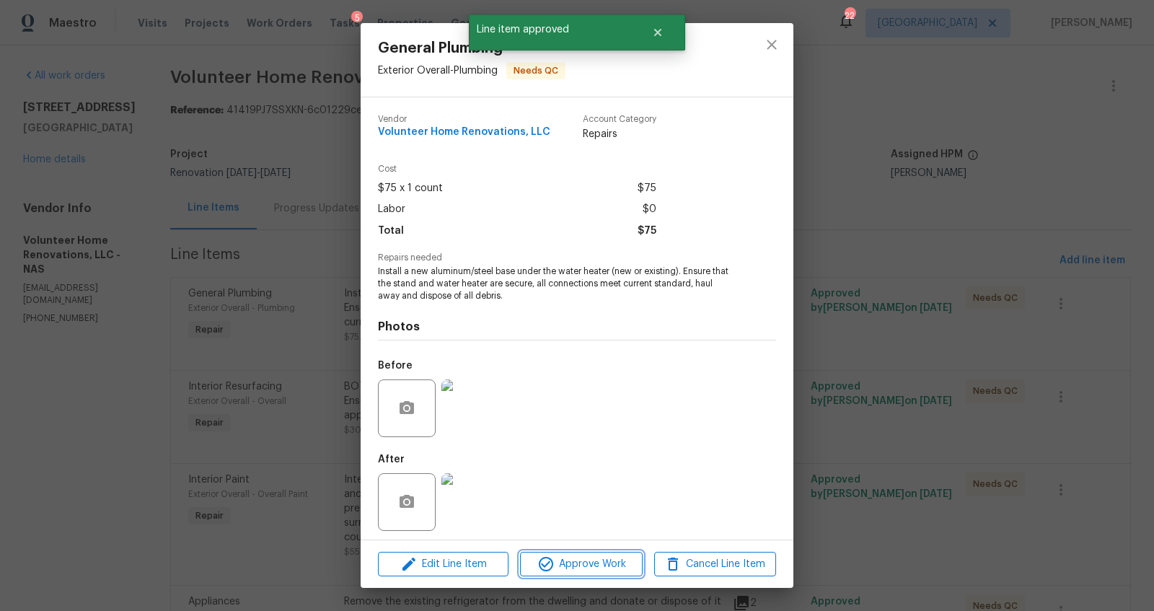
click at [599, 563] on span "Approve Work" at bounding box center [580, 564] width 113 height 18
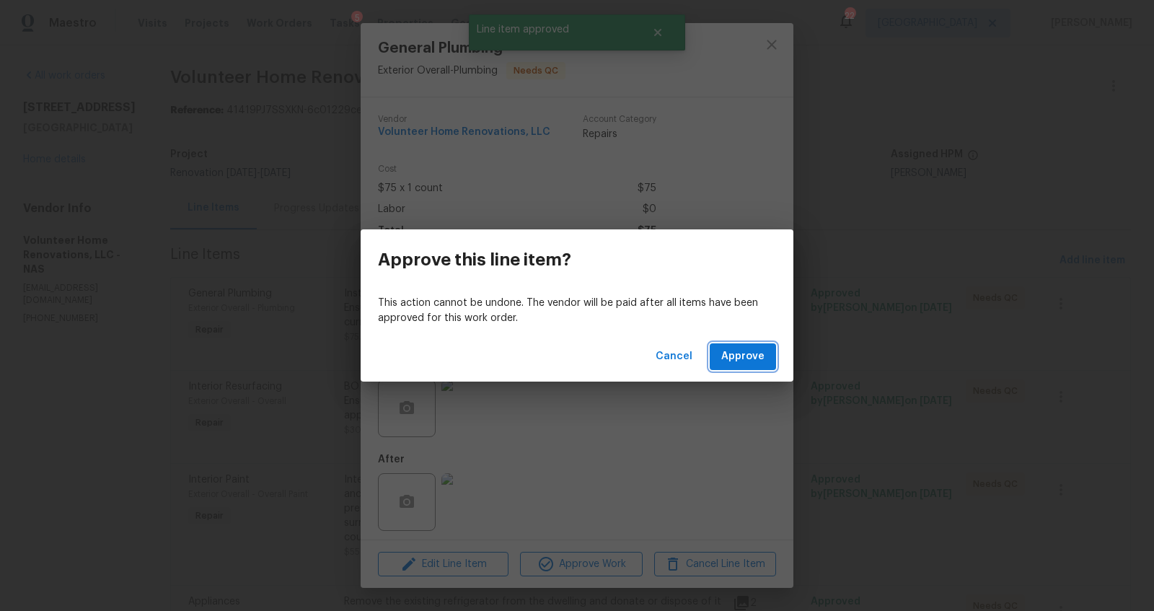
click at [741, 354] on span "Approve" at bounding box center [742, 357] width 43 height 18
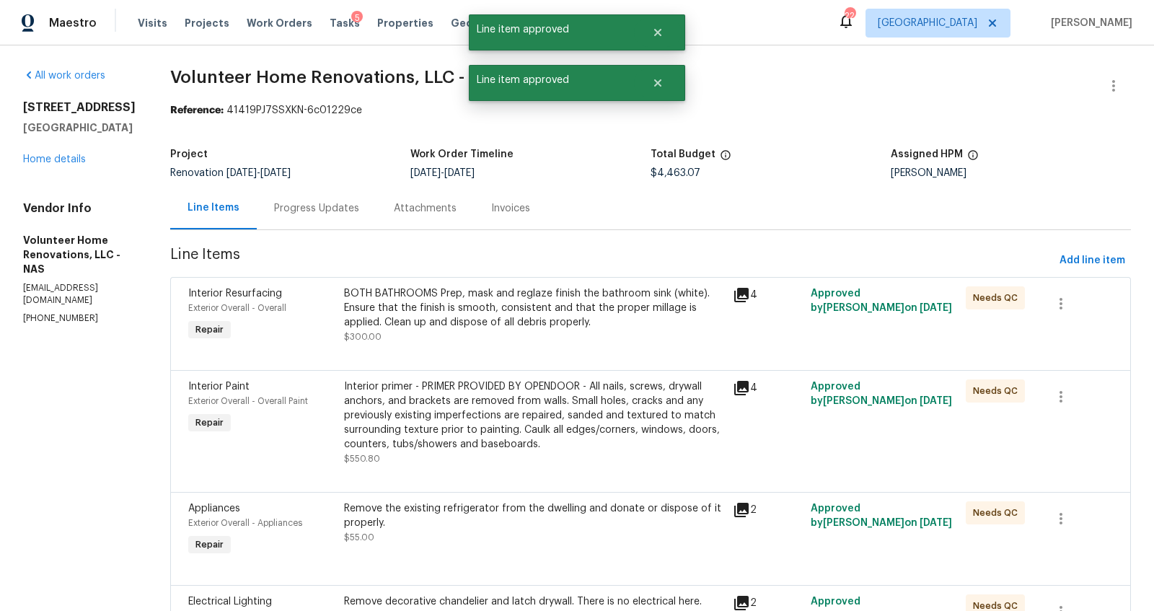
click at [480, 318] on div "BOTH BATHROOMS Prep, mask and reglaze finish the bathroom sink (white). Ensure …" at bounding box center [534, 307] width 380 height 43
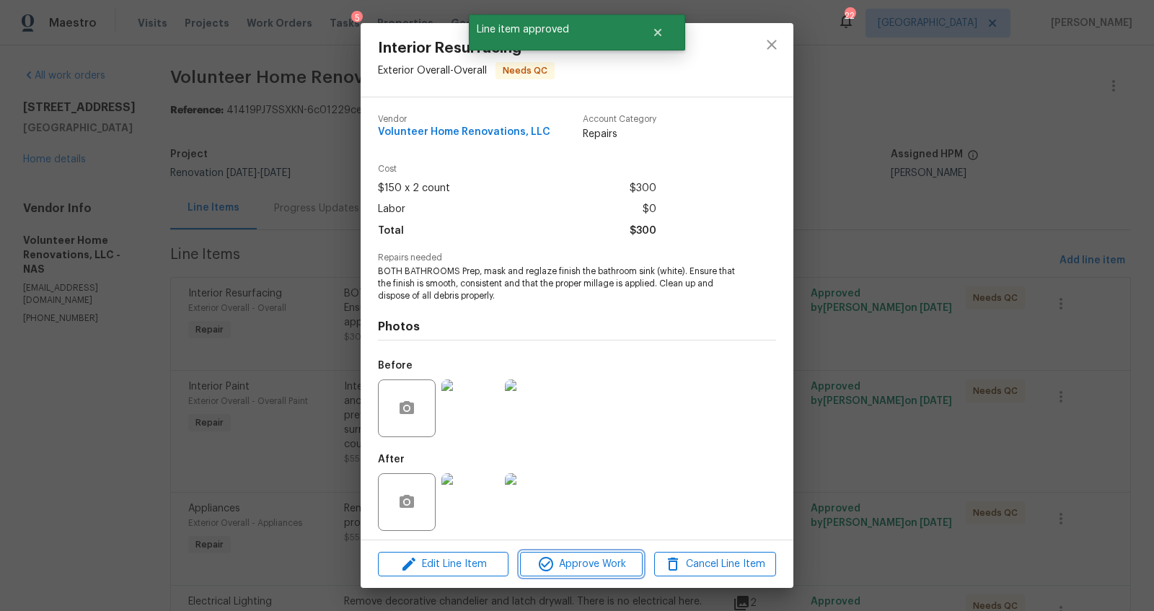
click at [592, 571] on span "Approve Work" at bounding box center [580, 564] width 113 height 18
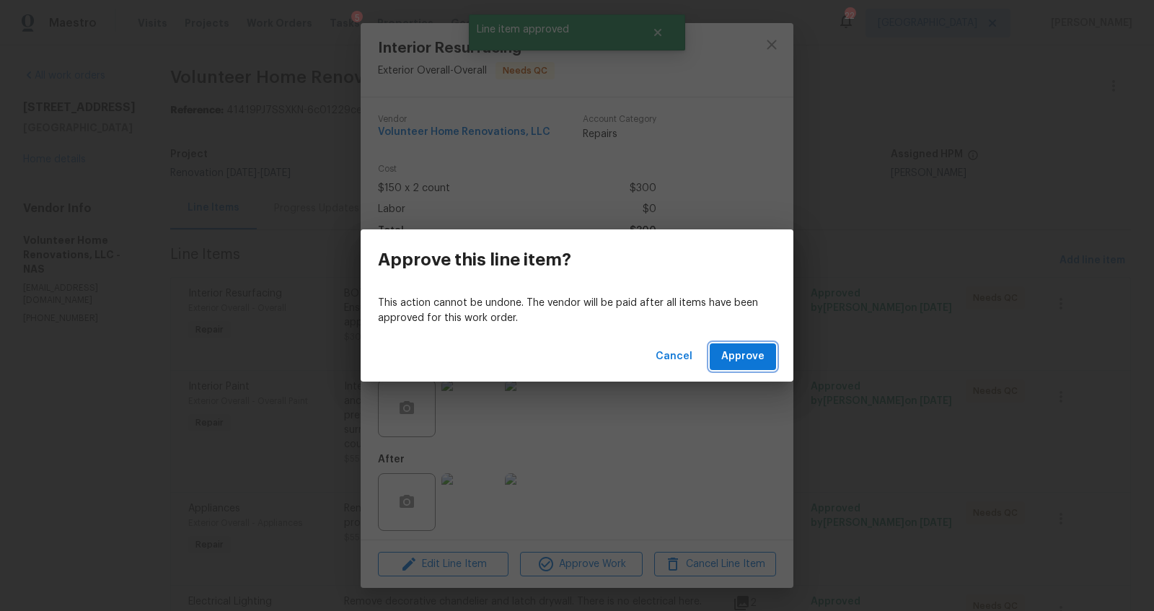
click at [755, 359] on span "Approve" at bounding box center [742, 357] width 43 height 18
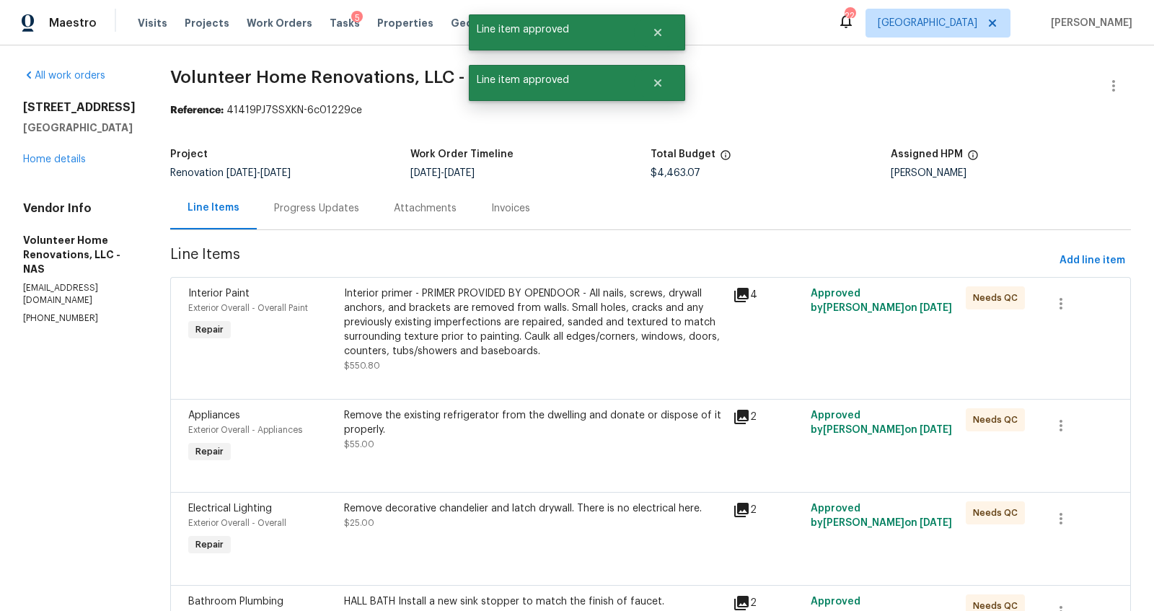
click at [407, 322] on div "Interior primer - PRIMER PROVIDED BY OPENDOOR - All nails, screws, drywall anch…" at bounding box center [534, 322] width 380 height 72
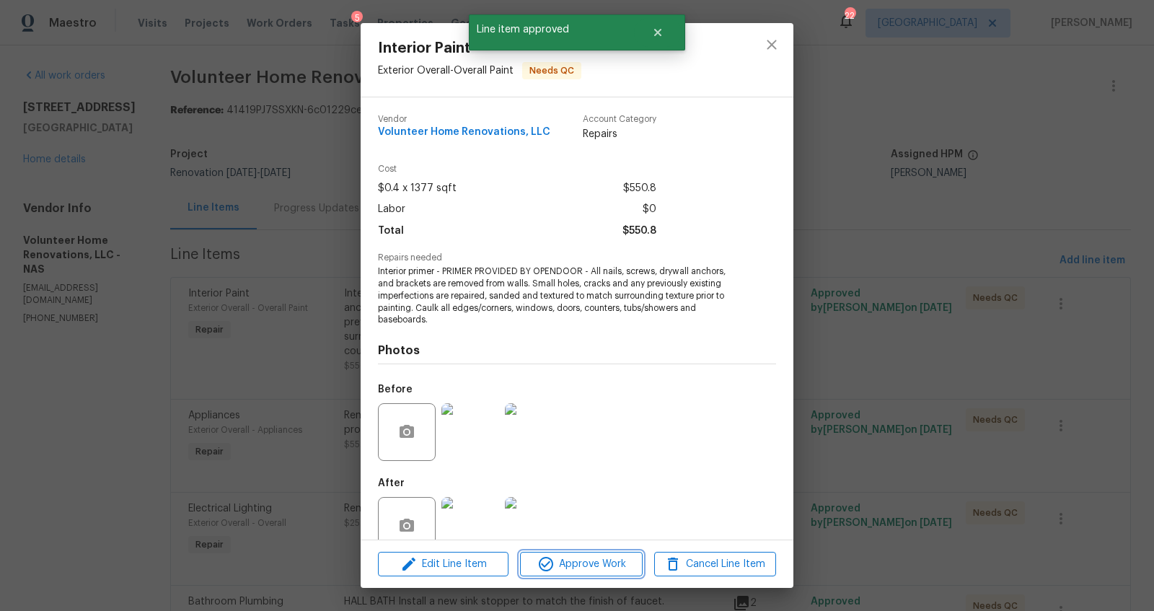
click at [600, 568] on span "Approve Work" at bounding box center [580, 564] width 113 height 18
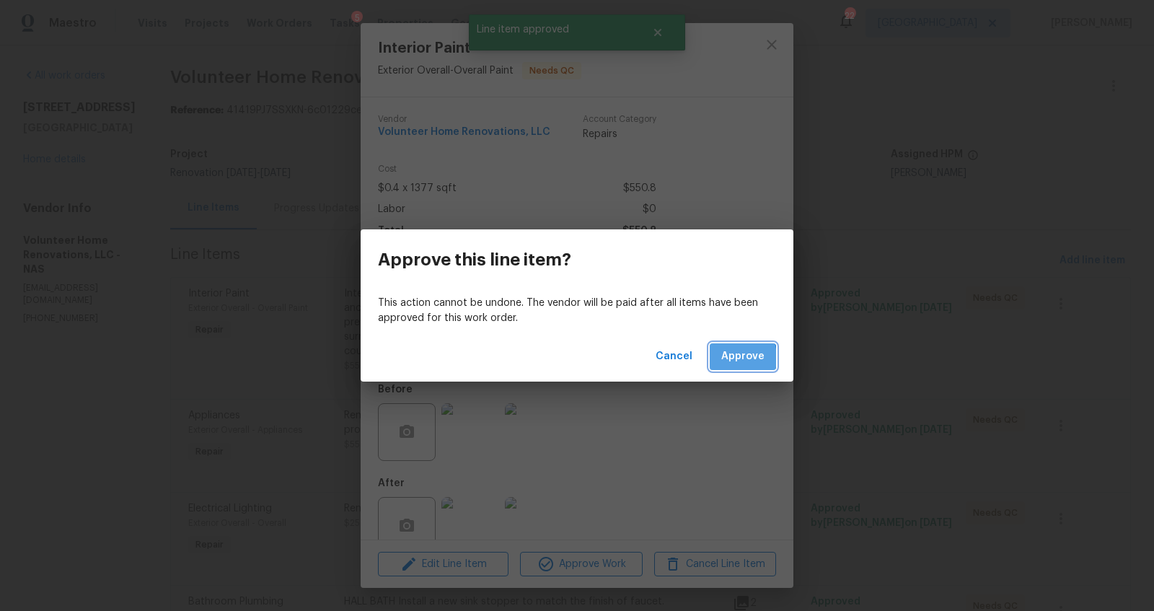
click at [727, 359] on span "Approve" at bounding box center [742, 357] width 43 height 18
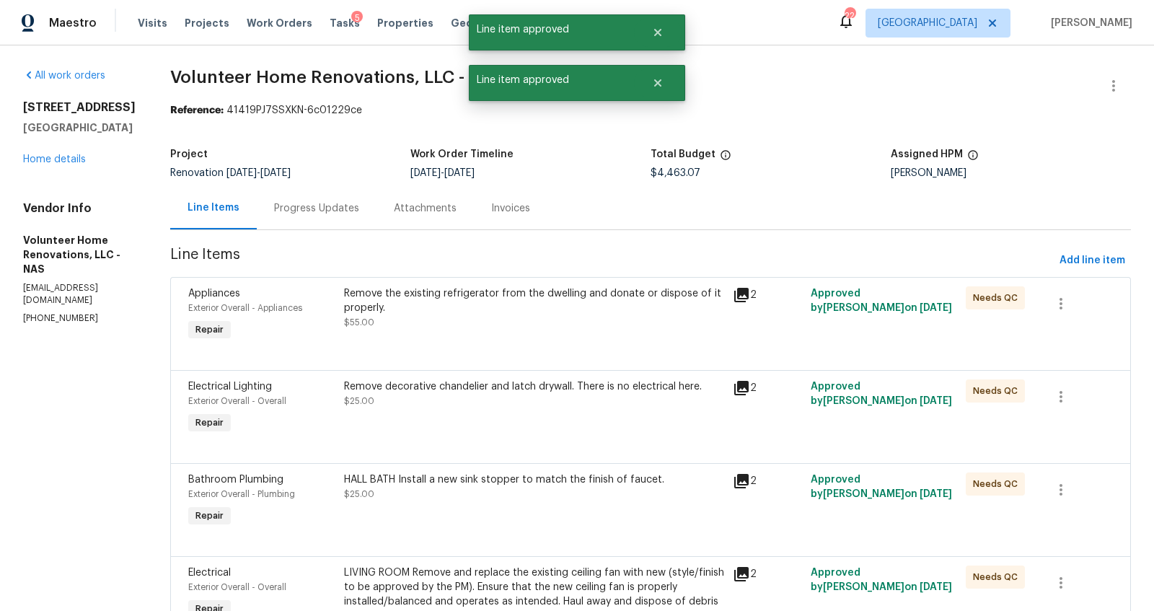
click at [436, 335] on div "Remove the existing refrigerator from the dwelling and donate or dispose of it …" at bounding box center [534, 315] width 389 height 66
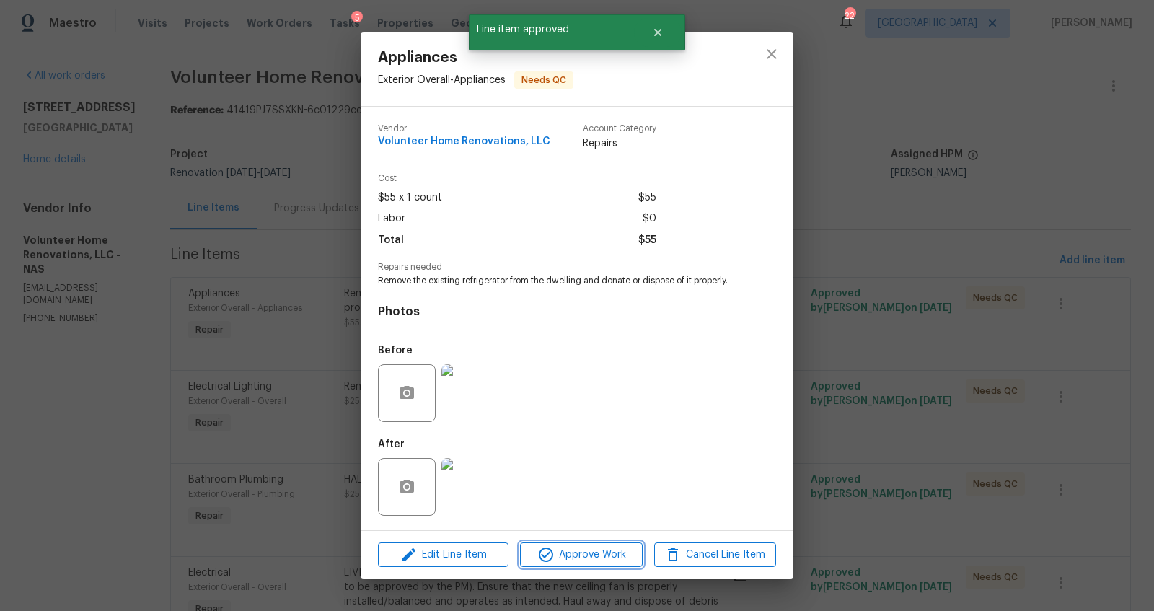
click at [589, 554] on span "Approve Work" at bounding box center [580, 555] width 113 height 18
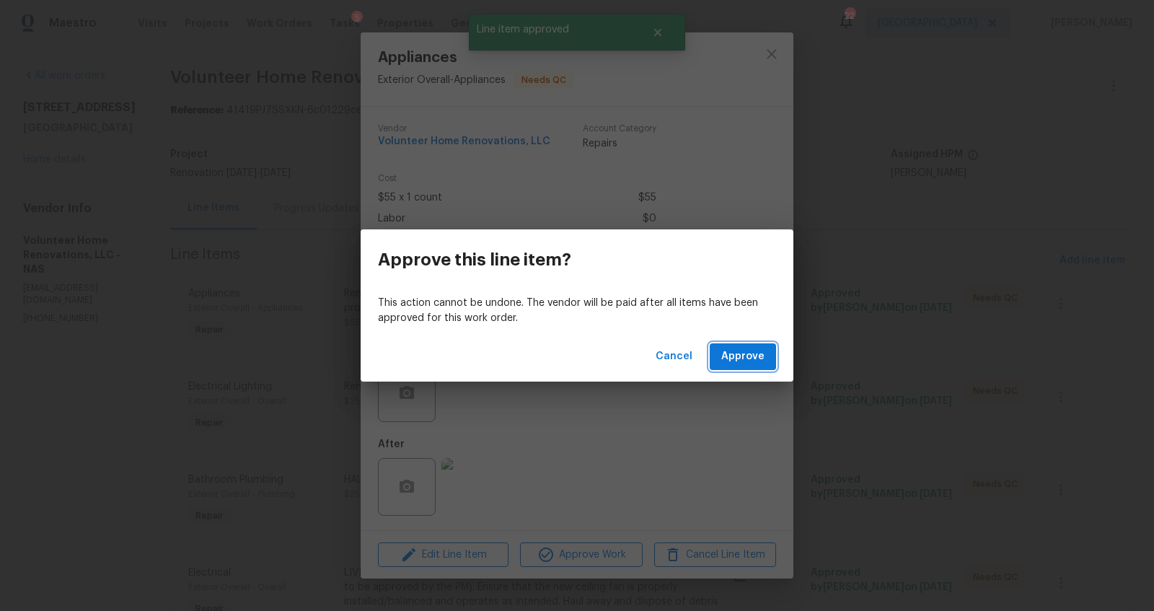
click at [760, 343] on button "Approve" at bounding box center [743, 356] width 66 height 27
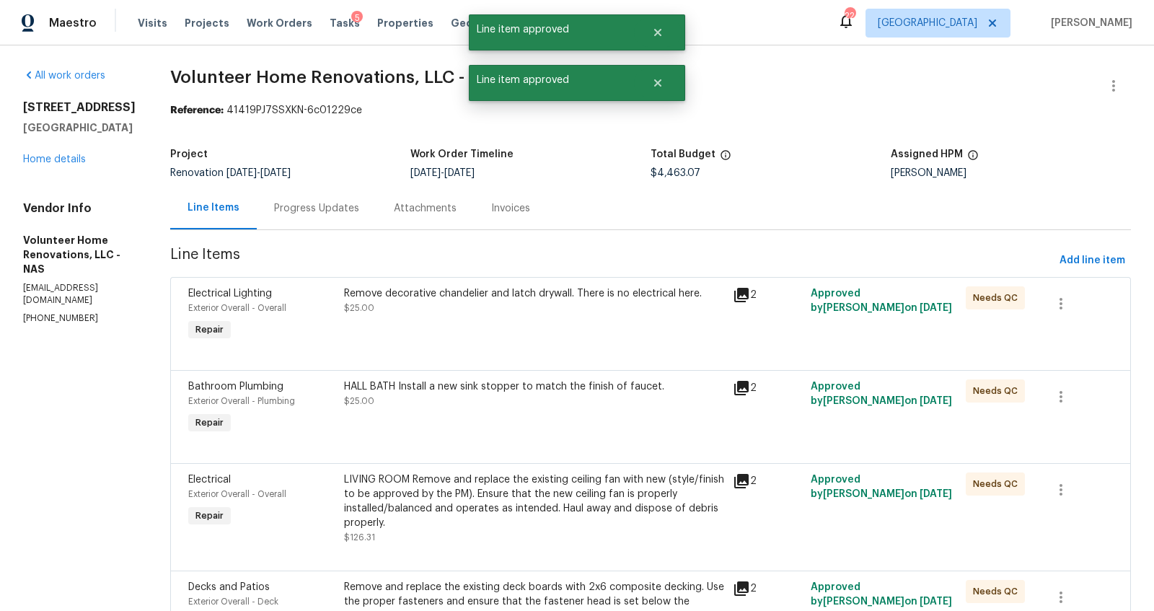
click at [438, 339] on div "Remove decorative chandelier and latch drywall. There is no electrical here. $2…" at bounding box center [534, 315] width 389 height 66
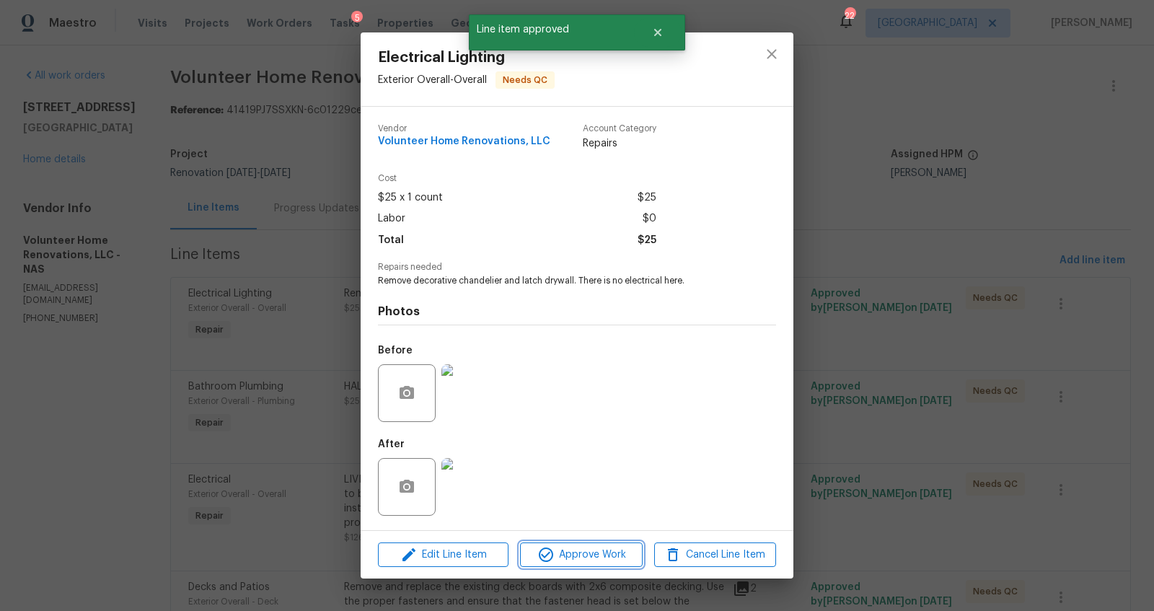
click at [621, 561] on span "Approve Work" at bounding box center [580, 555] width 113 height 18
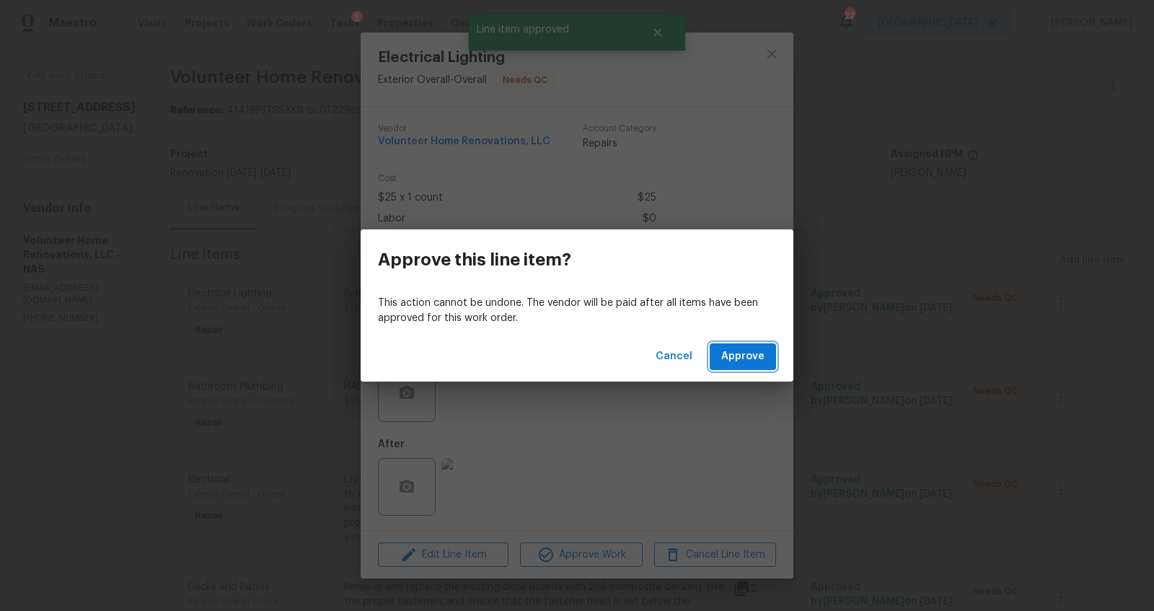
click at [719, 359] on button "Approve" at bounding box center [743, 356] width 66 height 27
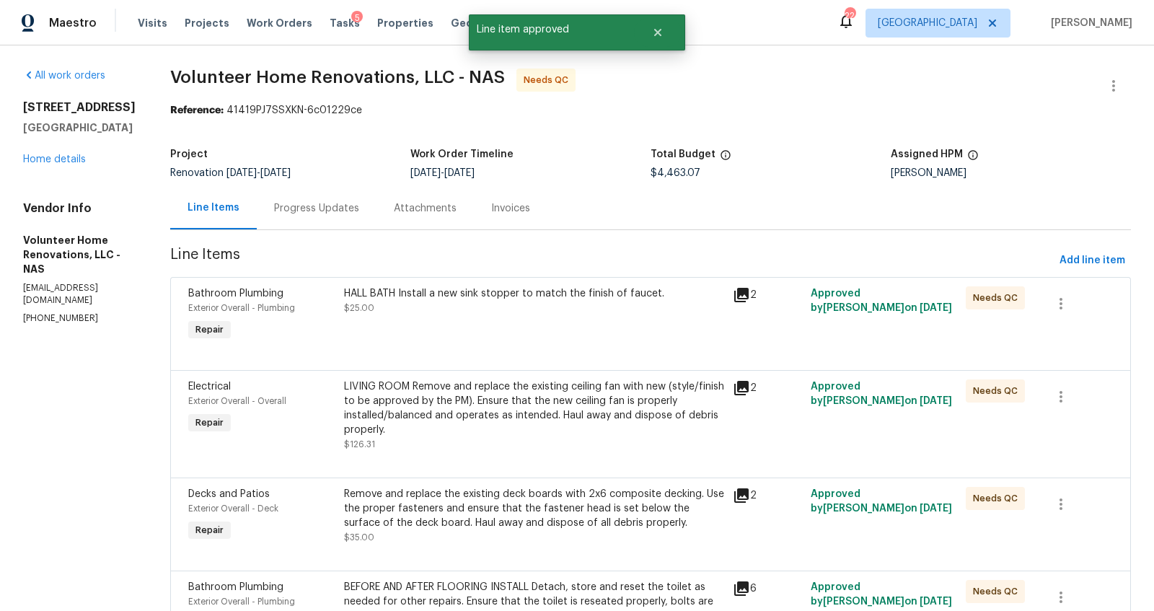
click at [475, 330] on div "HALL BATH Install a new sink stopper to match the finish of faucet. $25.00" at bounding box center [534, 315] width 389 height 66
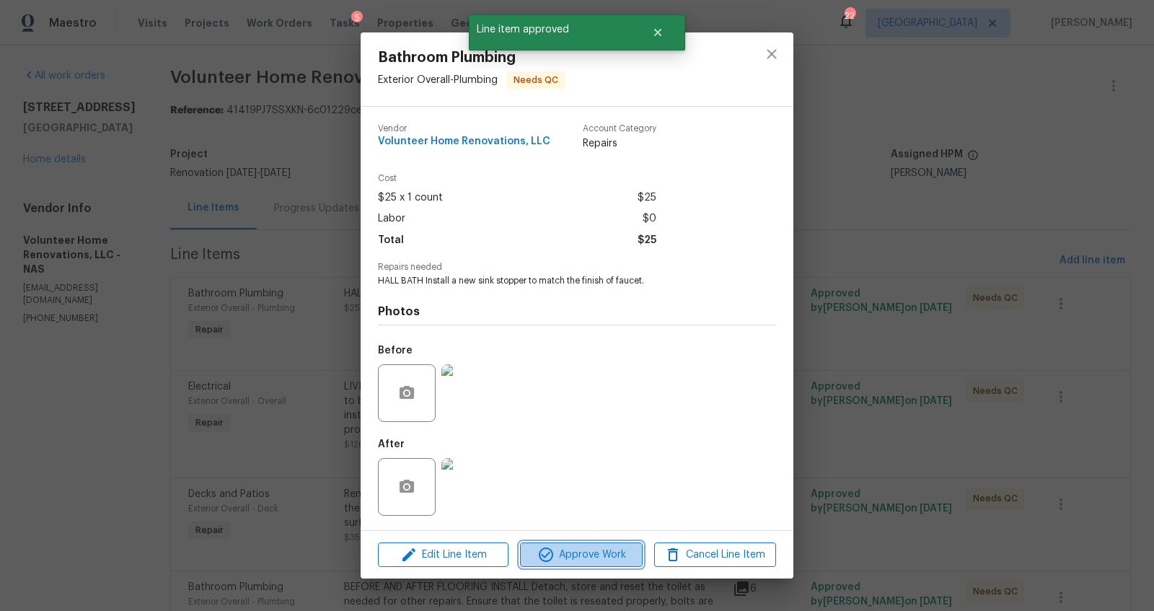
click at [573, 552] on span "Approve Work" at bounding box center [580, 555] width 113 height 18
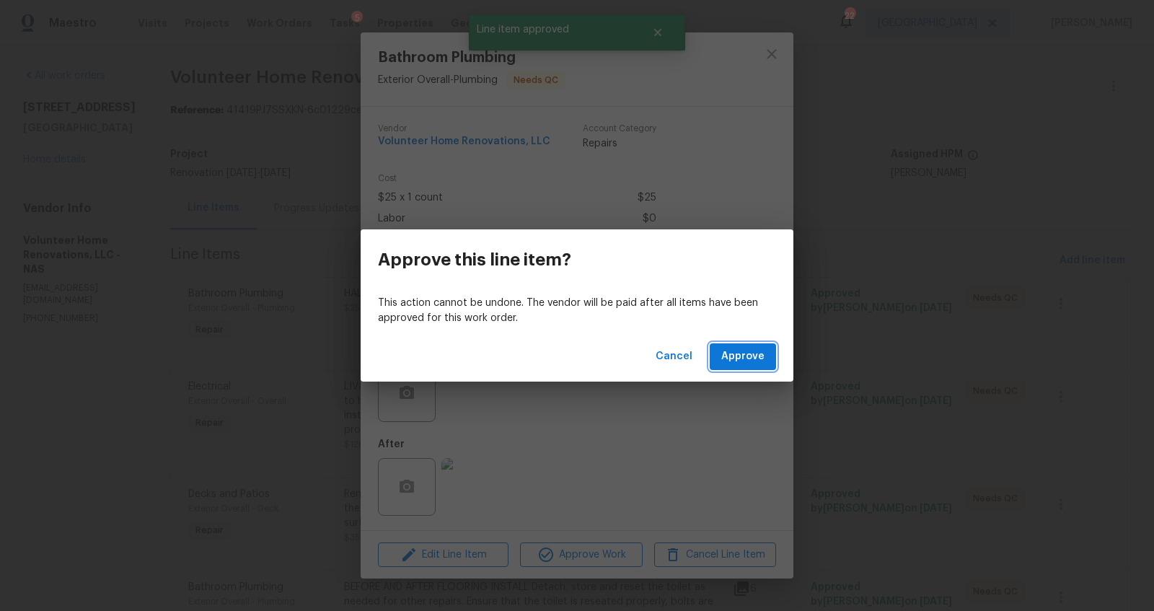
click at [755, 351] on span "Approve" at bounding box center [742, 357] width 43 height 18
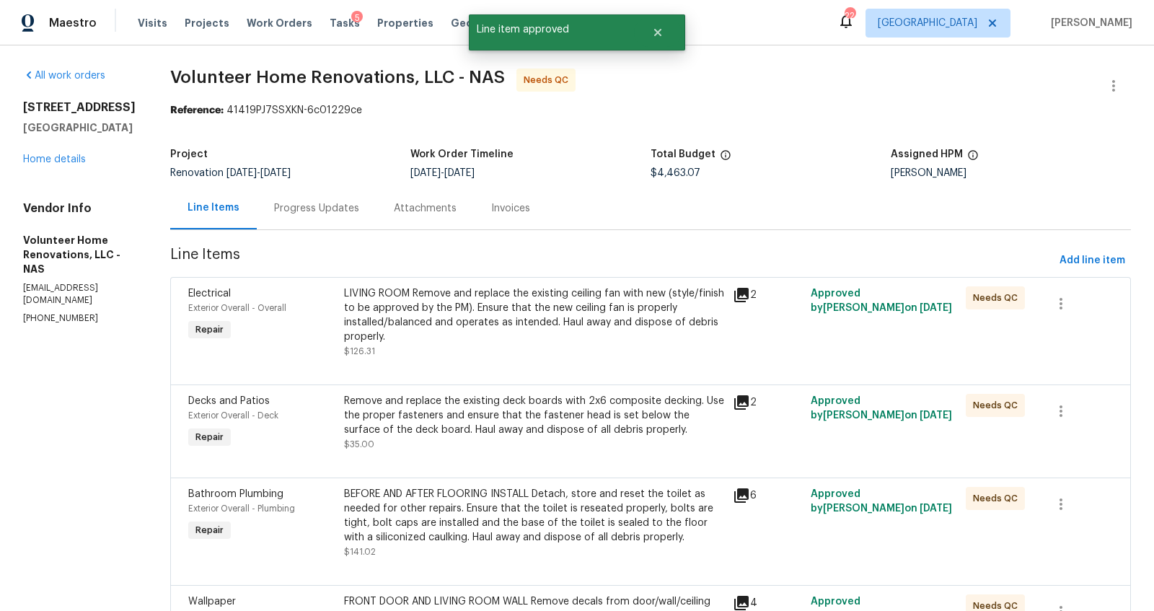
click at [560, 328] on div "LIVING ROOM Remove and replace the existing ceiling fan with new (style/finish …" at bounding box center [534, 315] width 380 height 58
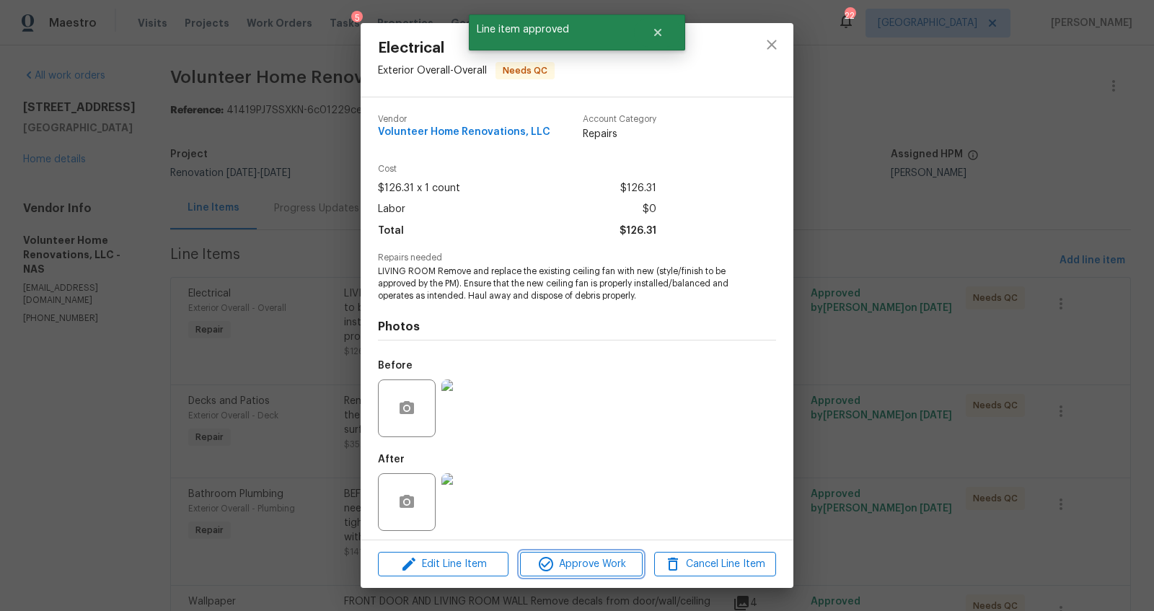
click at [597, 563] on span "Approve Work" at bounding box center [580, 564] width 113 height 18
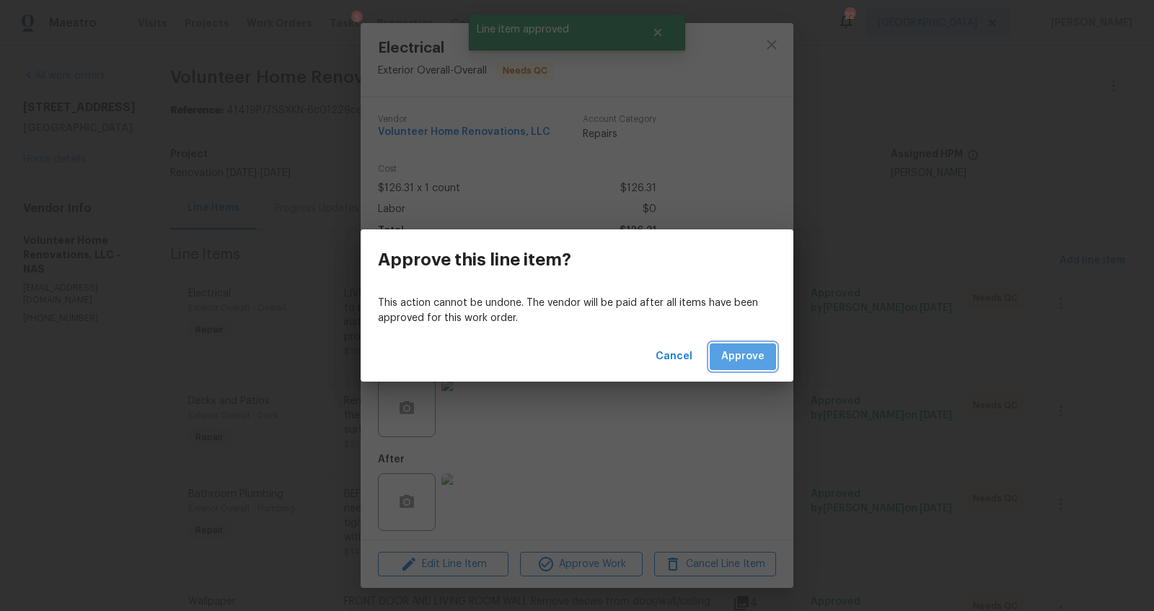
click at [744, 361] on span "Approve" at bounding box center [742, 357] width 43 height 18
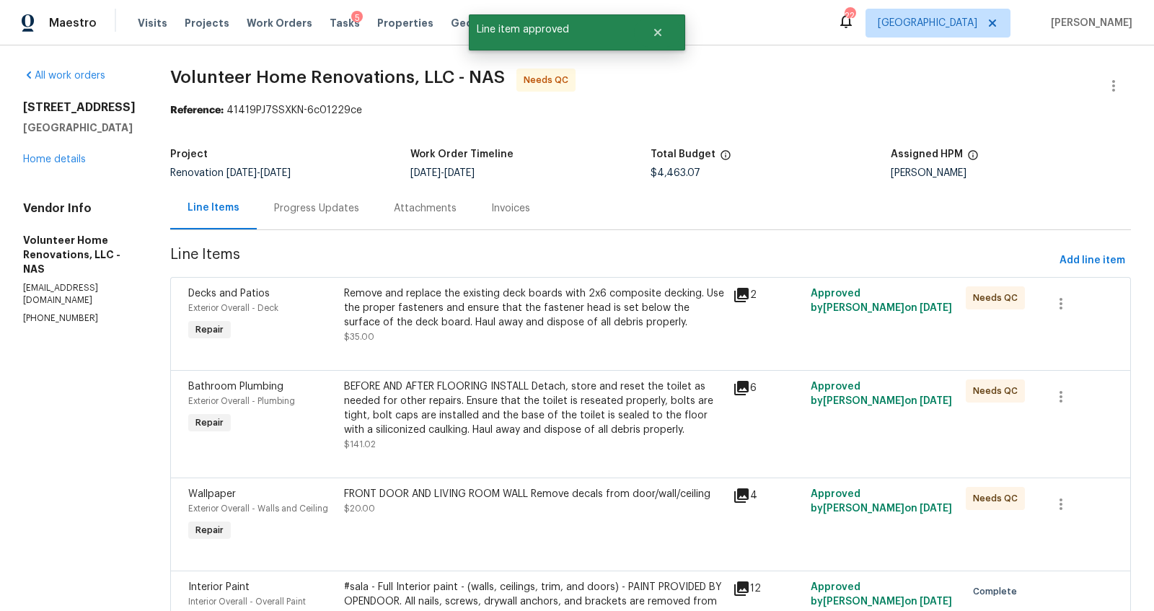
click at [514, 317] on div "Remove and replace the existing deck boards with 2x6 composite decking. Use the…" at bounding box center [534, 307] width 380 height 43
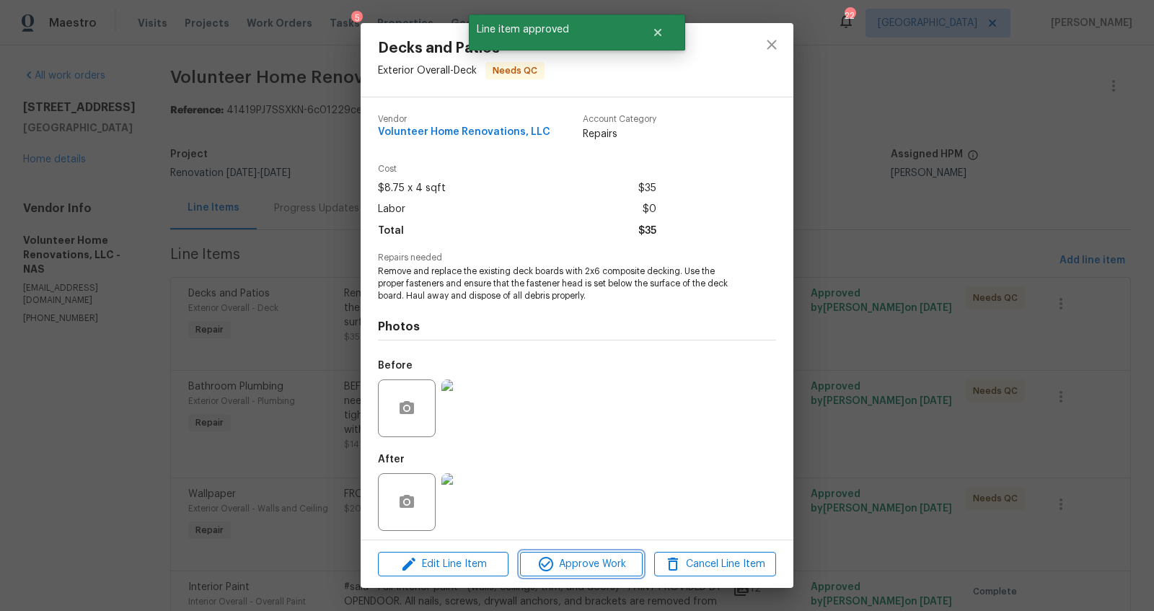
click at [603, 568] on span "Approve Work" at bounding box center [580, 564] width 113 height 18
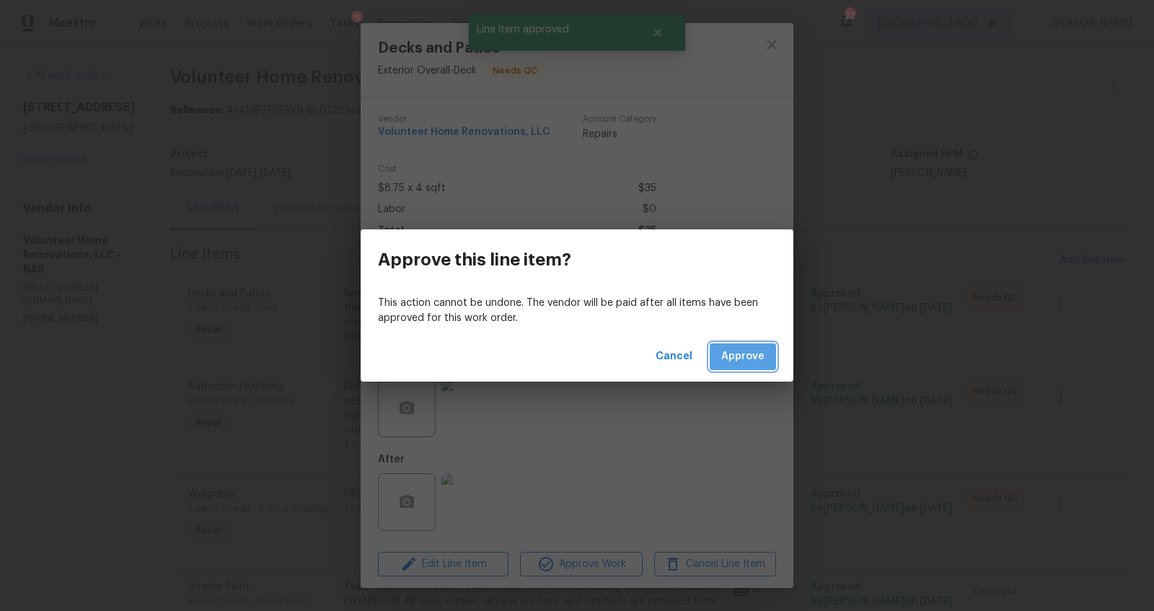
click at [749, 351] on span "Approve" at bounding box center [742, 357] width 43 height 18
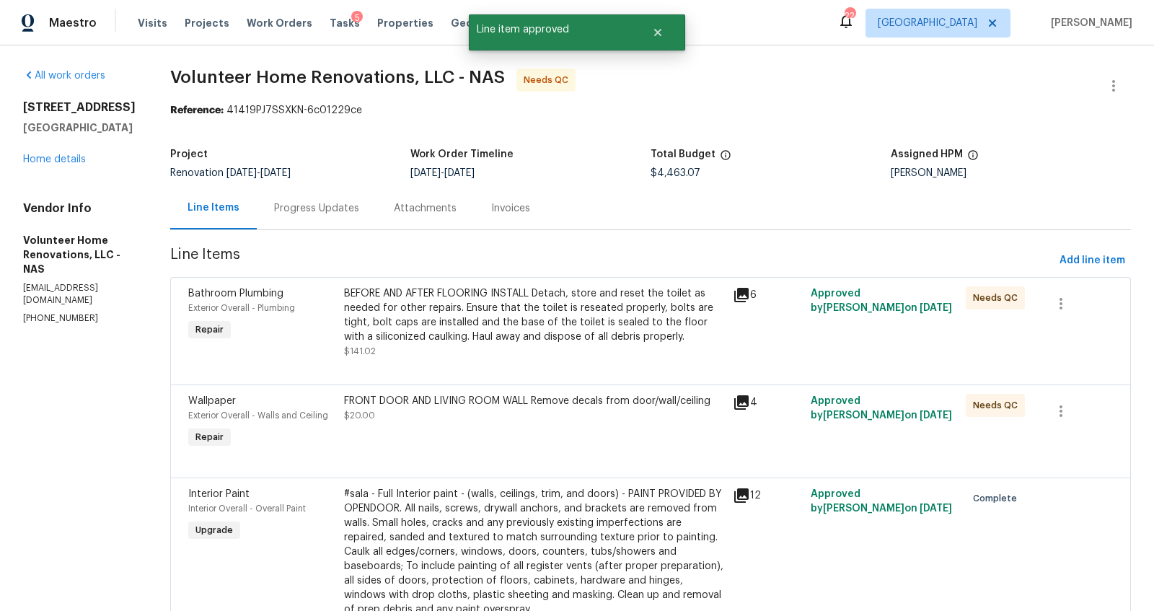
click at [529, 332] on div "BEFORE AND AFTER FLOORING INSTALL Detach, store and reset the toilet as needed …" at bounding box center [534, 315] width 380 height 58
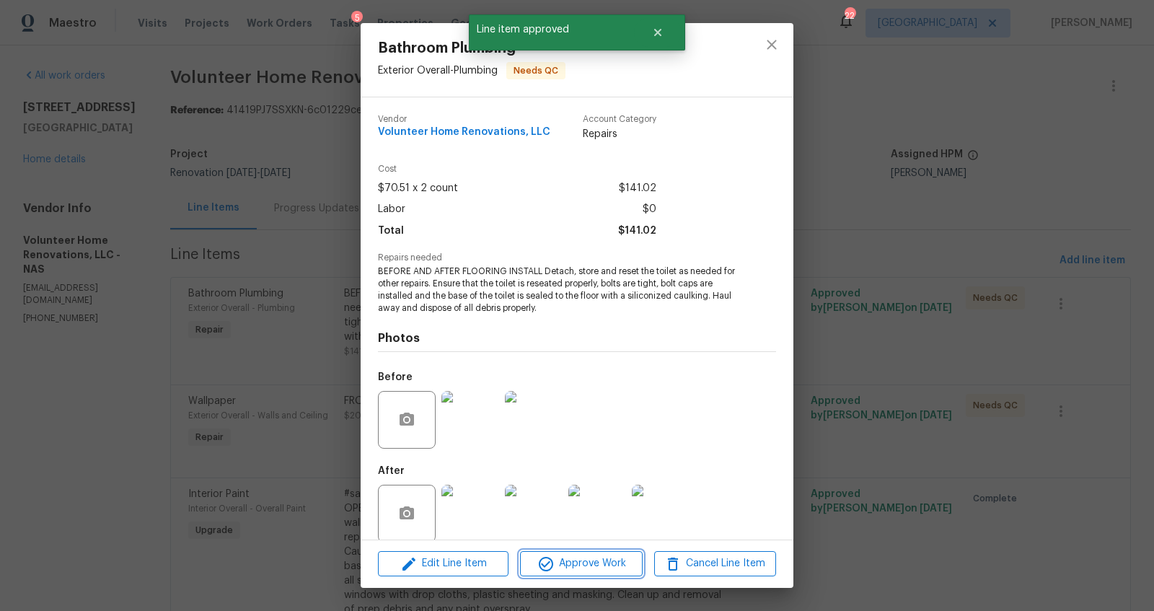
click at [617, 566] on span "Approve Work" at bounding box center [580, 564] width 113 height 18
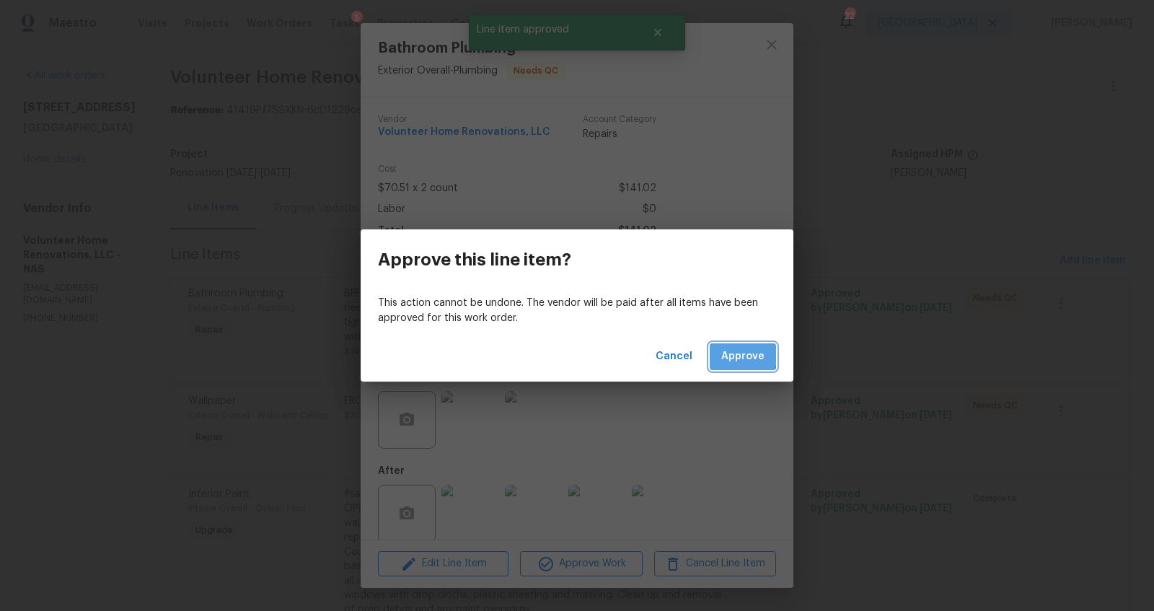
click at [742, 356] on span "Approve" at bounding box center [742, 357] width 43 height 18
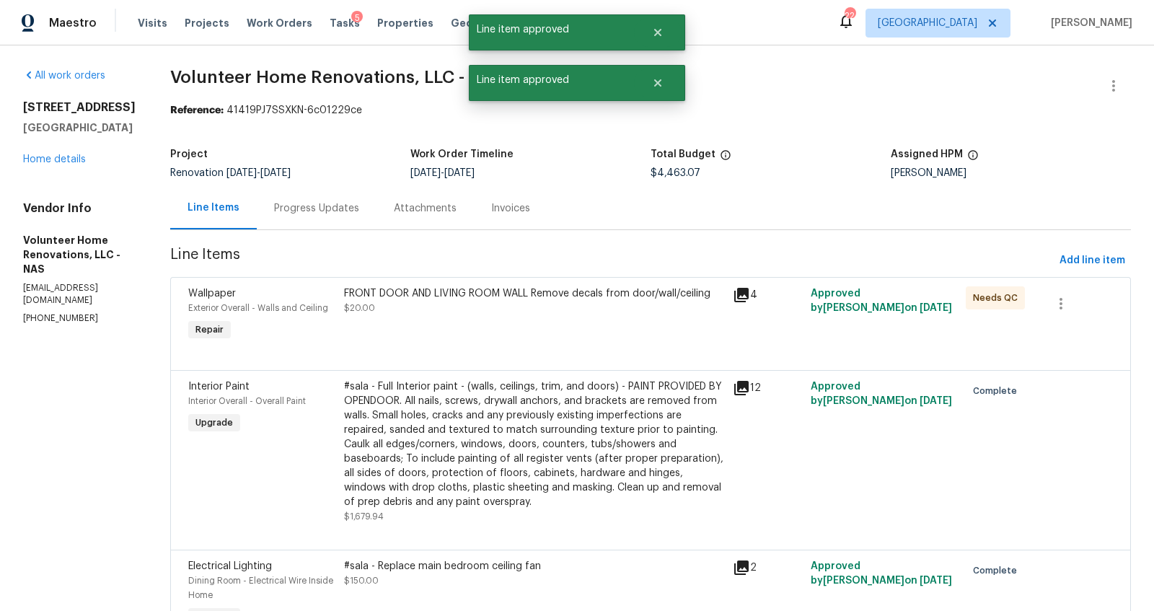
click at [497, 315] on div "FRONT DOOR AND LIVING ROOM WALL Remove decals from door/wall/ceiling $20.00" at bounding box center [534, 300] width 380 height 29
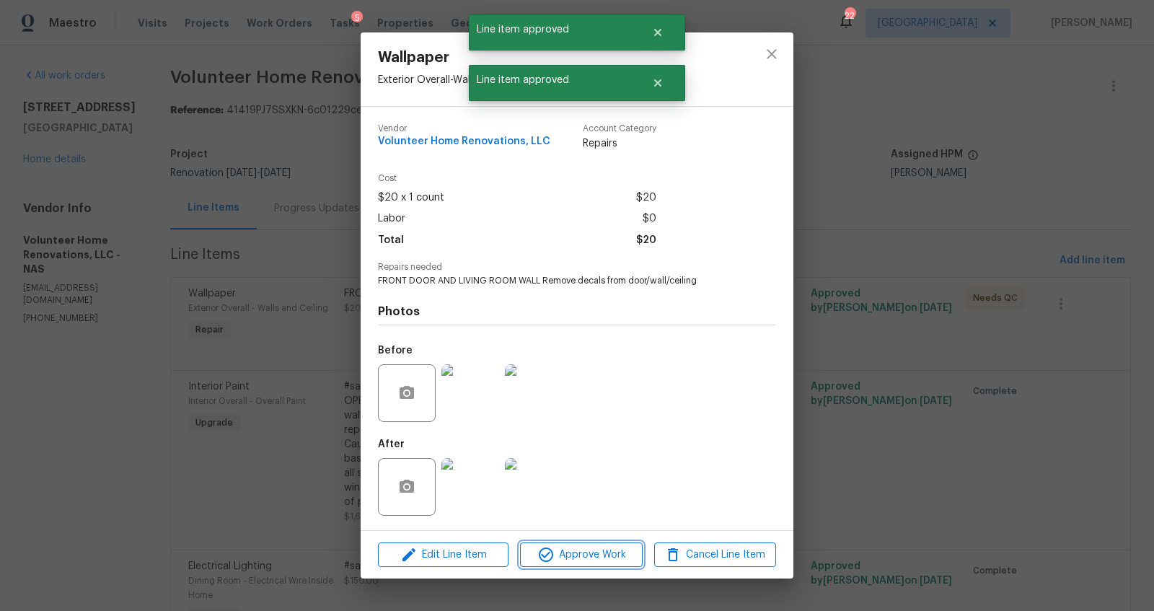
click at [576, 559] on span "Approve Work" at bounding box center [580, 555] width 113 height 18
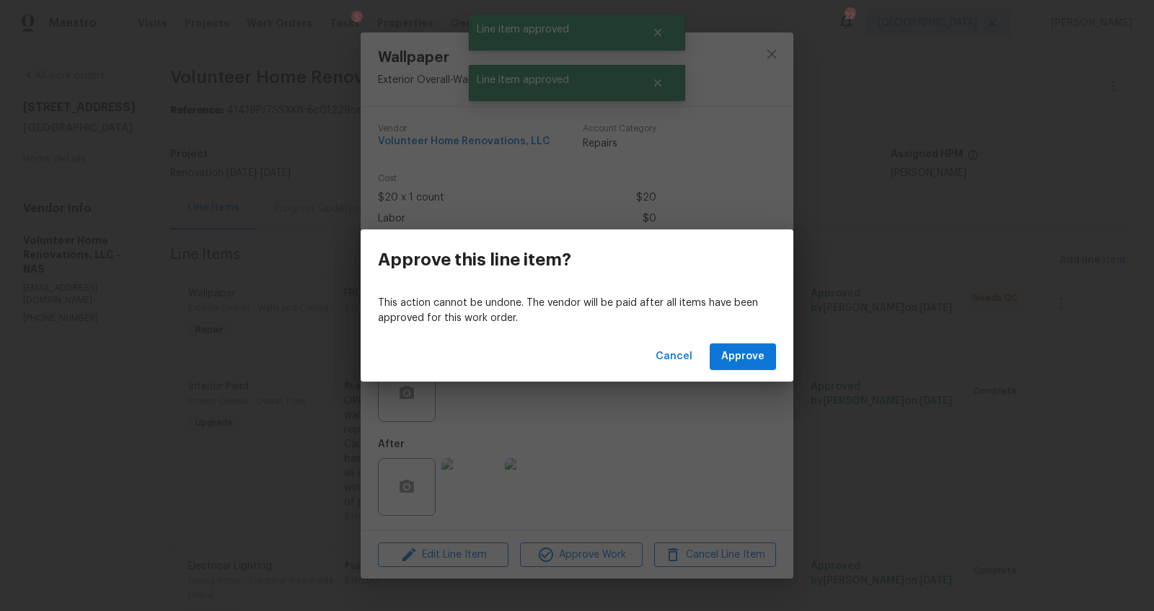
click at [753, 341] on div "Cancel Approve" at bounding box center [577, 357] width 433 height 50
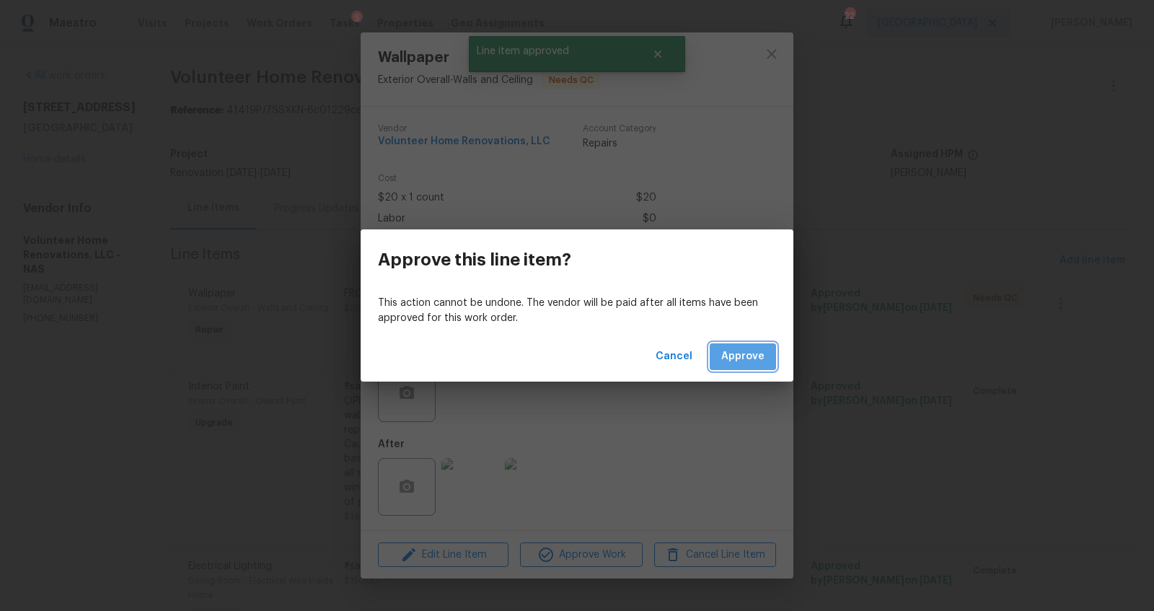
click at [754, 361] on span "Approve" at bounding box center [742, 357] width 43 height 18
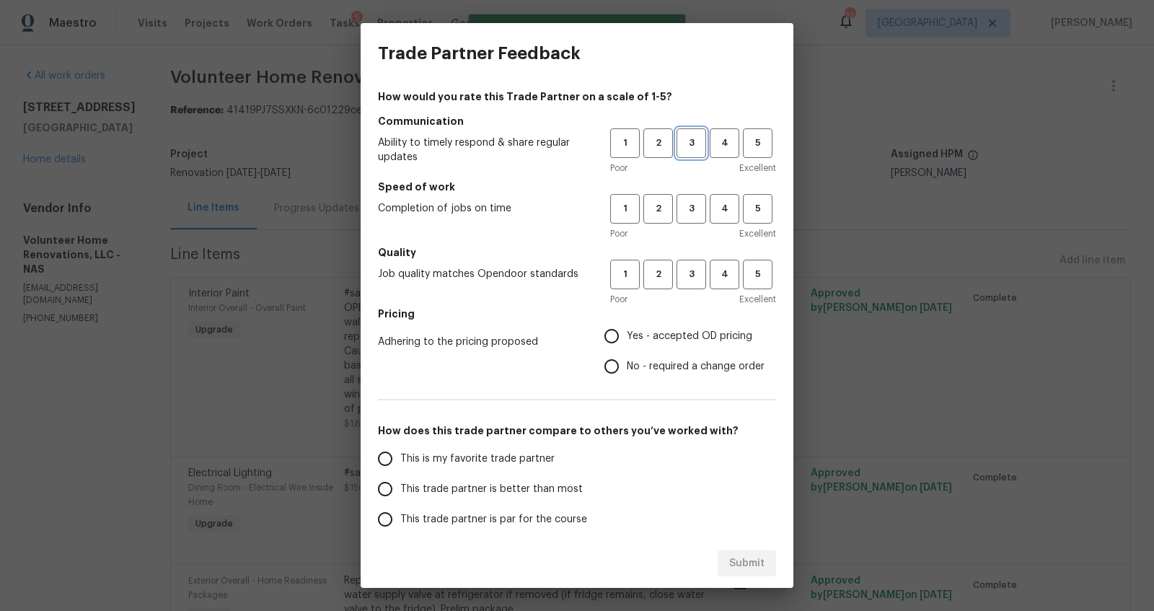
click at [682, 141] on span "3" at bounding box center [691, 143] width 27 height 17
click at [682, 210] on span "3" at bounding box center [691, 209] width 27 height 17
click at [684, 279] on span "3" at bounding box center [691, 274] width 27 height 17
click at [663, 329] on span "Yes - accepted OD pricing" at bounding box center [690, 336] width 126 height 15
click at [627, 328] on input "Yes - accepted OD pricing" at bounding box center [612, 336] width 30 height 30
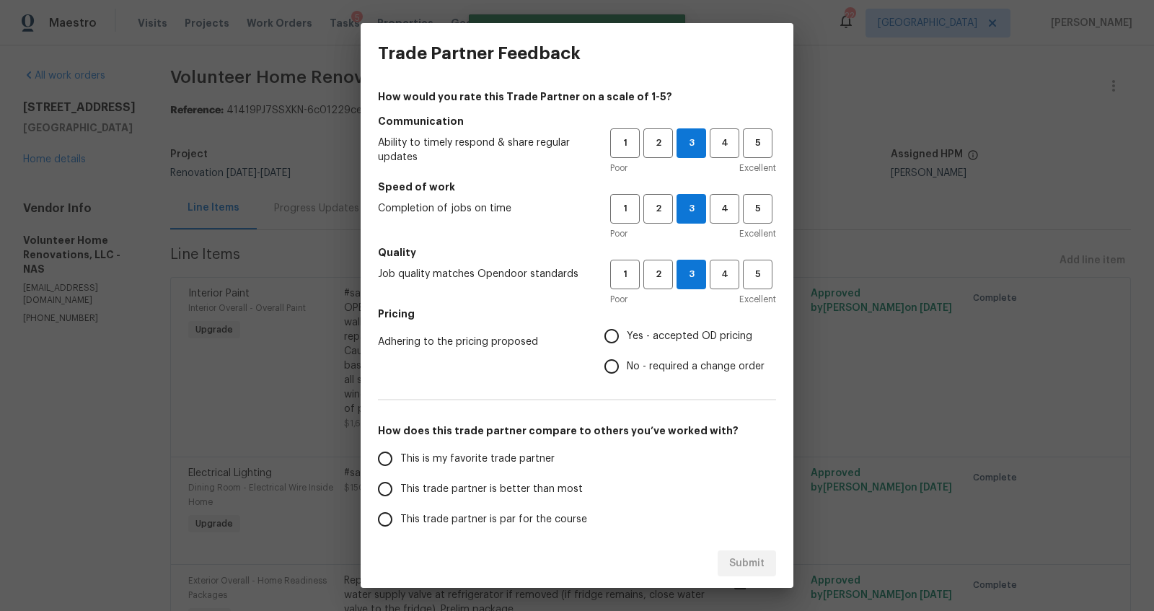
radio input "true"
click at [521, 483] on span "This trade partner is better than most" at bounding box center [491, 489] width 183 height 15
click at [400, 483] on input "This trade partner is better than most" at bounding box center [385, 489] width 30 height 30
click at [737, 563] on span "Submit" at bounding box center [746, 564] width 35 height 18
radio input "true"
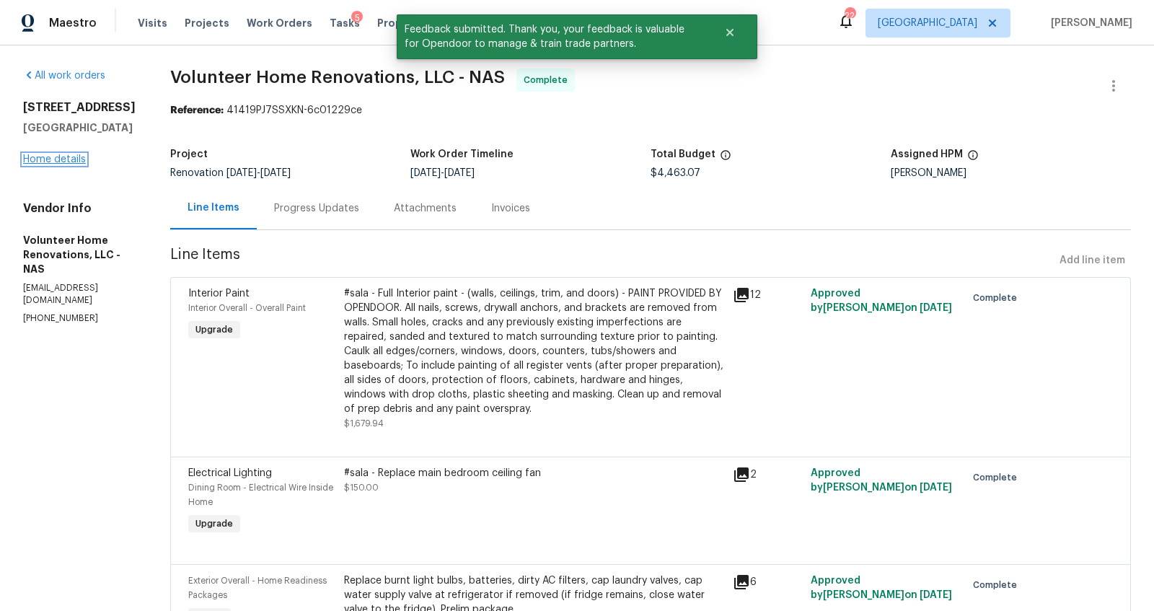
click at [67, 157] on link "Home details" at bounding box center [54, 159] width 63 height 10
